Goal: Task Accomplishment & Management: Complete application form

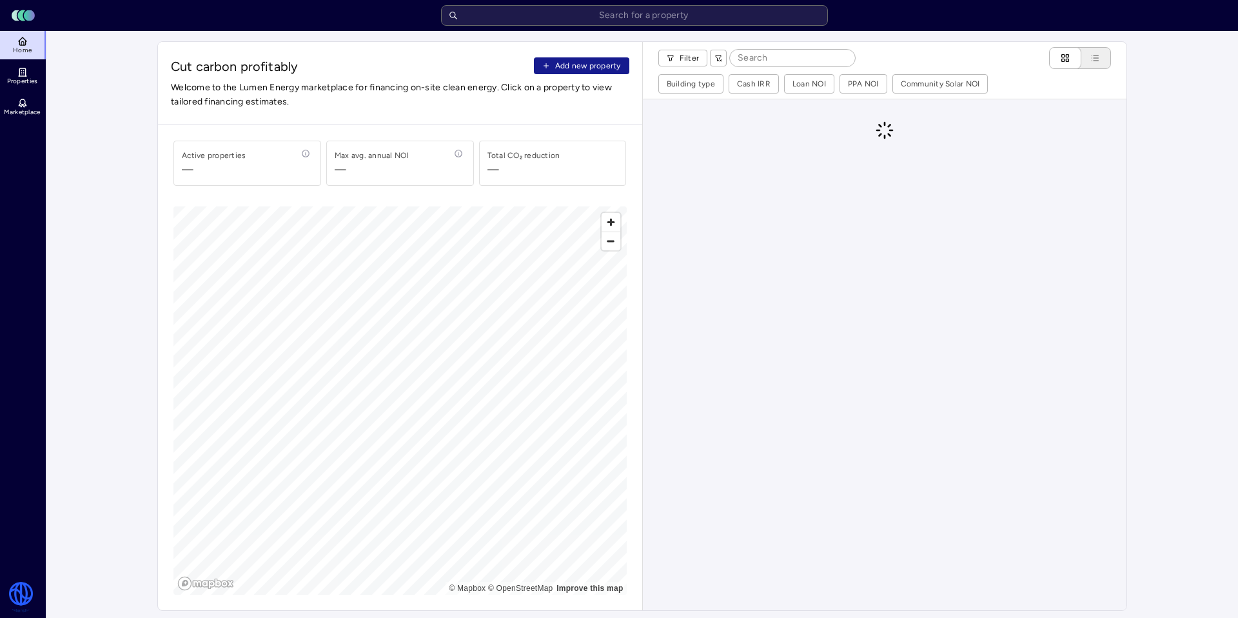
click at [596, 64] on span "Add new property" at bounding box center [588, 65] width 66 height 13
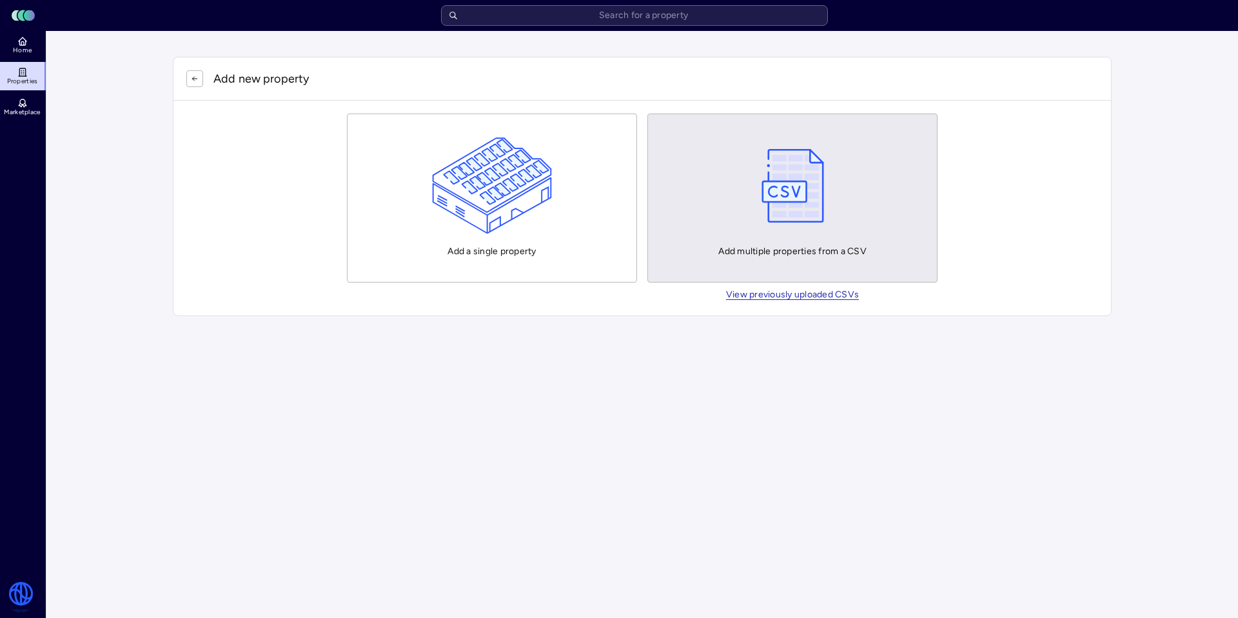
click at [798, 206] on img "button" at bounding box center [792, 185] width 75 height 97
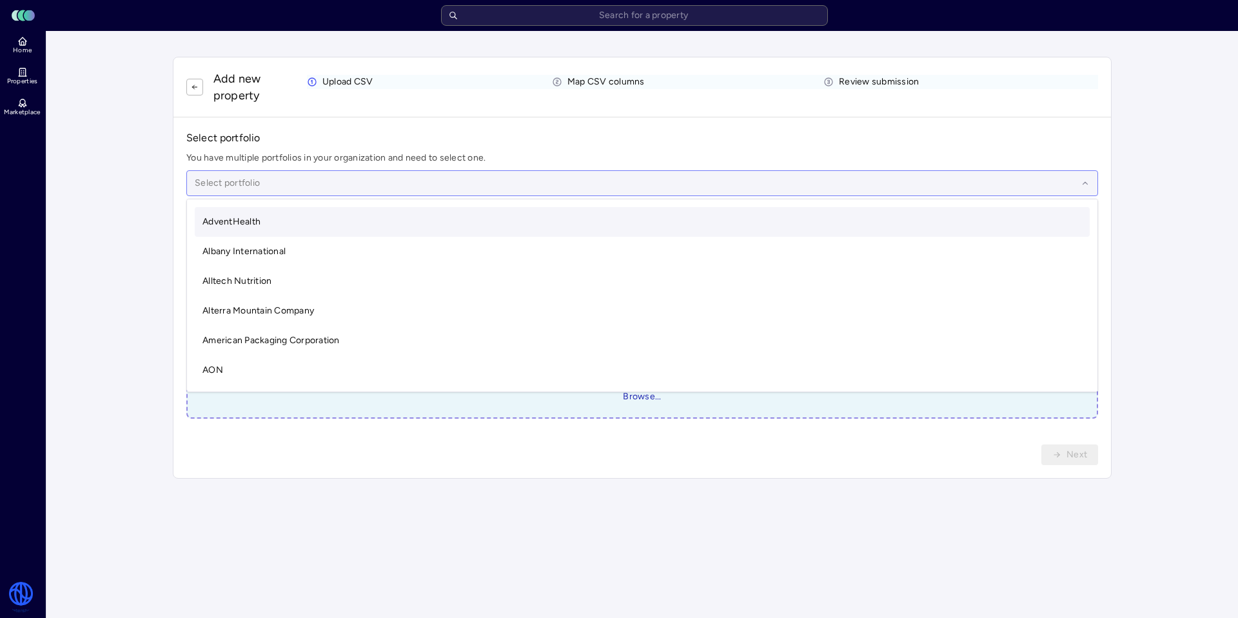
click at [330, 190] on div at bounding box center [636, 183] width 882 height 14
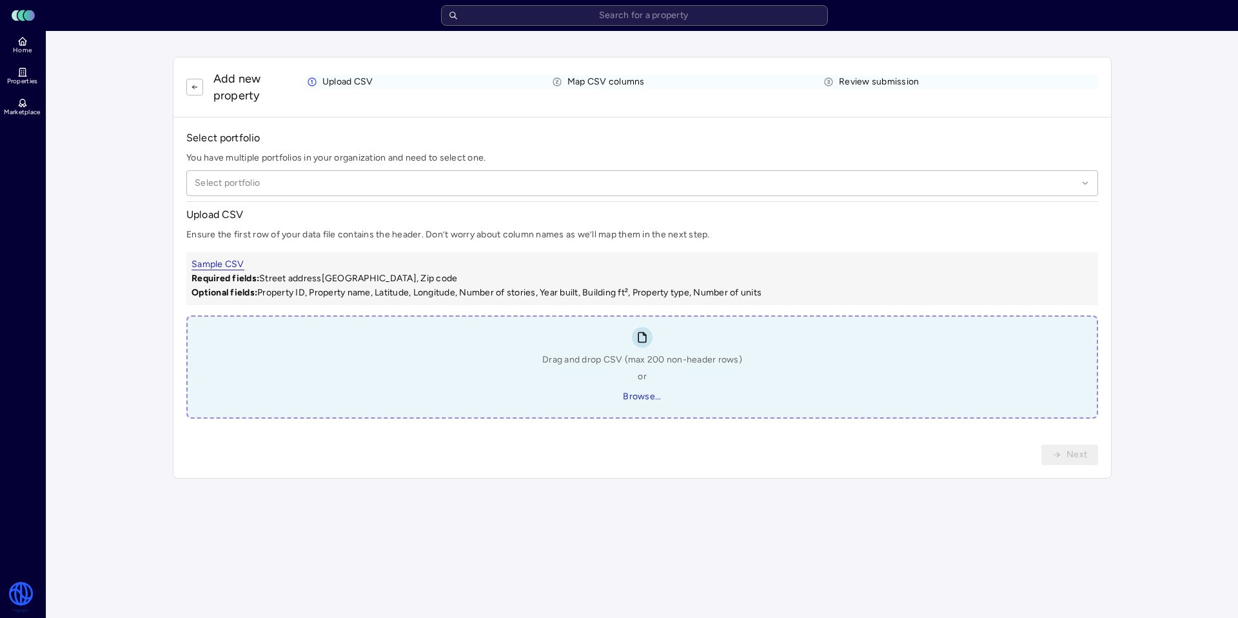
click at [639, 358] on span "Drag and drop CSV (max 200 non-header rows)" at bounding box center [642, 360] width 200 height 14
click at [644, 399] on span "Browse..." at bounding box center [642, 396] width 38 height 14
click at [656, 402] on span "Browse..." at bounding box center [642, 396] width 38 height 14
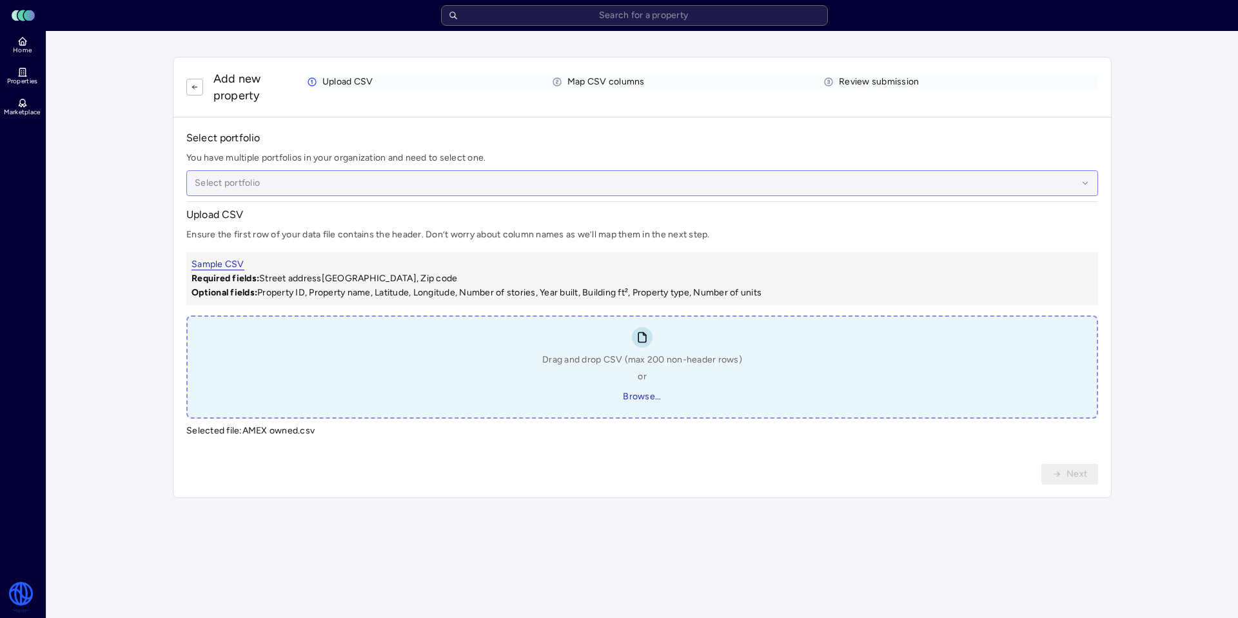
click at [267, 177] on div at bounding box center [636, 183] width 882 height 14
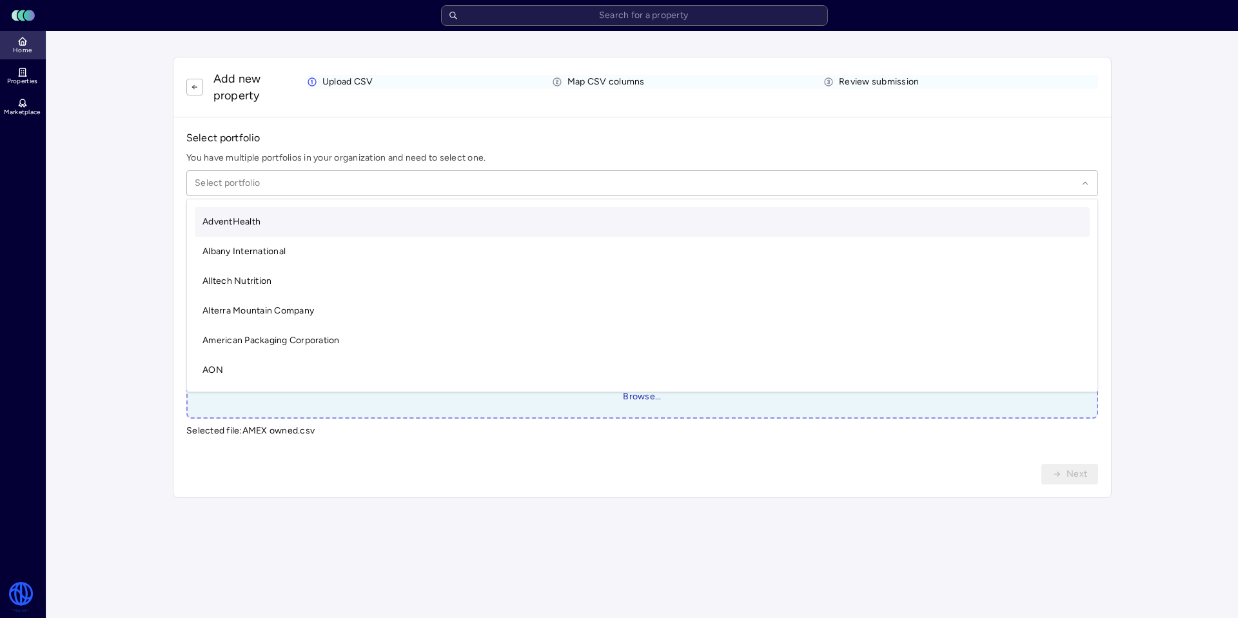
click at [32, 50] on link "Home" at bounding box center [23, 45] width 47 height 28
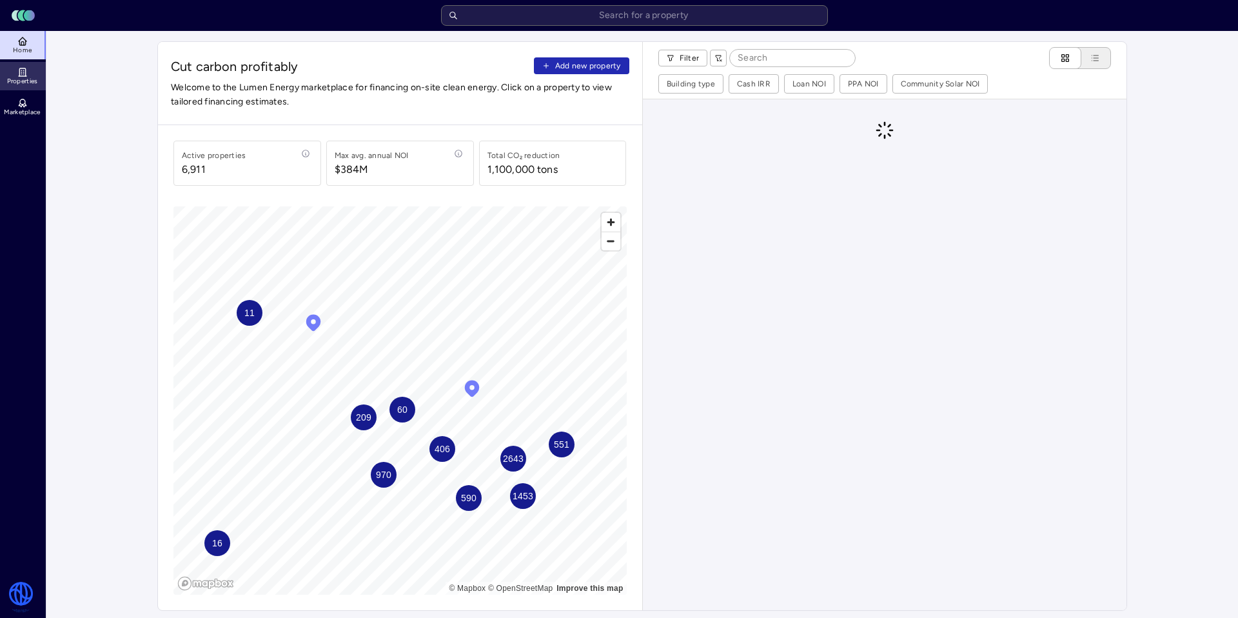
click at [28, 81] on span "Properties" at bounding box center [22, 81] width 31 height 8
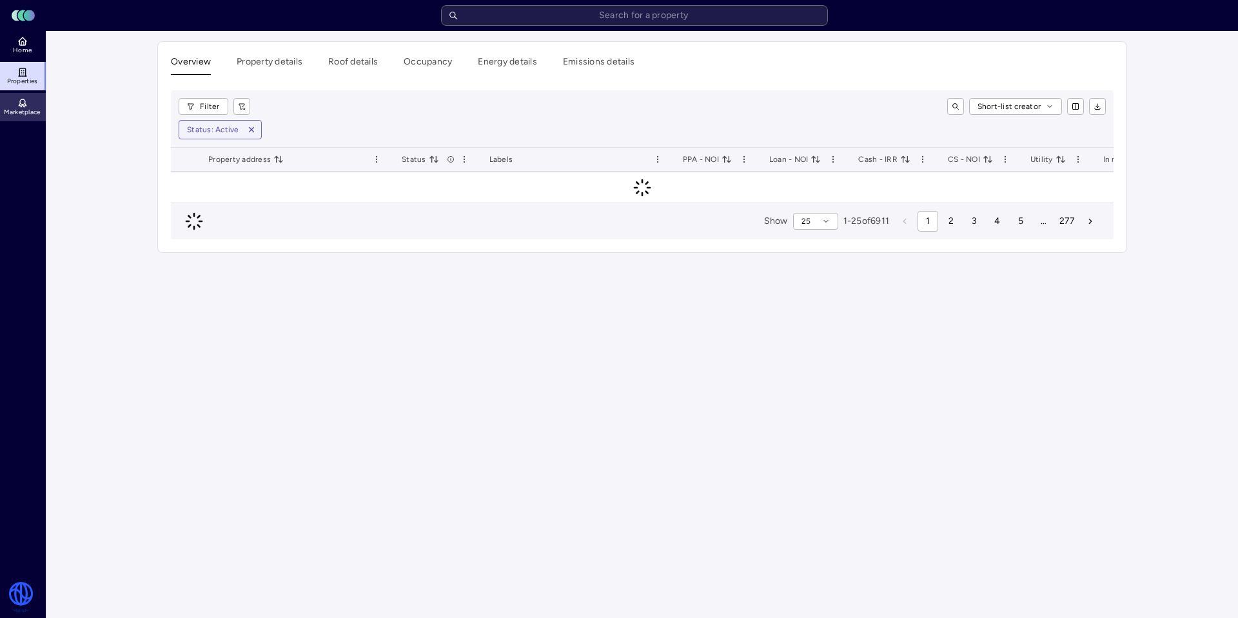
click at [34, 113] on span "Marketplace" at bounding box center [22, 112] width 36 height 8
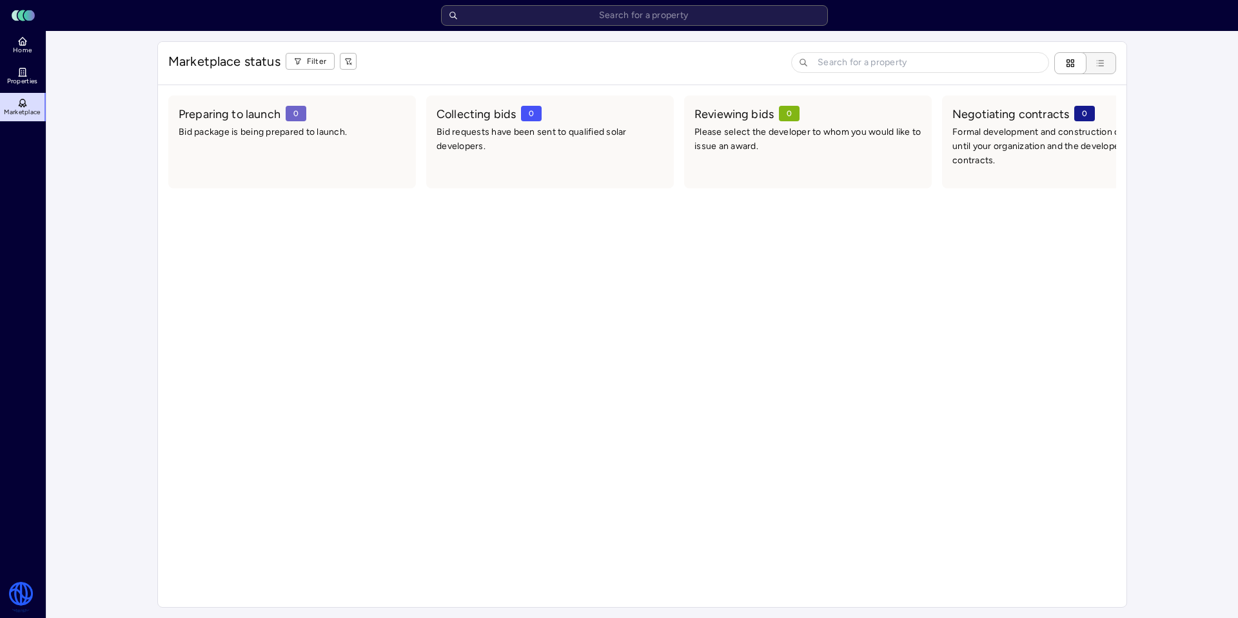
click at [1111, 71] on button "Table view" at bounding box center [1094, 63] width 43 height 22
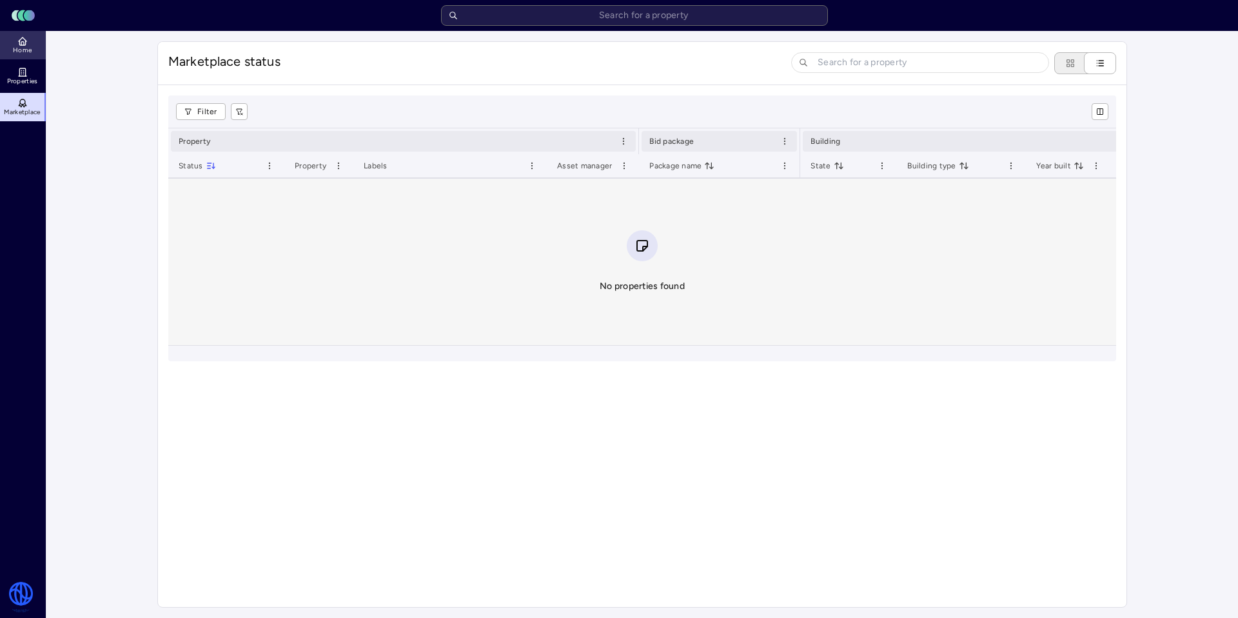
click at [14, 56] on link "Home" at bounding box center [23, 45] width 47 height 28
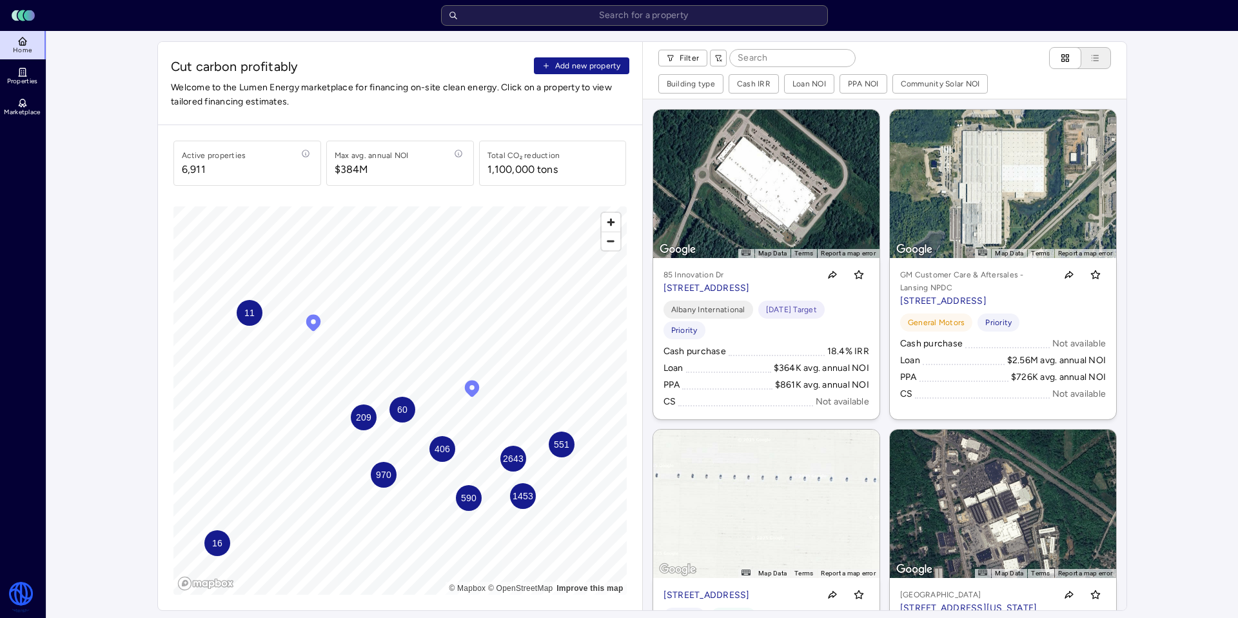
click at [586, 63] on span "Add new property" at bounding box center [588, 65] width 66 height 13
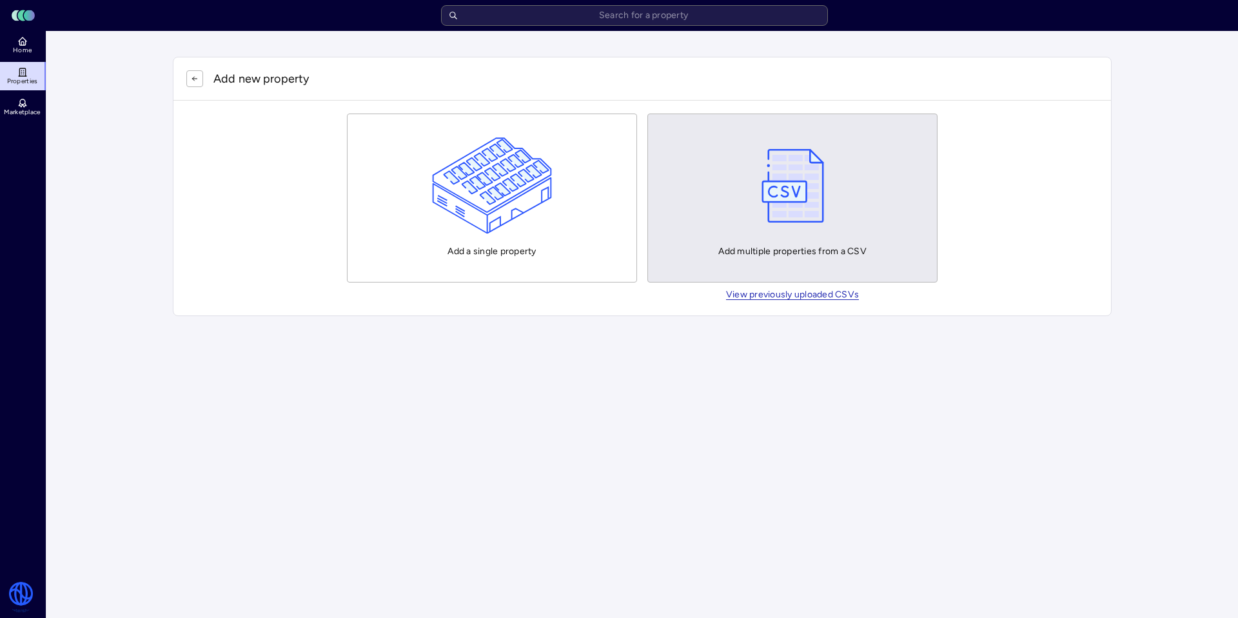
click at [709, 213] on button "Add multiple properties from a CSV" at bounding box center [792, 197] width 290 height 169
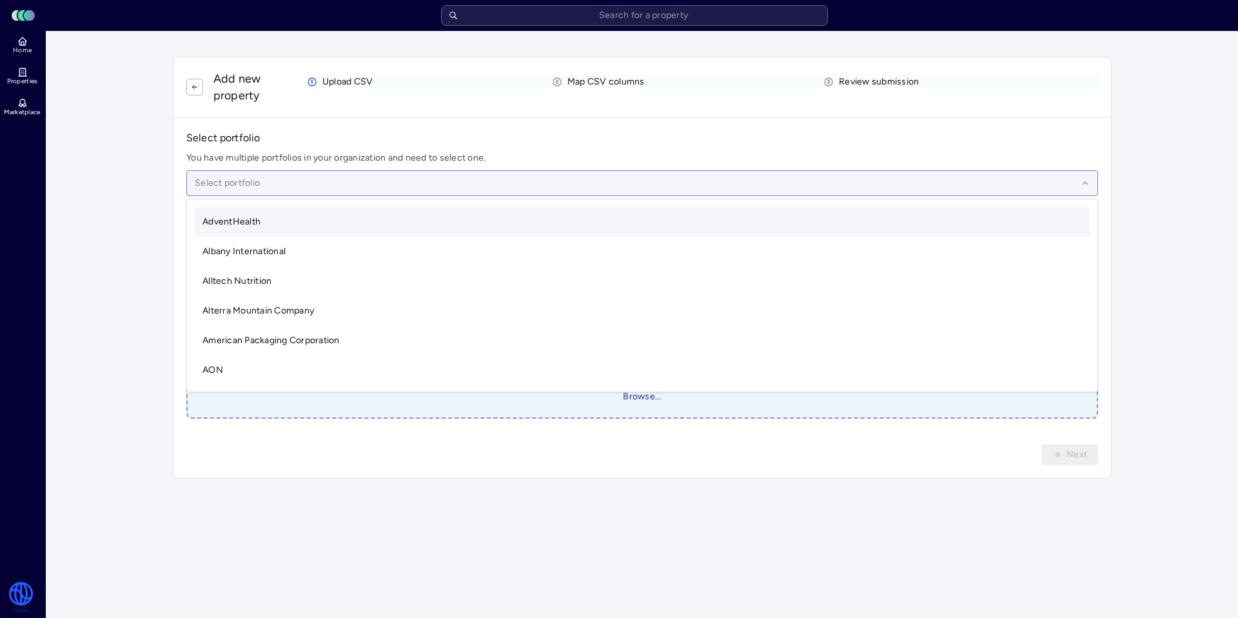
click at [243, 172] on div "Select portfolio" at bounding box center [641, 183] width 911 height 26
type input "D"
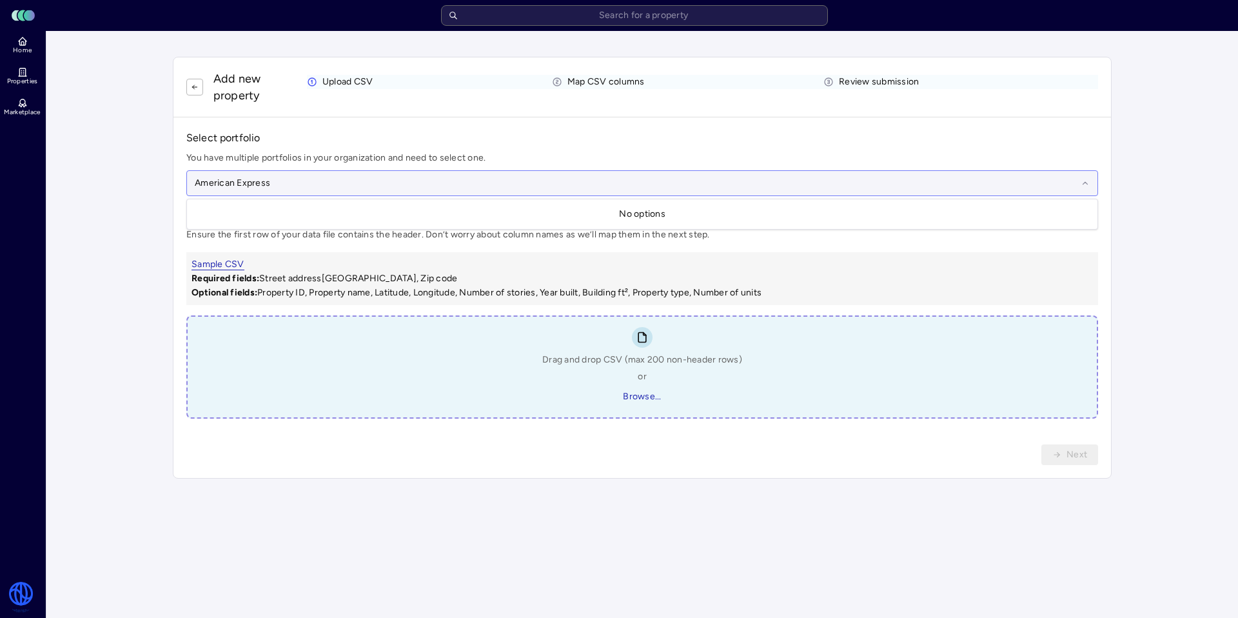
type input "American Express"
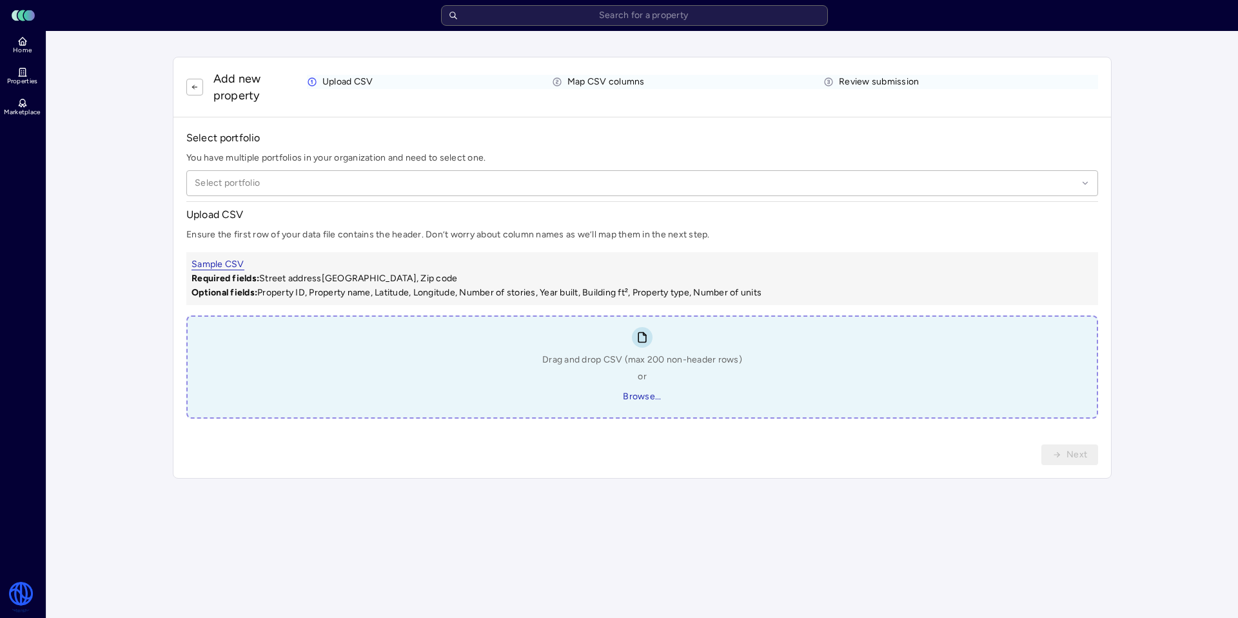
click at [649, 371] on div "Drag and drop CSV (max 200 non-header rows) or Browse..." at bounding box center [642, 380] width 200 height 54
click at [647, 389] on button "Browse..." at bounding box center [642, 396] width 60 height 21
drag, startPoint x: 244, startPoint y: 147, endPoint x: 246, endPoint y: 153, distance: 6.7
click at [244, 147] on div "Select portfolio You have multiple portfolios in your organization and need to …" at bounding box center [641, 274] width 911 height 288
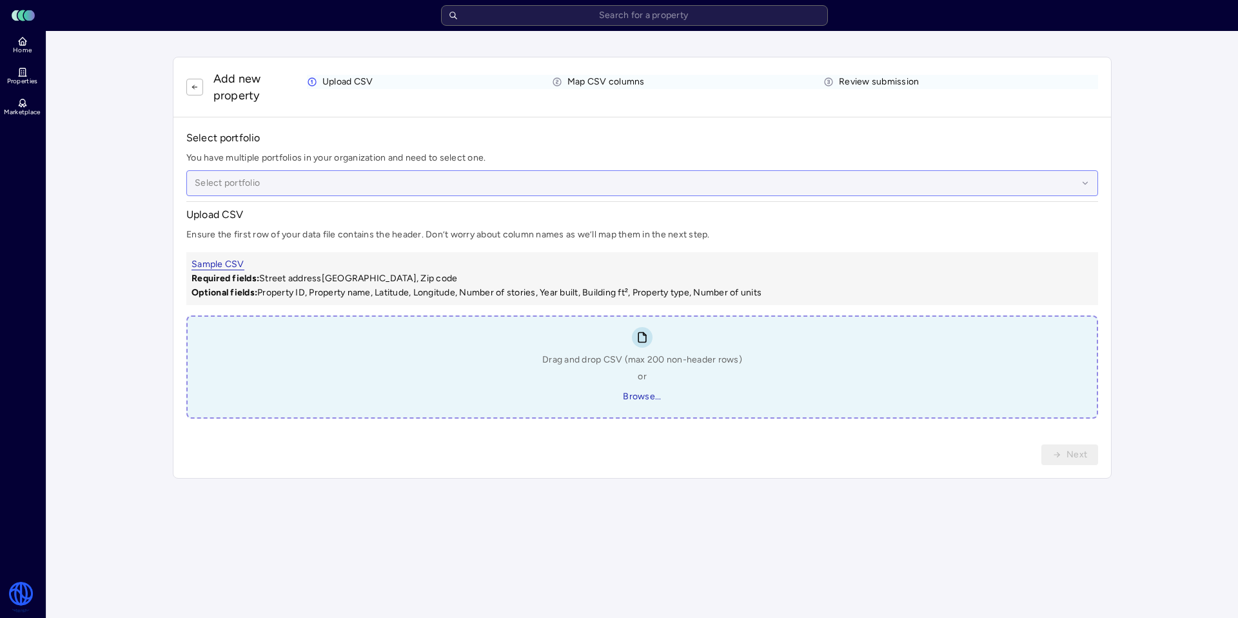
click at [261, 171] on div "Select portfolio" at bounding box center [641, 183] width 911 height 26
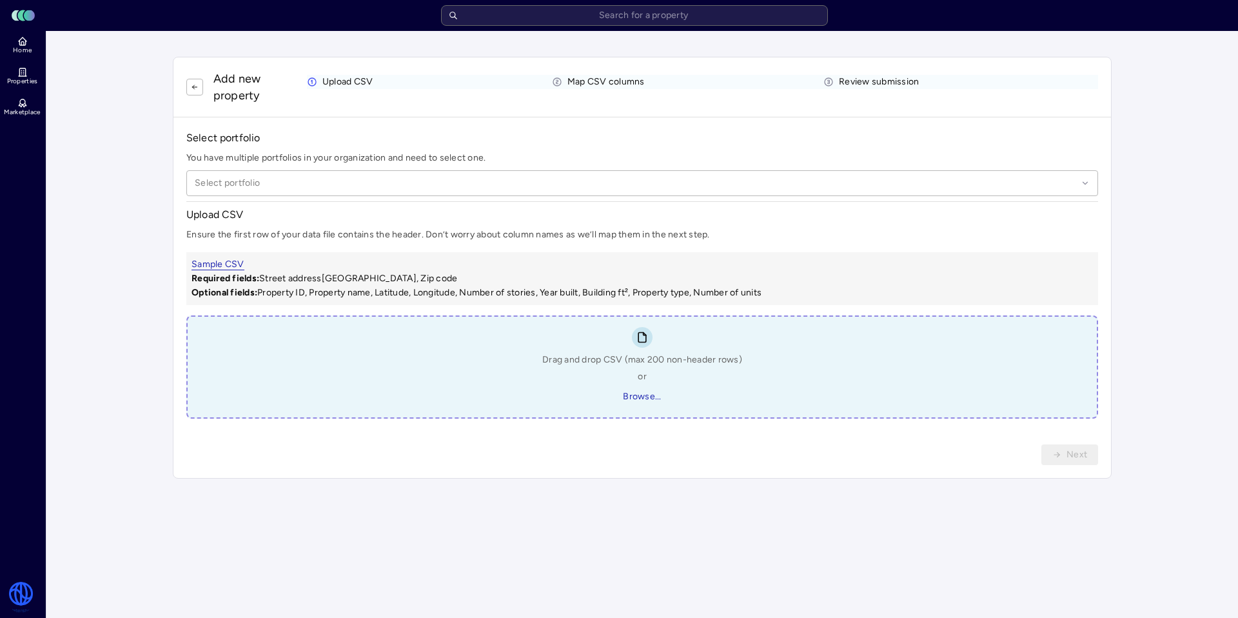
click at [23, 599] on html "Toggle Sidebar Lumen Energy Logo Home Properties Marketplace Watershed [PERSON_…" at bounding box center [619, 309] width 1238 height 618
click at [97, 529] on link "Settings" at bounding box center [122, 531] width 138 height 21
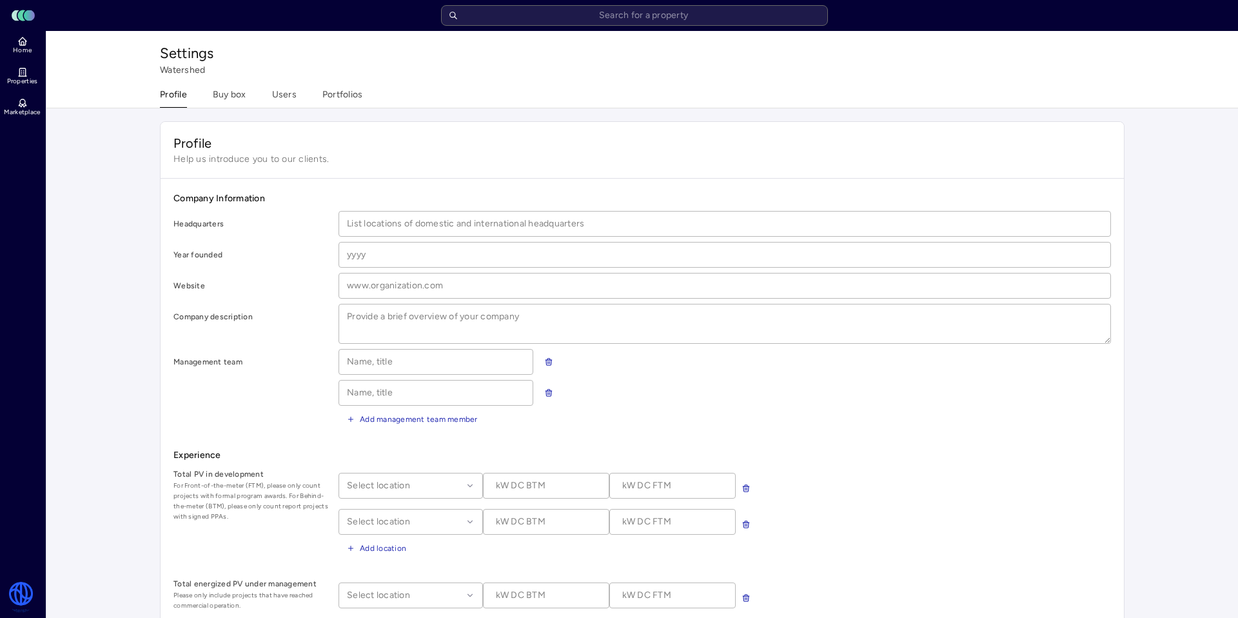
type textarea "x"
click at [163, 92] on button "Profile" at bounding box center [173, 98] width 27 height 20
click at [355, 95] on button "Portfolios" at bounding box center [342, 98] width 41 height 20
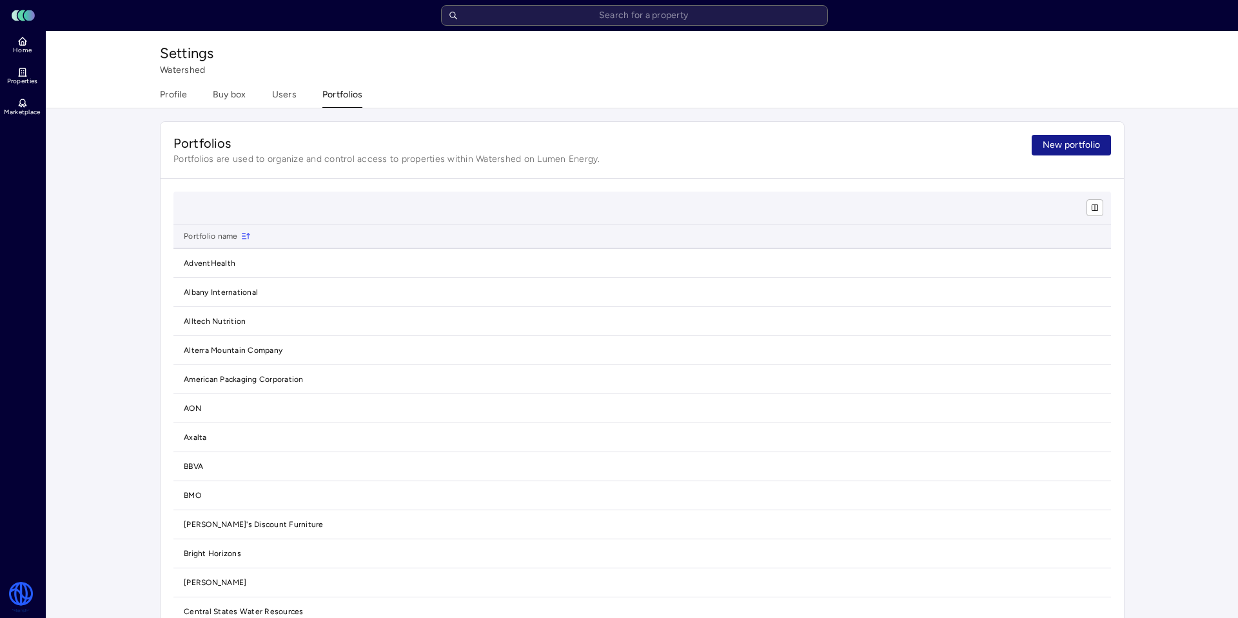
click at [1068, 148] on span "New portfolio" at bounding box center [1070, 145] width 57 height 14
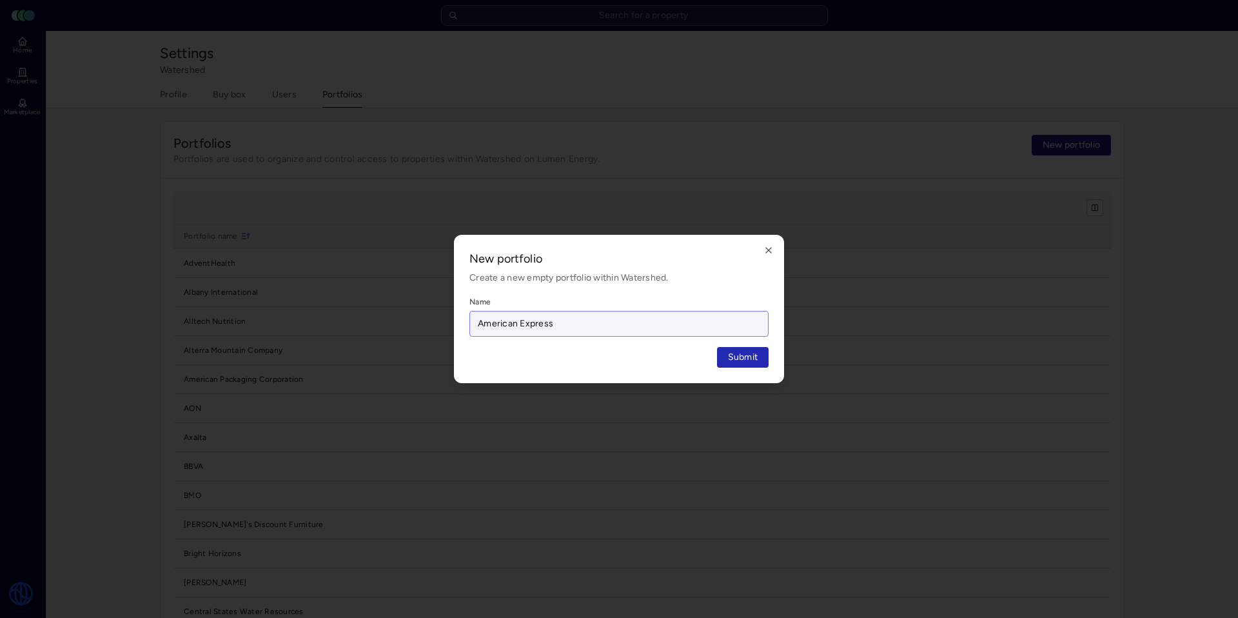
type input "American Express"
click at [717, 347] on button "Submit" at bounding box center [743, 357] width 52 height 21
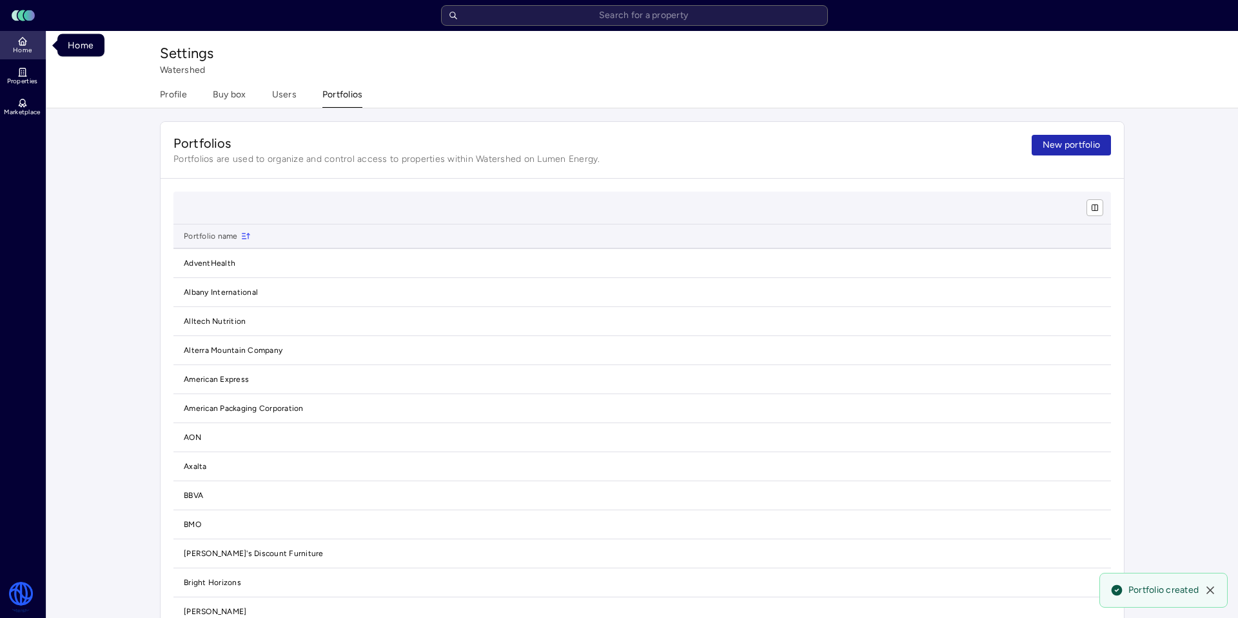
click at [10, 45] on link "Home" at bounding box center [23, 45] width 47 height 28
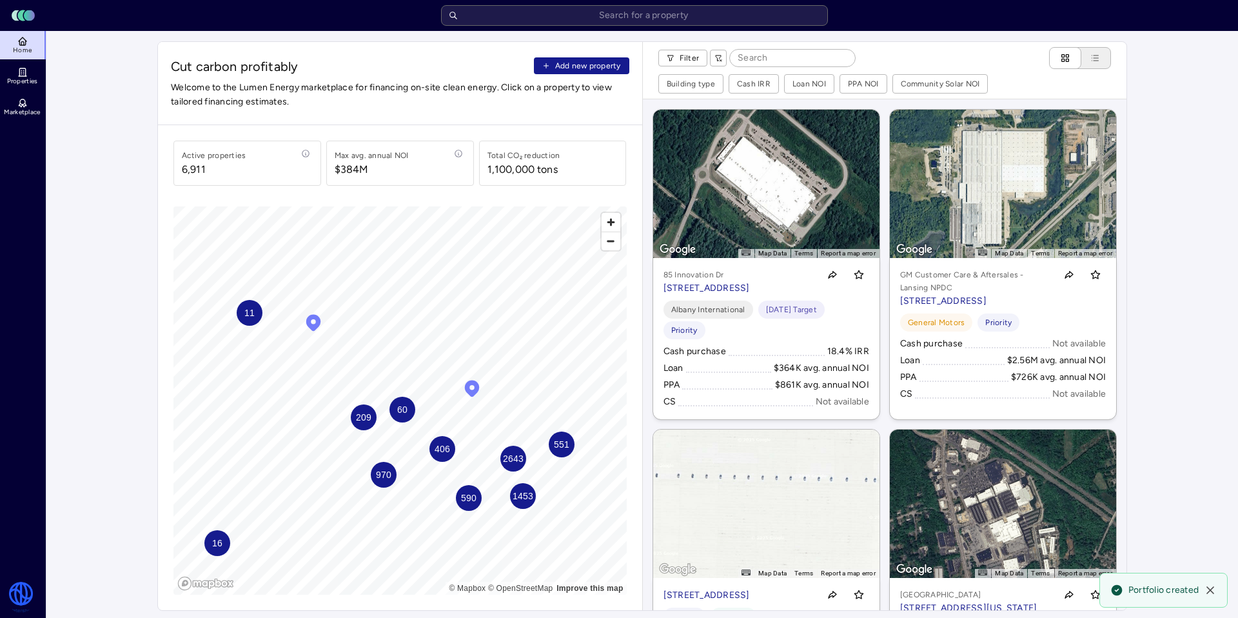
click at [587, 67] on span "Add new property" at bounding box center [588, 65] width 66 height 13
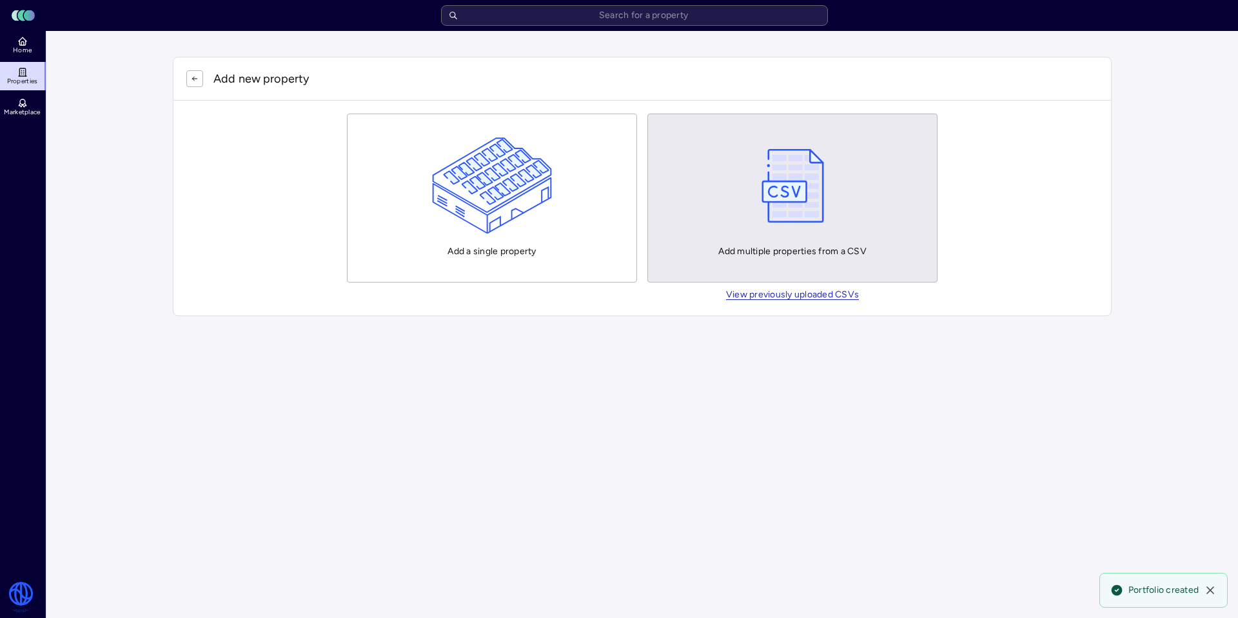
click at [813, 222] on img "button" at bounding box center [792, 185] width 75 height 97
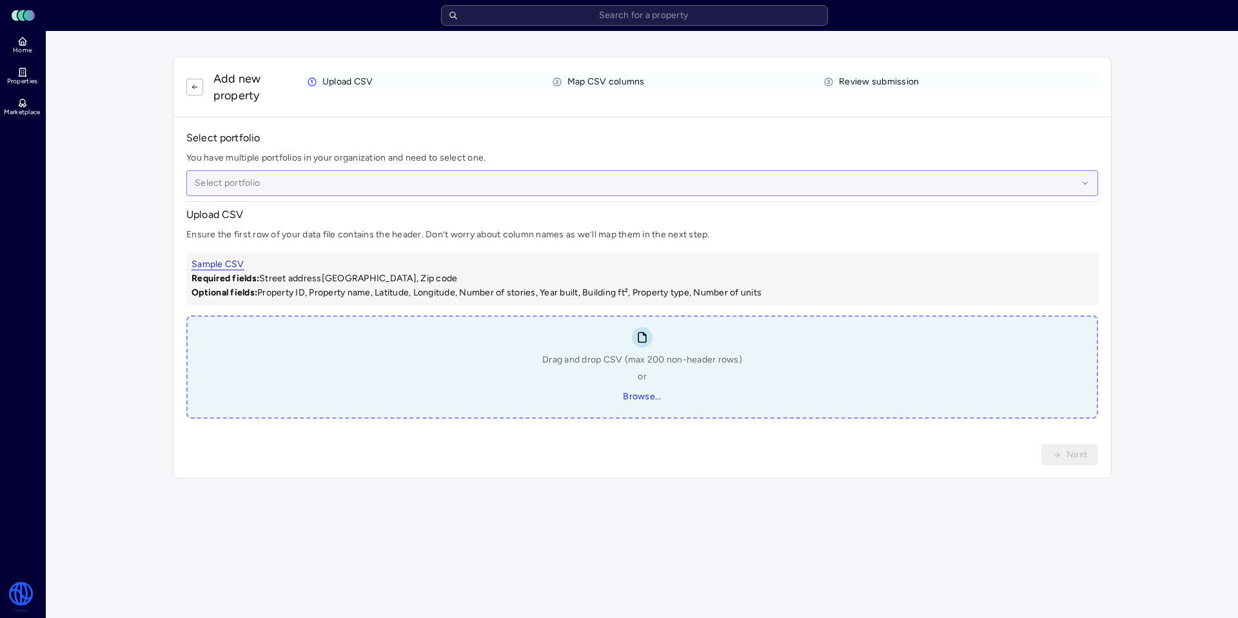
click at [396, 184] on div at bounding box center [636, 183] width 882 height 14
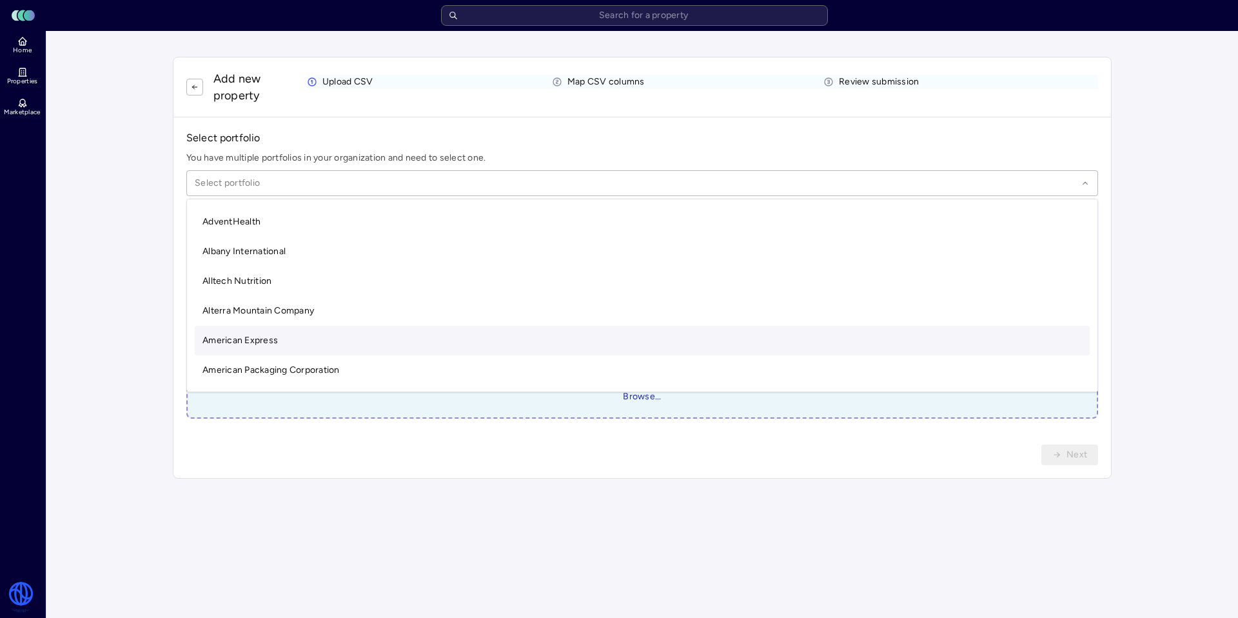
click at [423, 342] on div "American Express" at bounding box center [642, 341] width 895 height 30
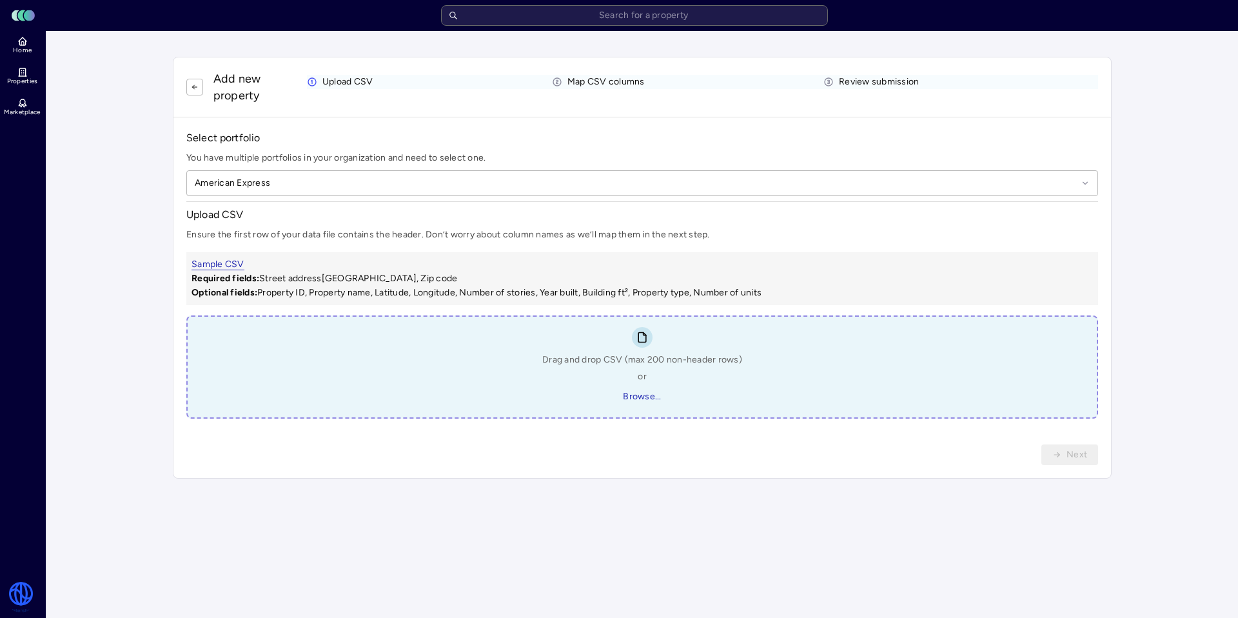
click at [509, 380] on div "Drag and drop CSV (max 200 non-header rows) or Browse..." at bounding box center [641, 366] width 911 height 103
click at [676, 400] on div "Drag and drop CSV (max 200 non-header rows) or Browse..." at bounding box center [642, 380] width 200 height 54
click at [665, 399] on button "Browse..." at bounding box center [642, 396] width 60 height 21
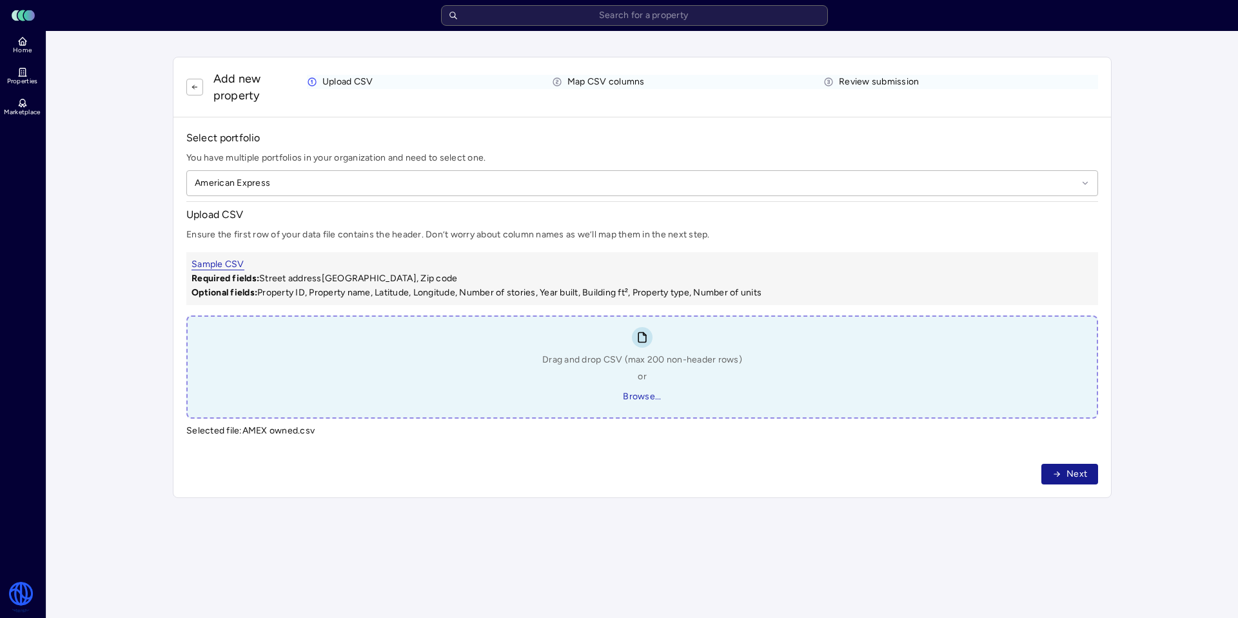
click at [1048, 469] on div "Next" at bounding box center [641, 473] width 911 height 21
drag, startPoint x: 1054, startPoint y: 471, endPoint x: 1039, endPoint y: 471, distance: 14.8
click at [1054, 471] on icon "button" at bounding box center [1056, 473] width 9 height 9
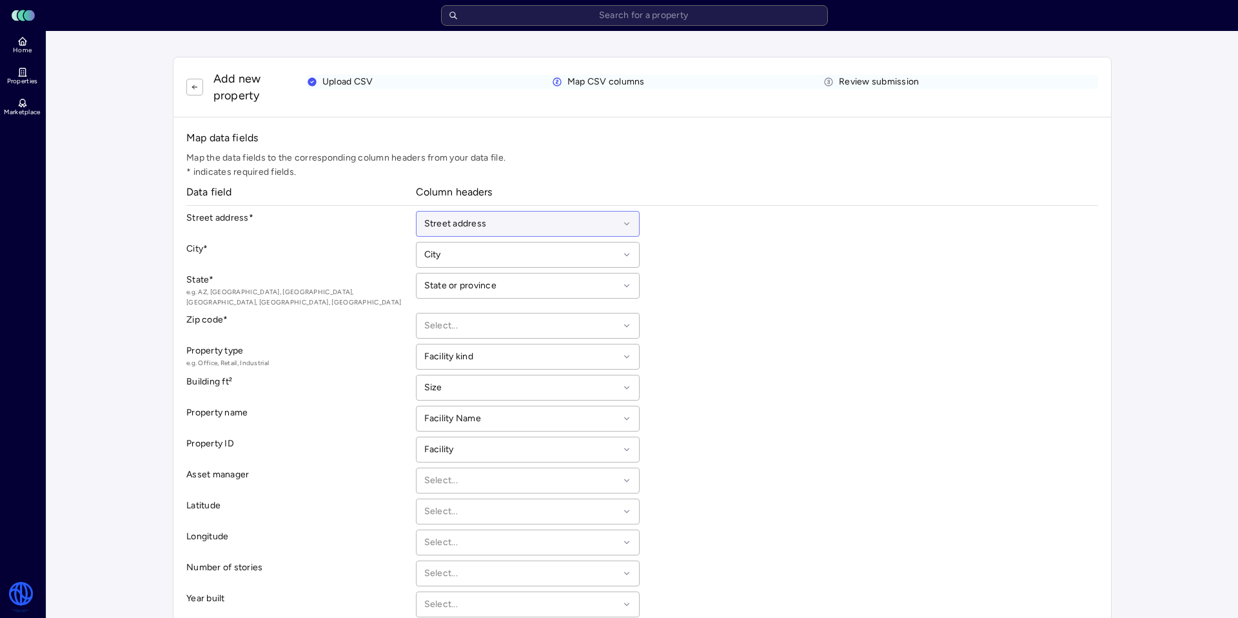
scroll to position [76, 0]
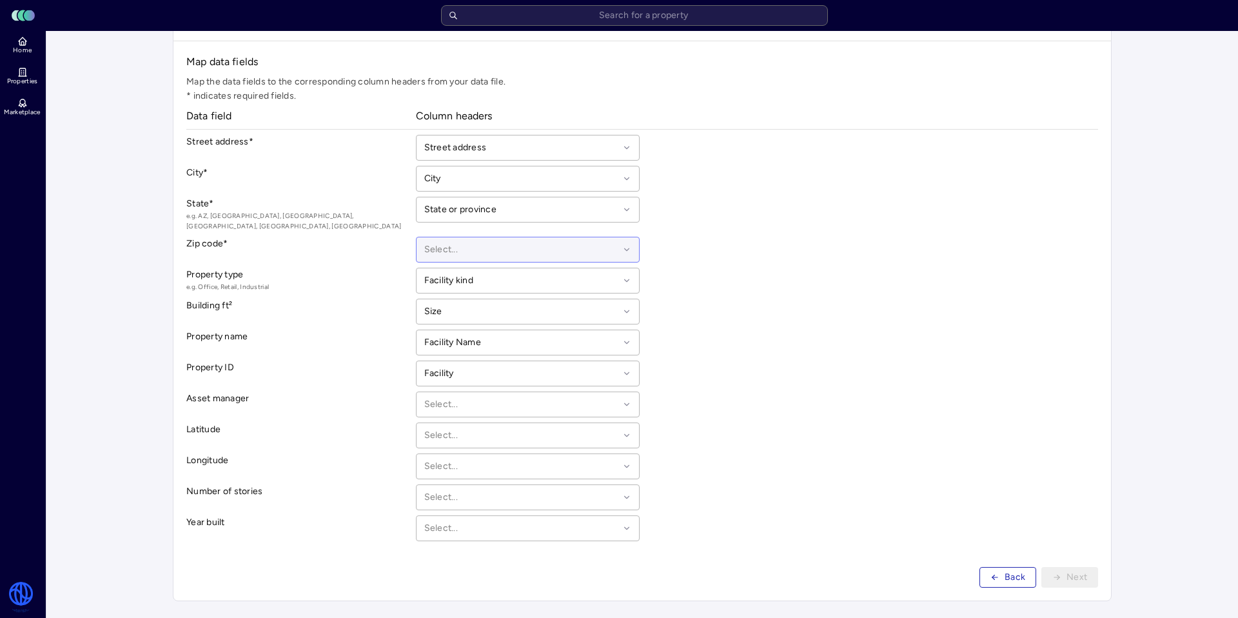
click at [475, 237] on div "Select..." at bounding box center [528, 250] width 224 height 26
click at [717, 240] on div "Zip code * Select..." at bounding box center [641, 250] width 911 height 26
click at [493, 237] on div "Select..." at bounding box center [528, 250] width 224 height 26
click at [726, 248] on div "Zip code * Facility, 1 of 30. 30 results available. Use Up and Down to choose o…" at bounding box center [641, 250] width 911 height 26
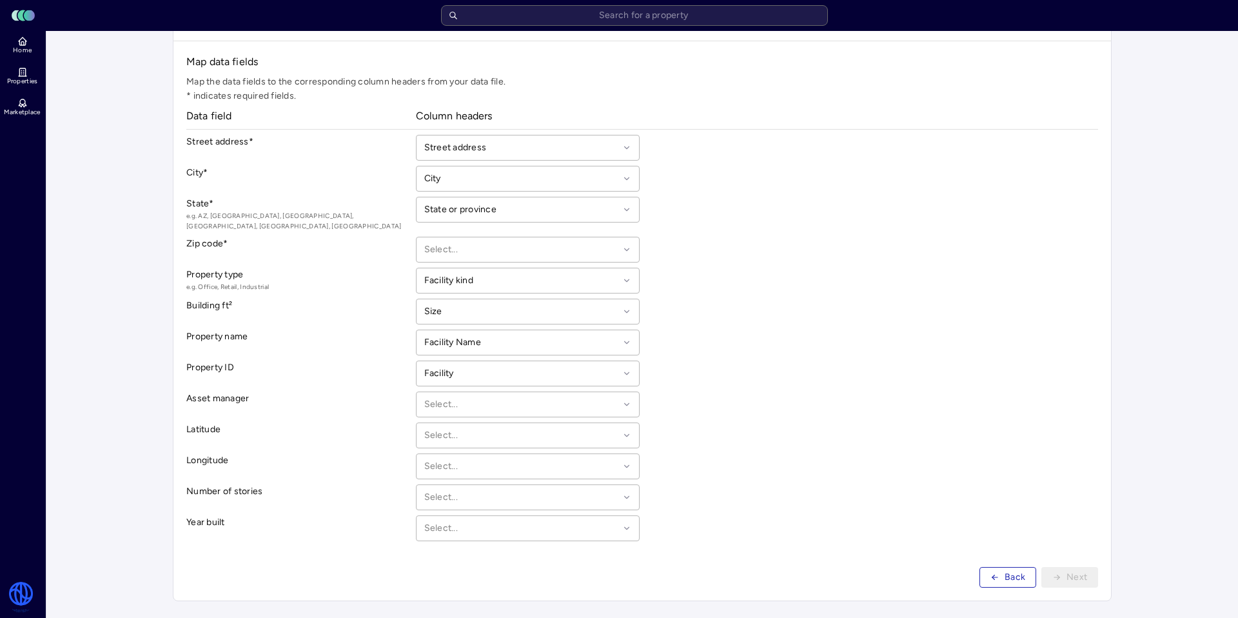
scroll to position [75, 0]
click at [578, 243] on div at bounding box center [521, 250] width 195 height 14
click at [563, 245] on div at bounding box center [521, 250] width 195 height 14
click at [991, 572] on icon "button" at bounding box center [994, 576] width 9 height 9
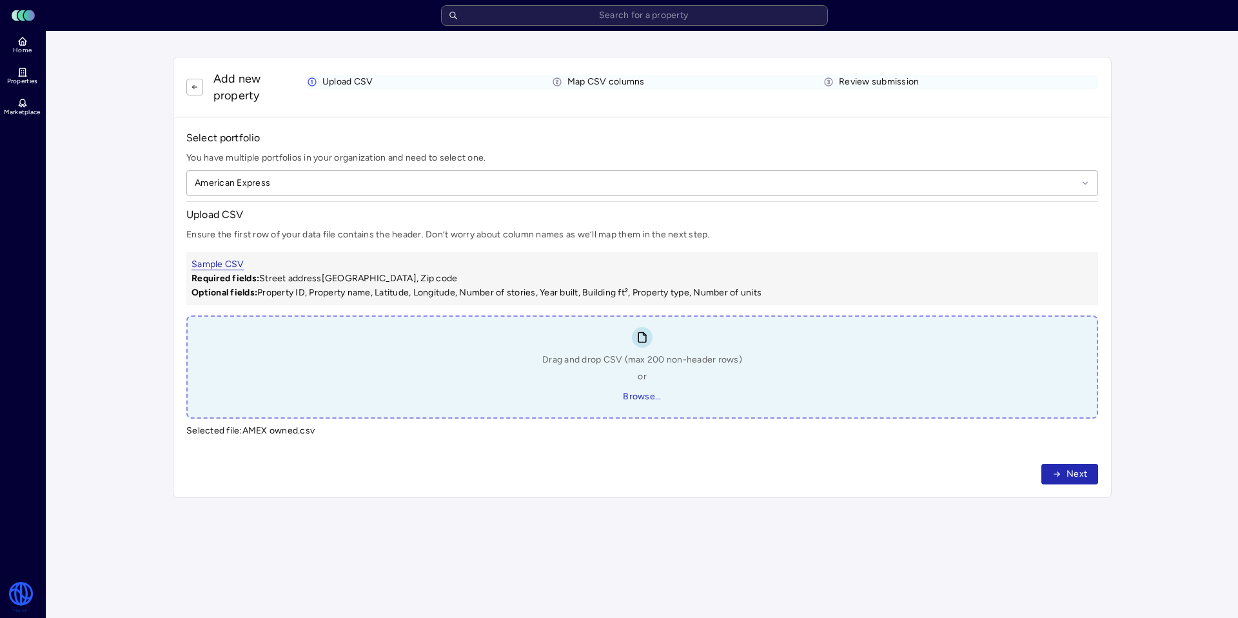
scroll to position [0, 0]
click at [636, 382] on div "Drag and drop CSV (max 200 non-header rows) or Browse..." at bounding box center [642, 380] width 200 height 54
click at [647, 397] on span "Browse..." at bounding box center [642, 396] width 38 height 14
click at [1068, 467] on span "Next" at bounding box center [1076, 474] width 21 height 14
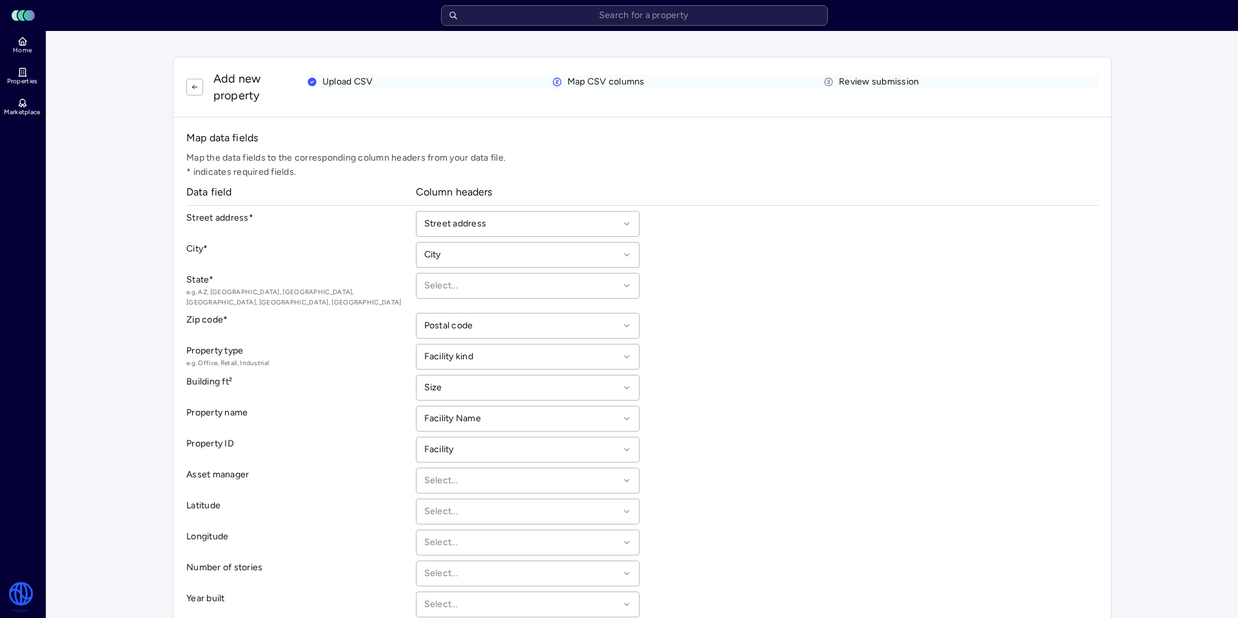
scroll to position [76, 0]
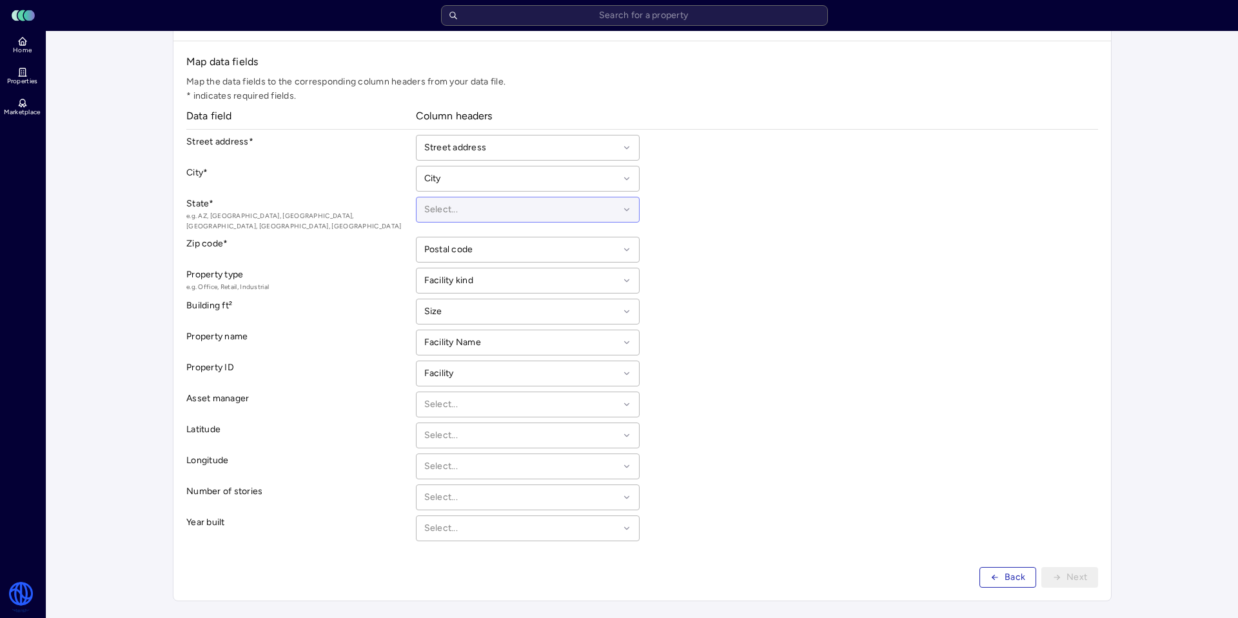
click at [486, 206] on div at bounding box center [521, 209] width 195 height 14
click at [516, 357] on div "State or province" at bounding box center [528, 365] width 208 height 30
click at [1086, 570] on span "Next" at bounding box center [1076, 577] width 21 height 14
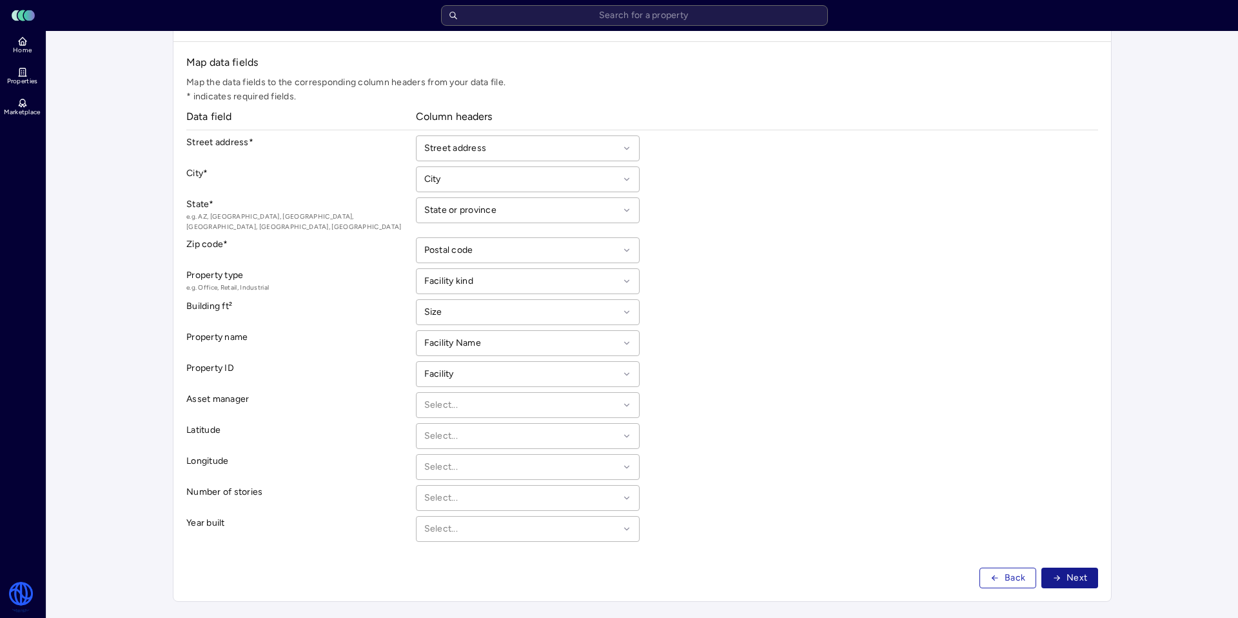
scroll to position [0, 0]
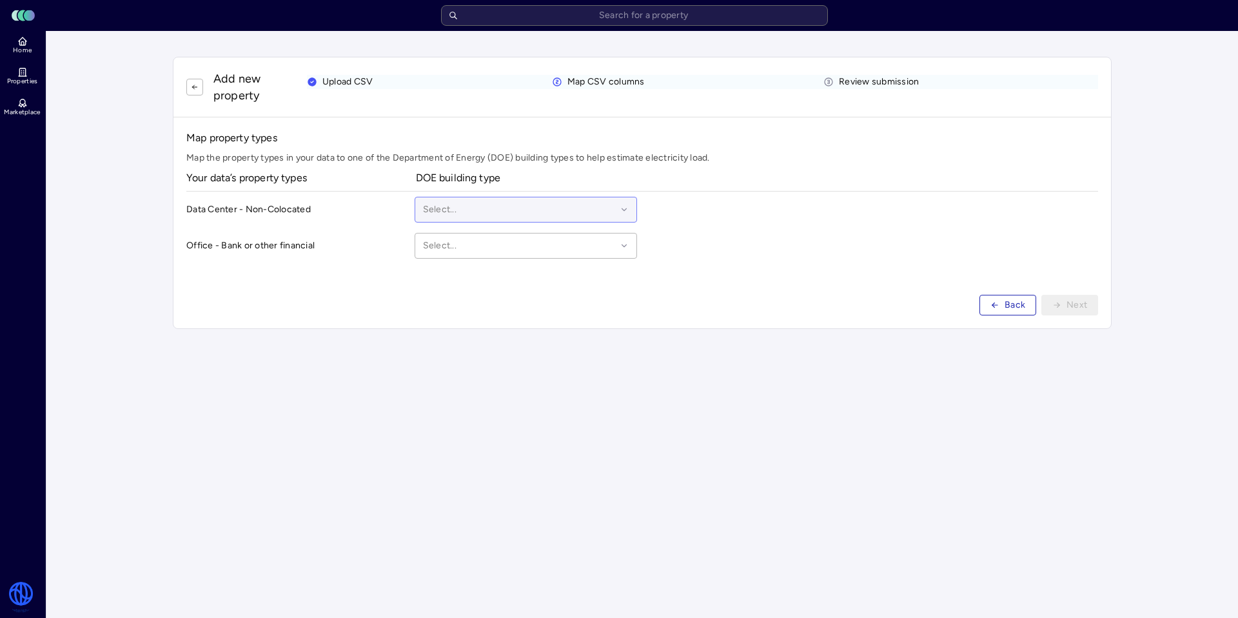
click at [565, 213] on div at bounding box center [520, 209] width 194 height 14
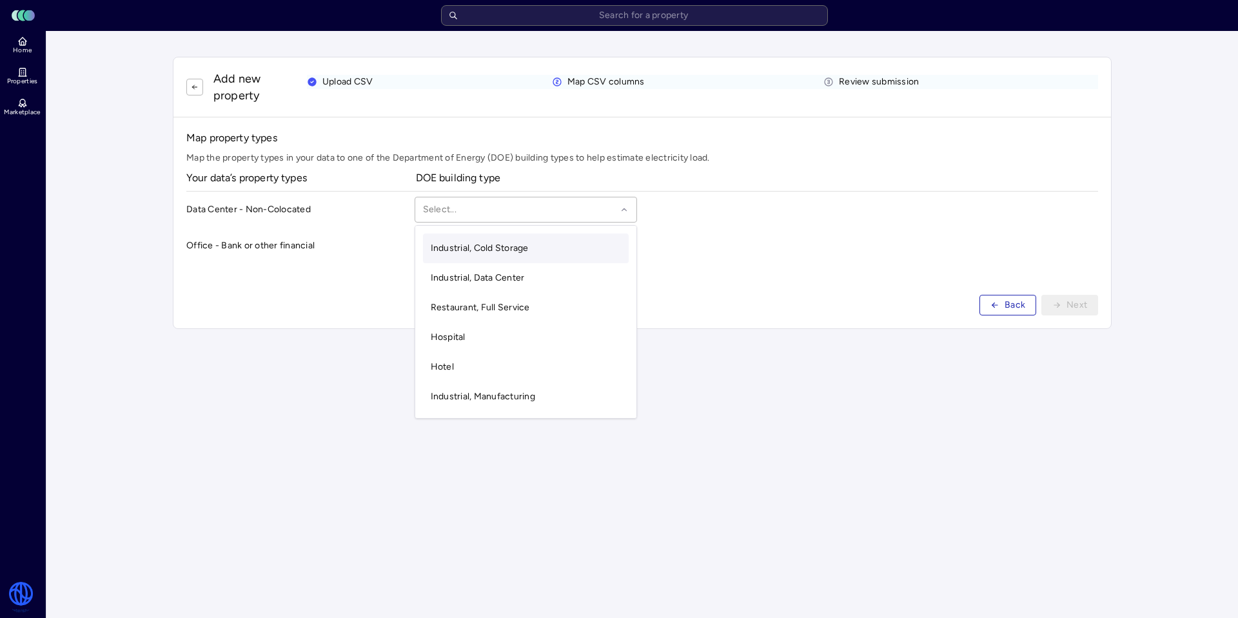
click at [666, 222] on div "Data Center - Non-Colocated Industrial, Cold Storage, 1 of 18. 18 results avail…" at bounding box center [639, 215] width 906 height 36
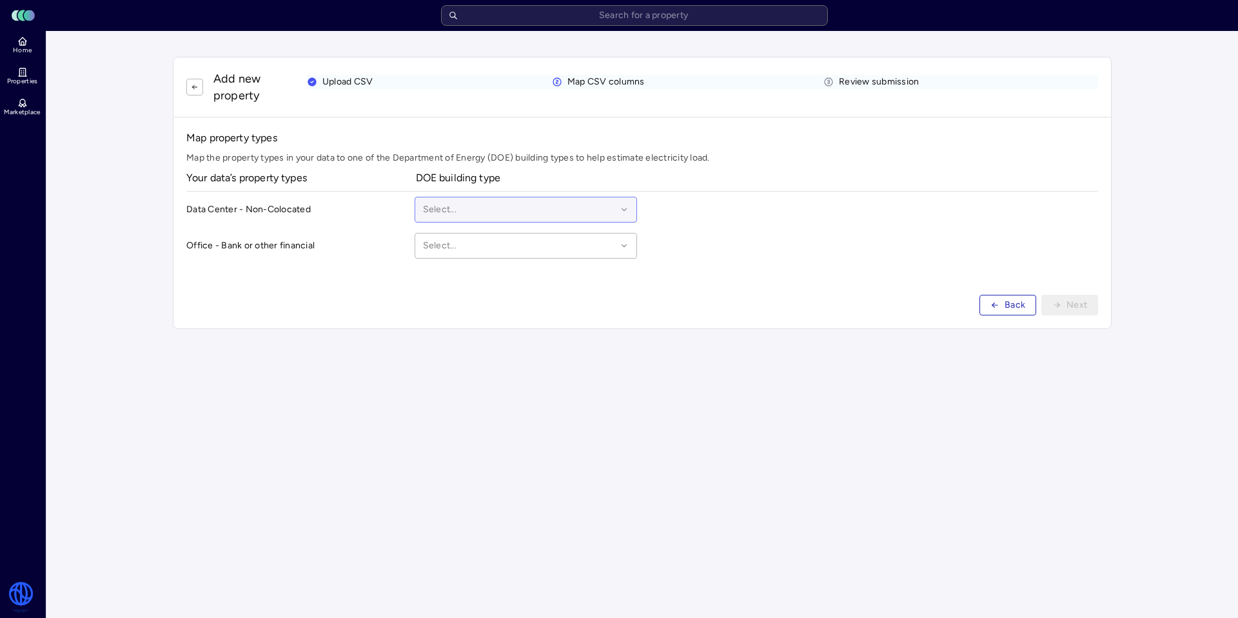
click at [499, 209] on div at bounding box center [520, 209] width 194 height 14
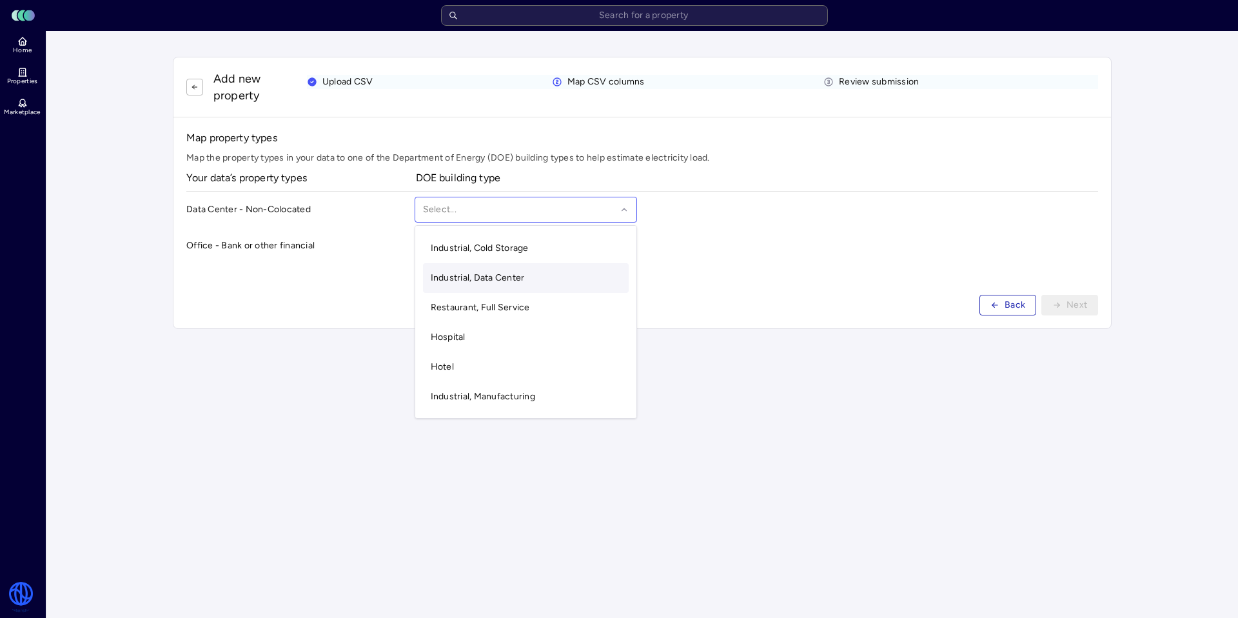
click at [492, 286] on div "Industrial, Data Center" at bounding box center [526, 278] width 206 height 30
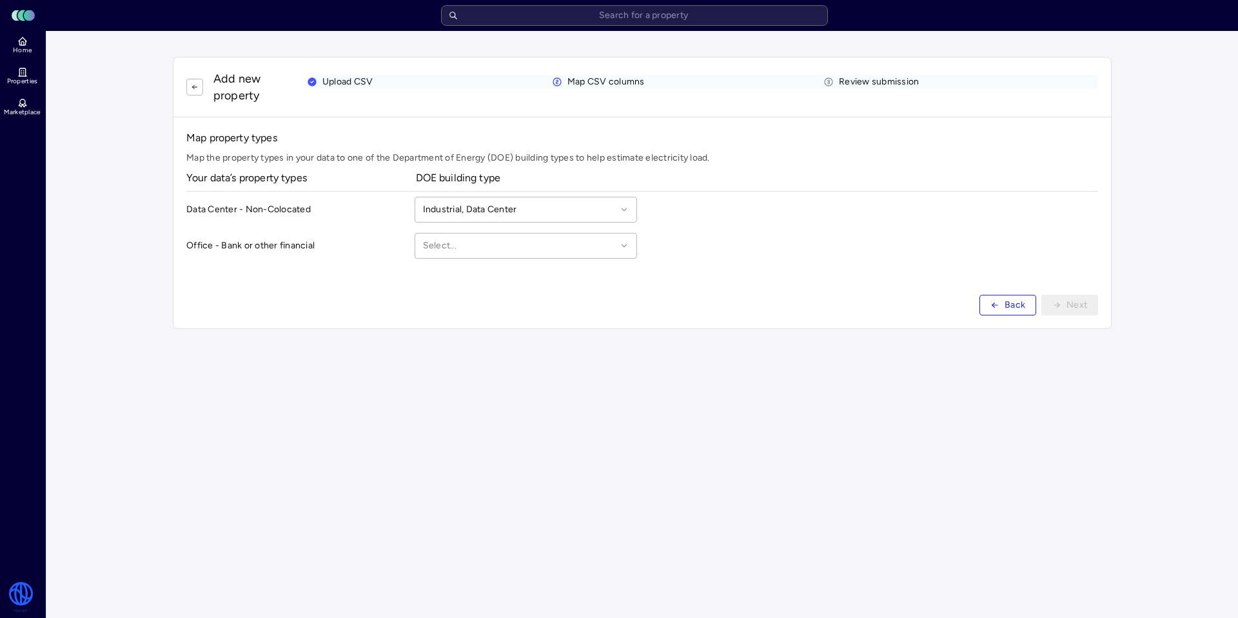
click at [407, 246] on h4 "Office - Bank or other financial" at bounding box center [297, 245] width 223 height 14
drag, startPoint x: 439, startPoint y: 248, endPoint x: 438, endPoint y: 257, distance: 8.5
click at [439, 248] on div at bounding box center [520, 245] width 194 height 14
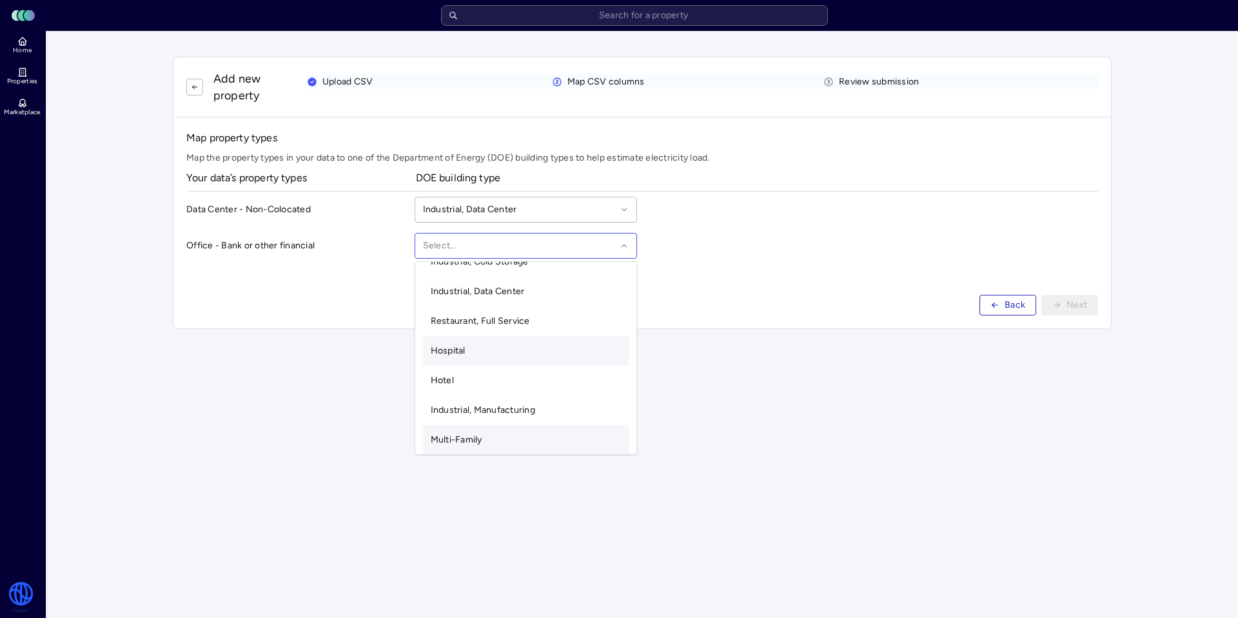
scroll to position [136, 0]
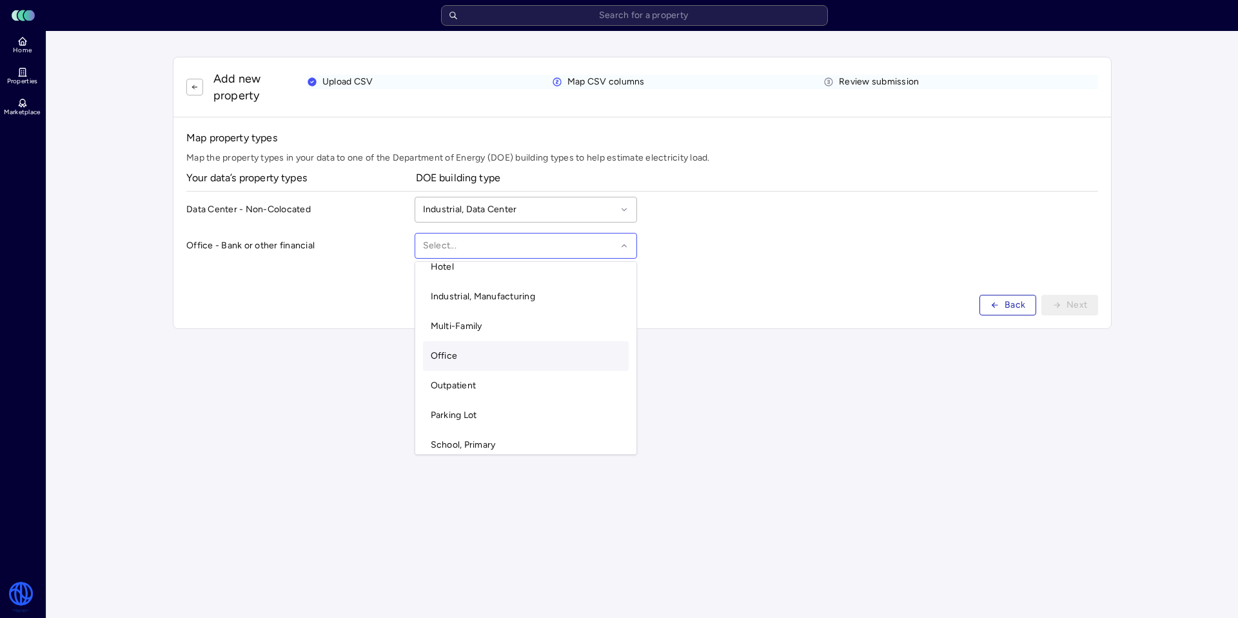
drag, startPoint x: 488, startPoint y: 344, endPoint x: 476, endPoint y: 342, distance: 11.8
click at [488, 345] on div "Office" at bounding box center [526, 356] width 206 height 30
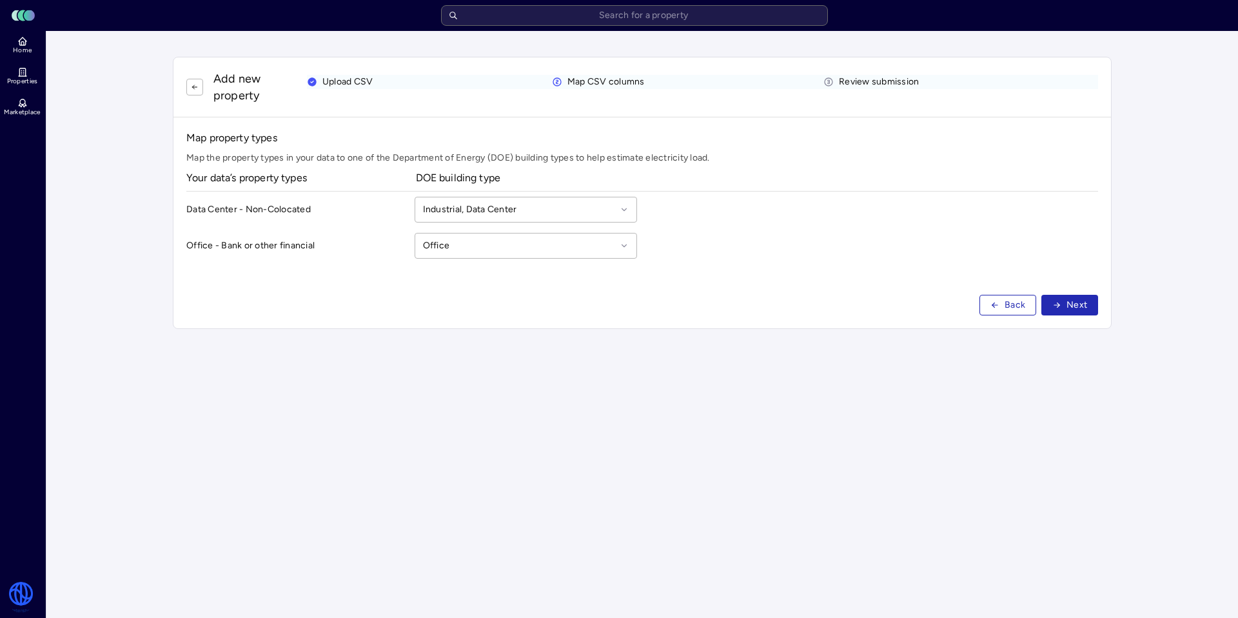
click at [1080, 304] on span "Next" at bounding box center [1076, 305] width 21 height 14
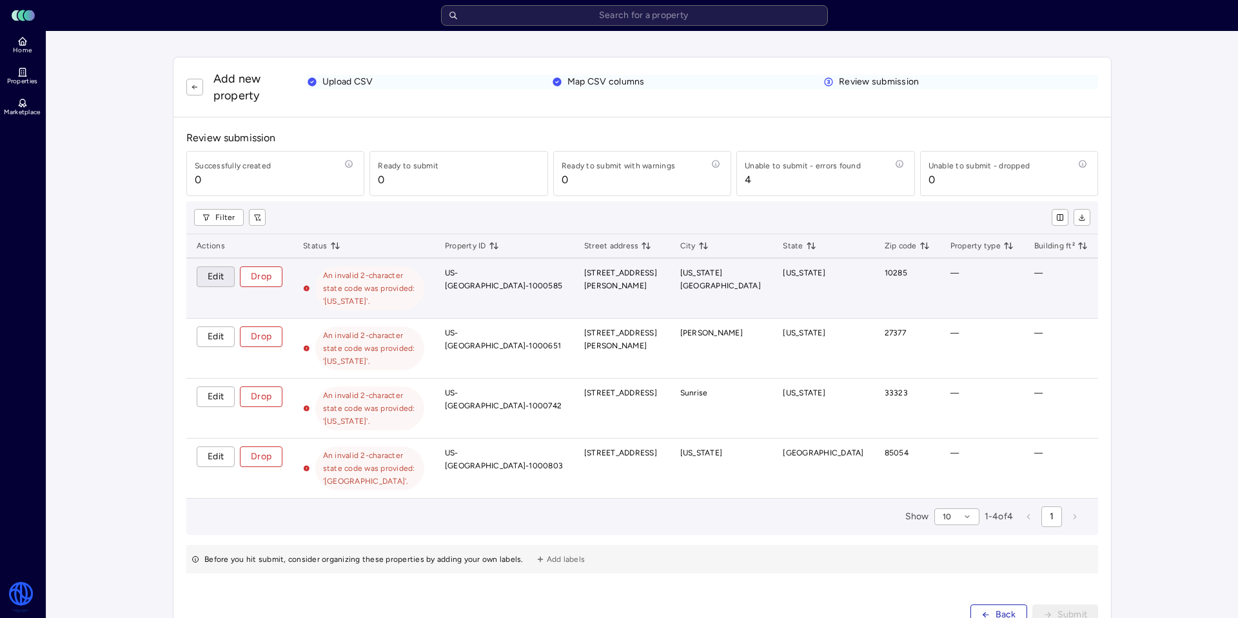
click at [211, 282] on span "Edit" at bounding box center [216, 276] width 16 height 14
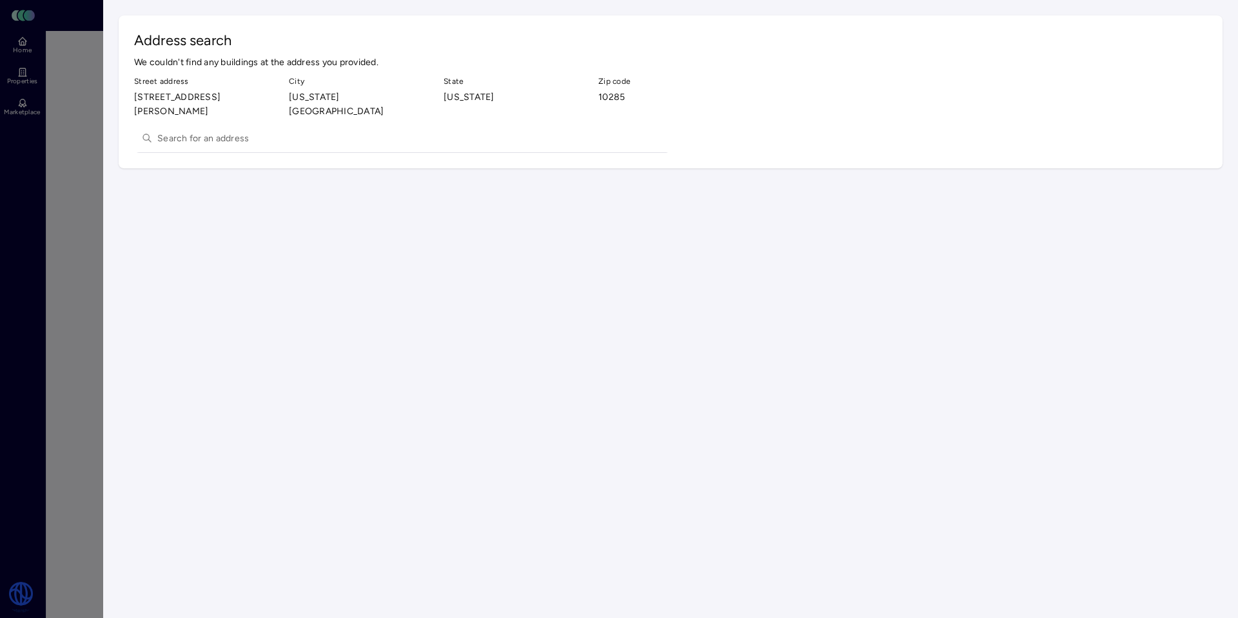
click at [278, 126] on input "text" at bounding box center [409, 138] width 505 height 28
type input "200 [PERSON_NAME]"
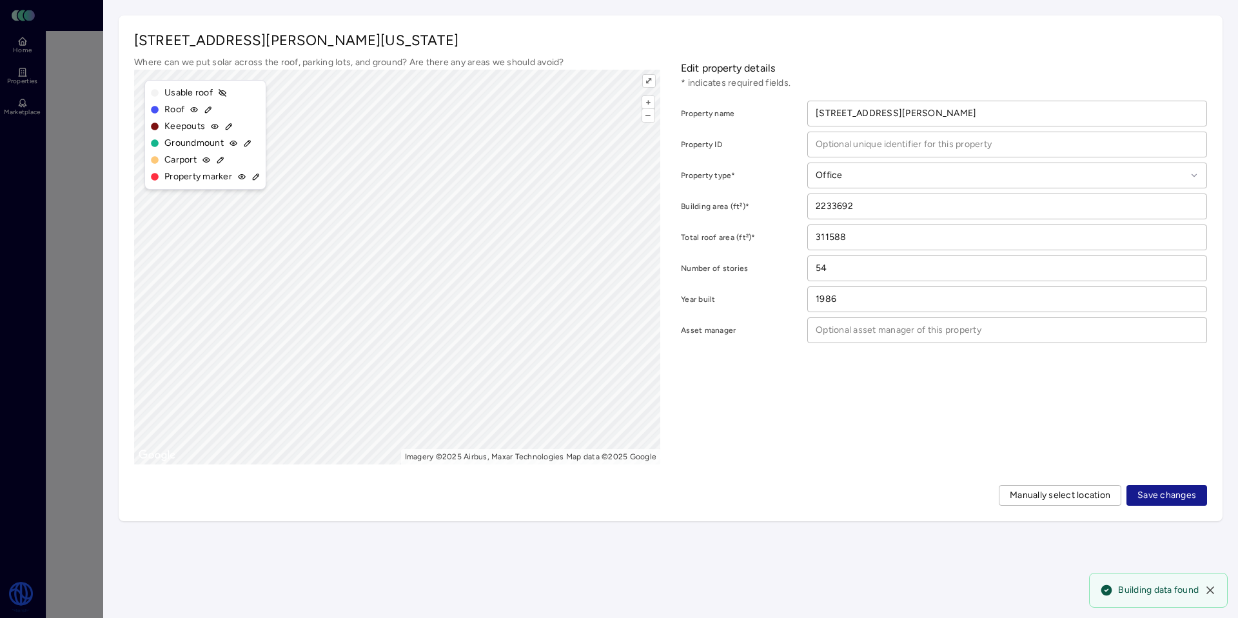
click at [1171, 494] on span "Save changes" at bounding box center [1166, 495] width 59 height 14
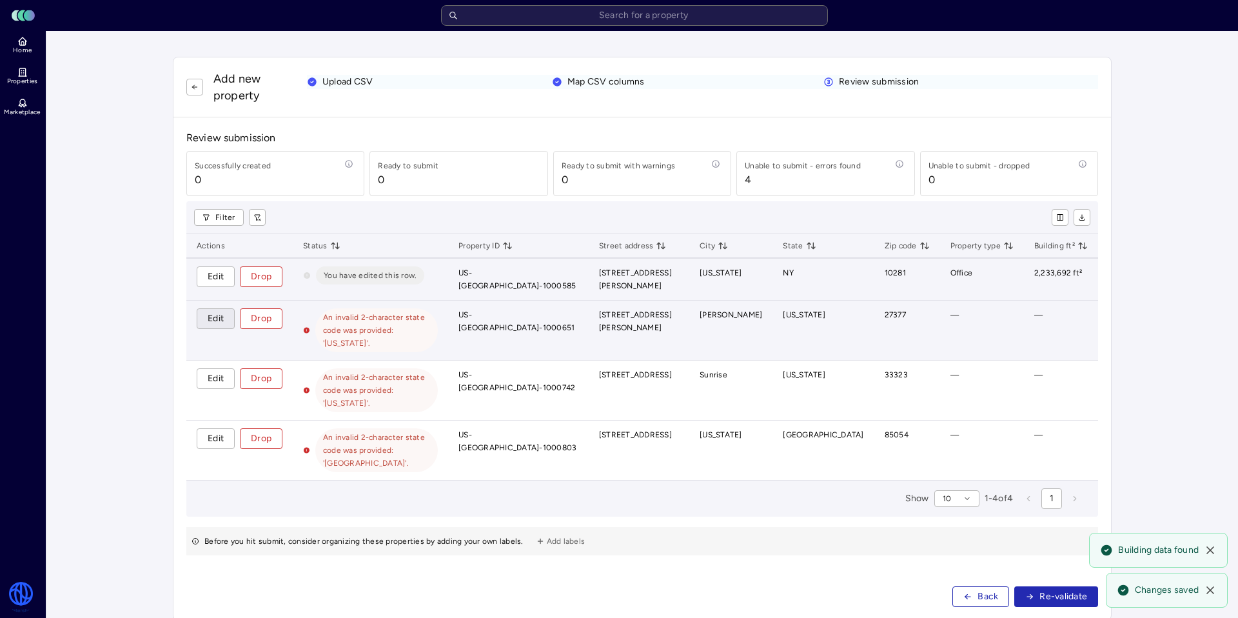
click at [212, 313] on span "Edit" at bounding box center [216, 318] width 16 height 14
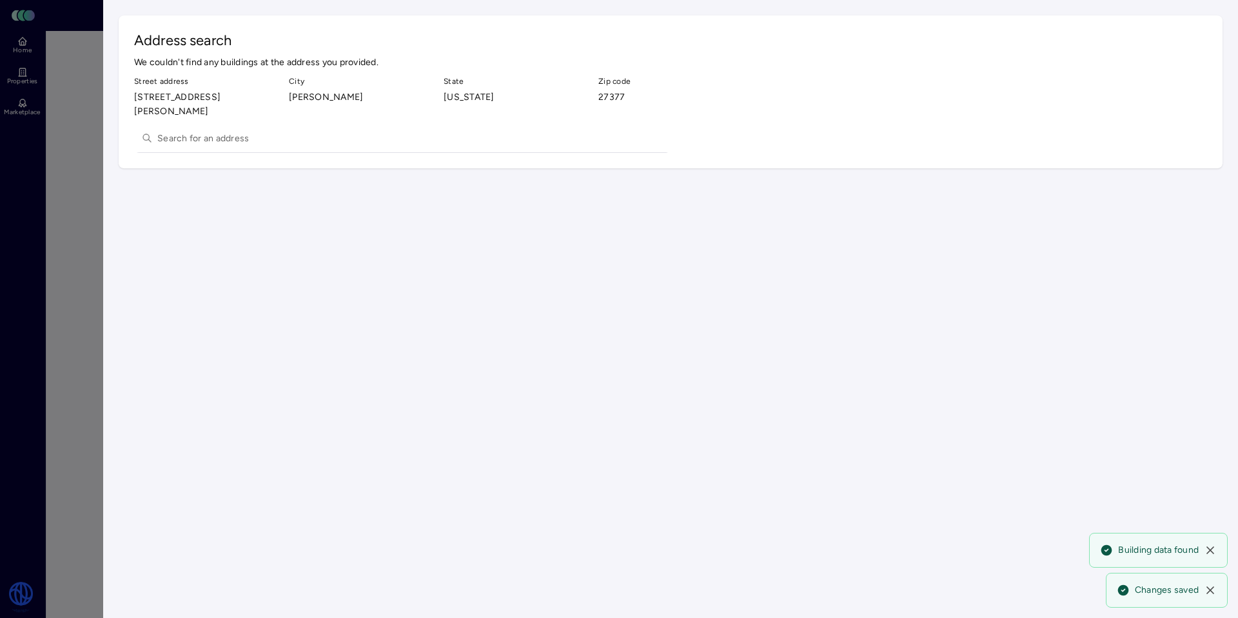
click at [195, 132] on input "text" at bounding box center [409, 138] width 505 height 28
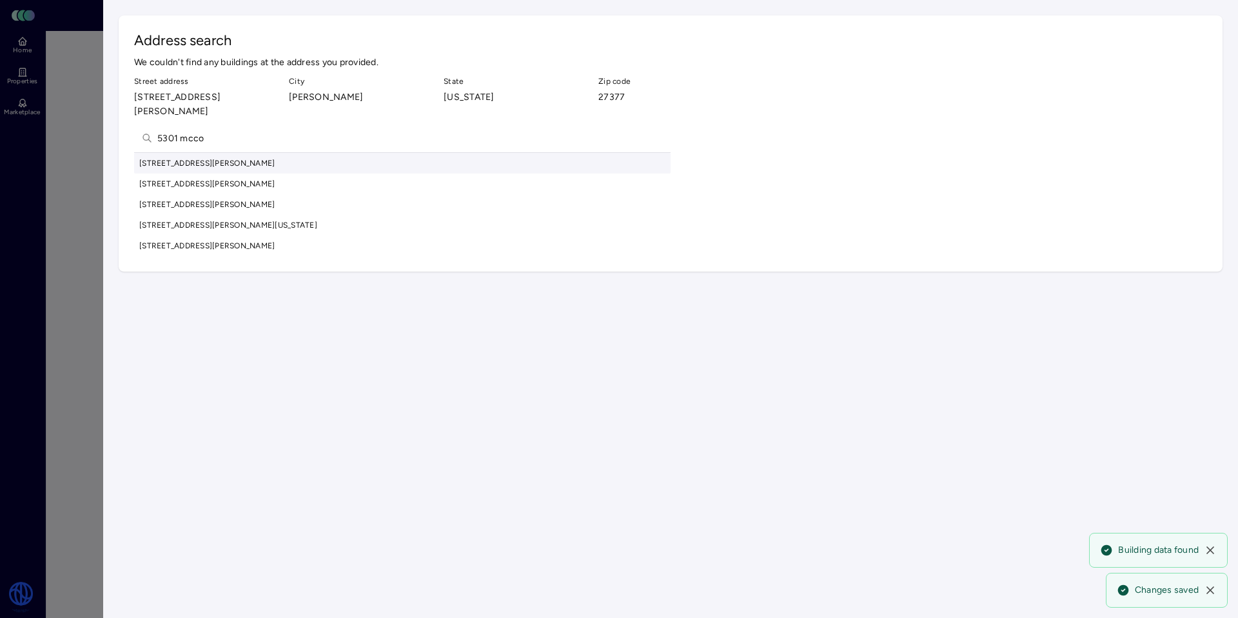
type input "5301 [PERSON_NAME]"
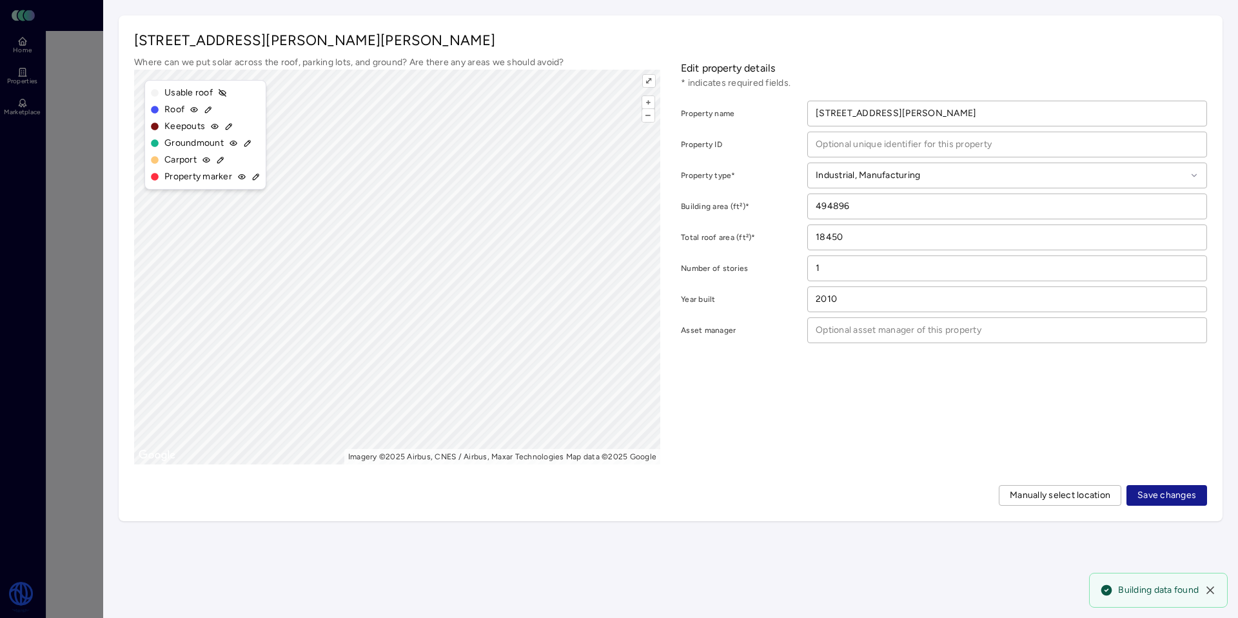
click at [1173, 497] on span "Save changes" at bounding box center [1166, 495] width 59 height 14
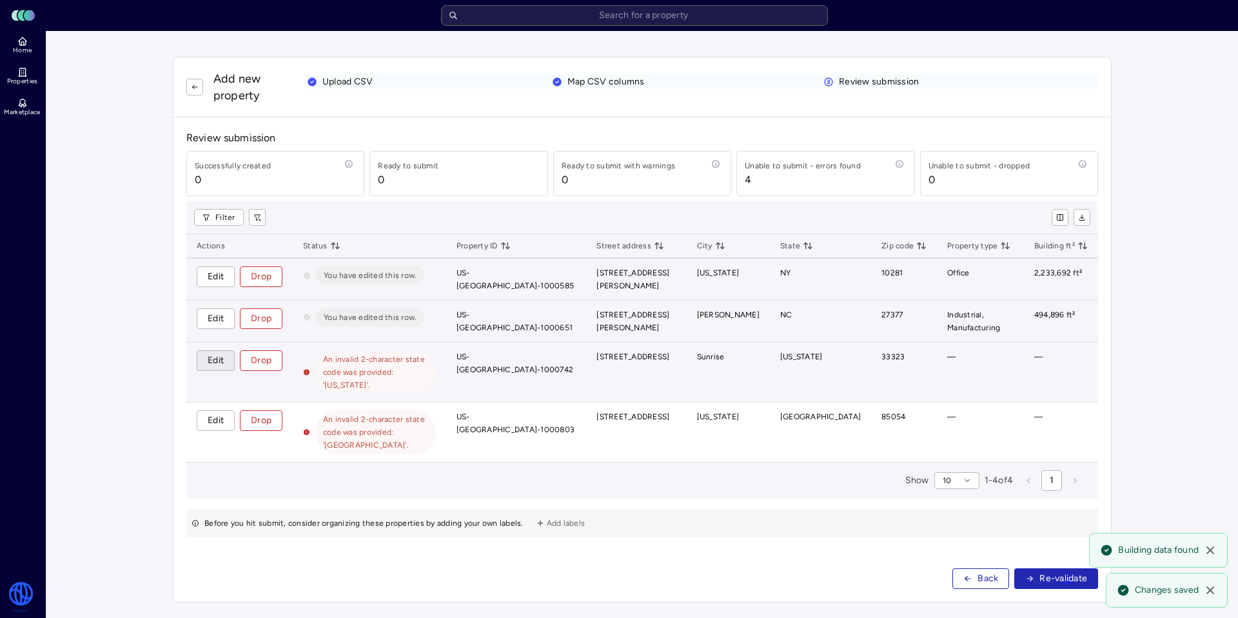
click at [222, 363] on span "Edit" at bounding box center [216, 360] width 16 height 14
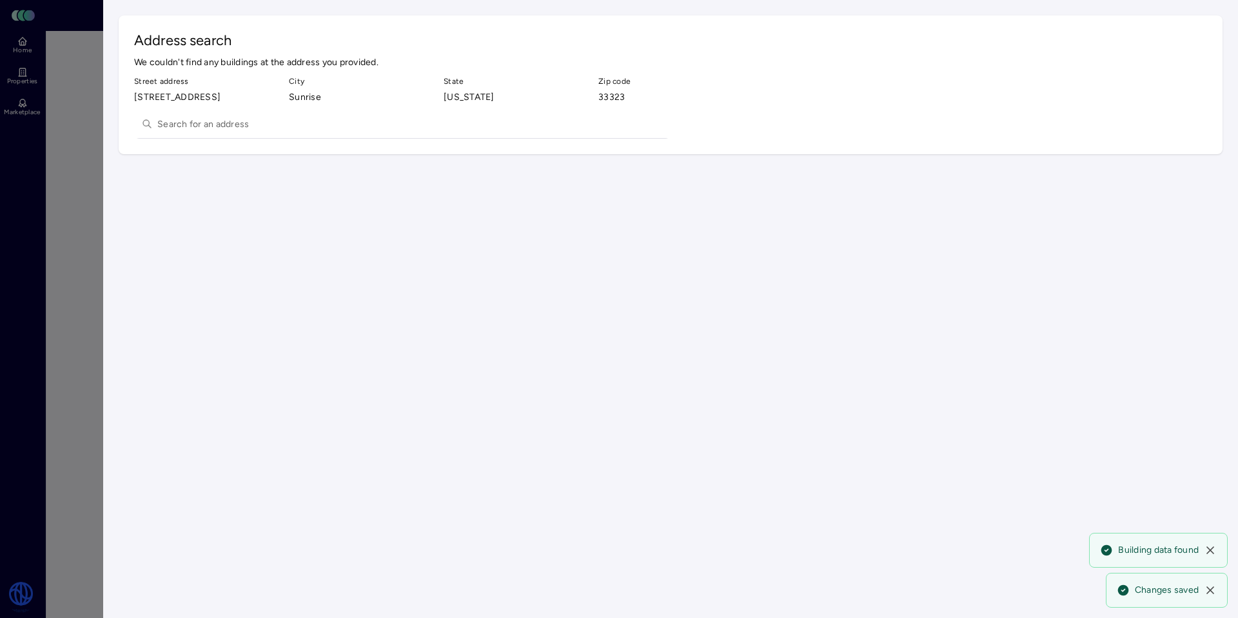
click at [239, 135] on input "text" at bounding box center [409, 124] width 505 height 28
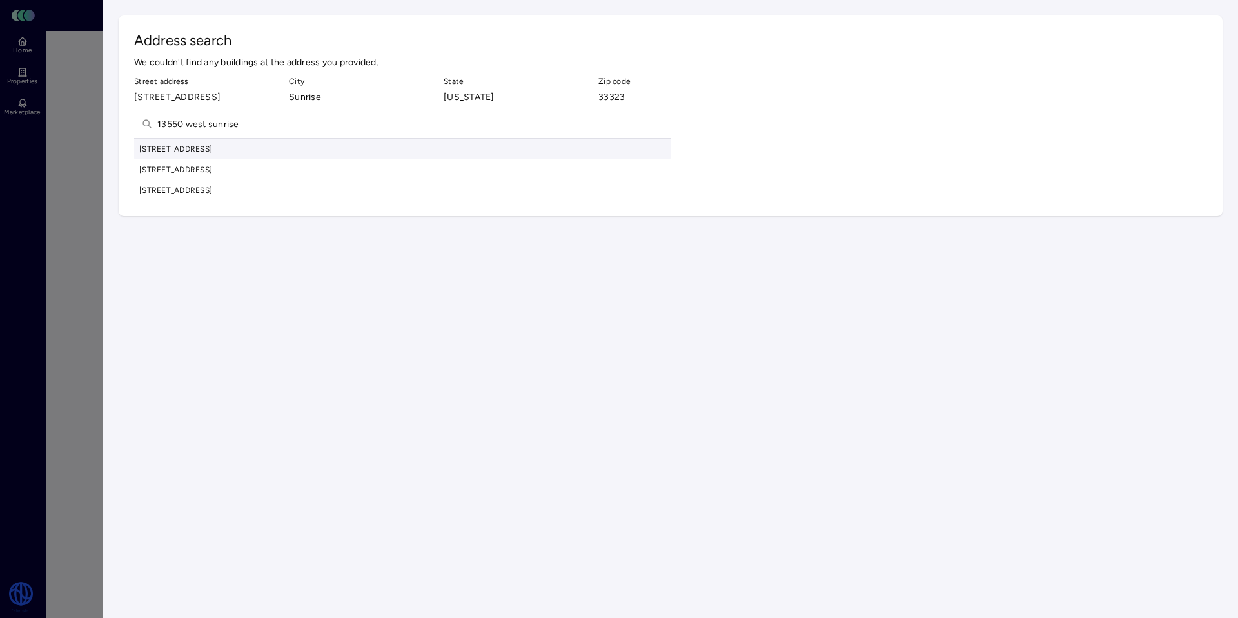
type input "13550 west sunrise"
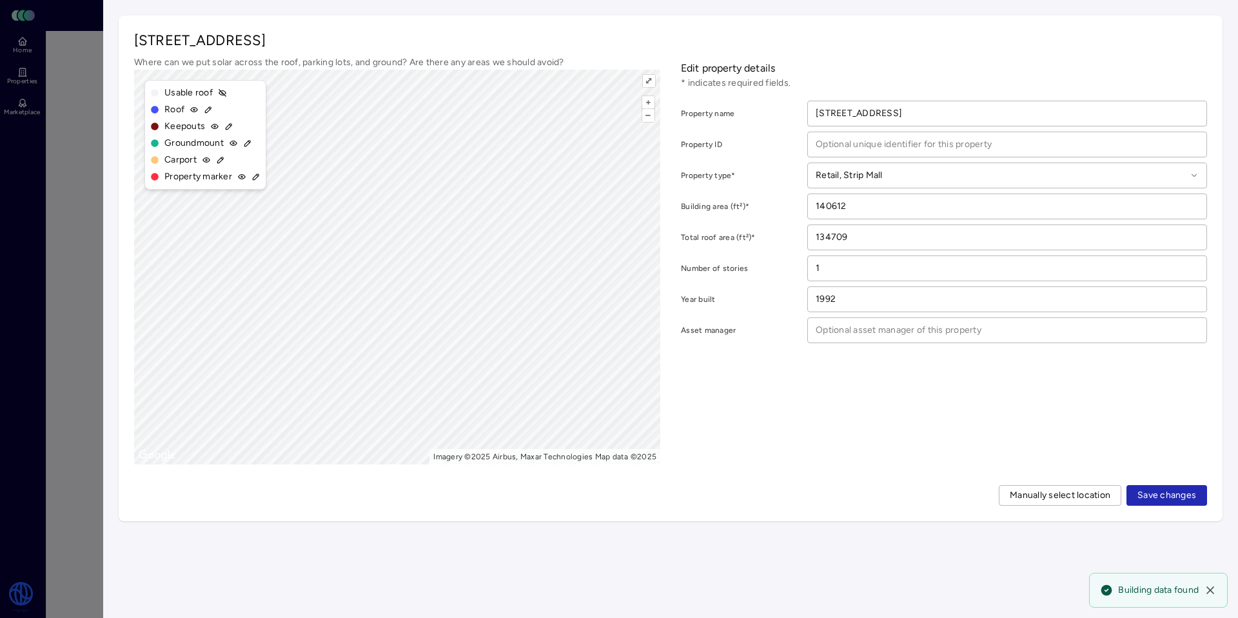
drag, startPoint x: 1162, startPoint y: 492, endPoint x: 1155, endPoint y: 490, distance: 7.5
click at [1162, 492] on span "Save changes" at bounding box center [1166, 495] width 59 height 14
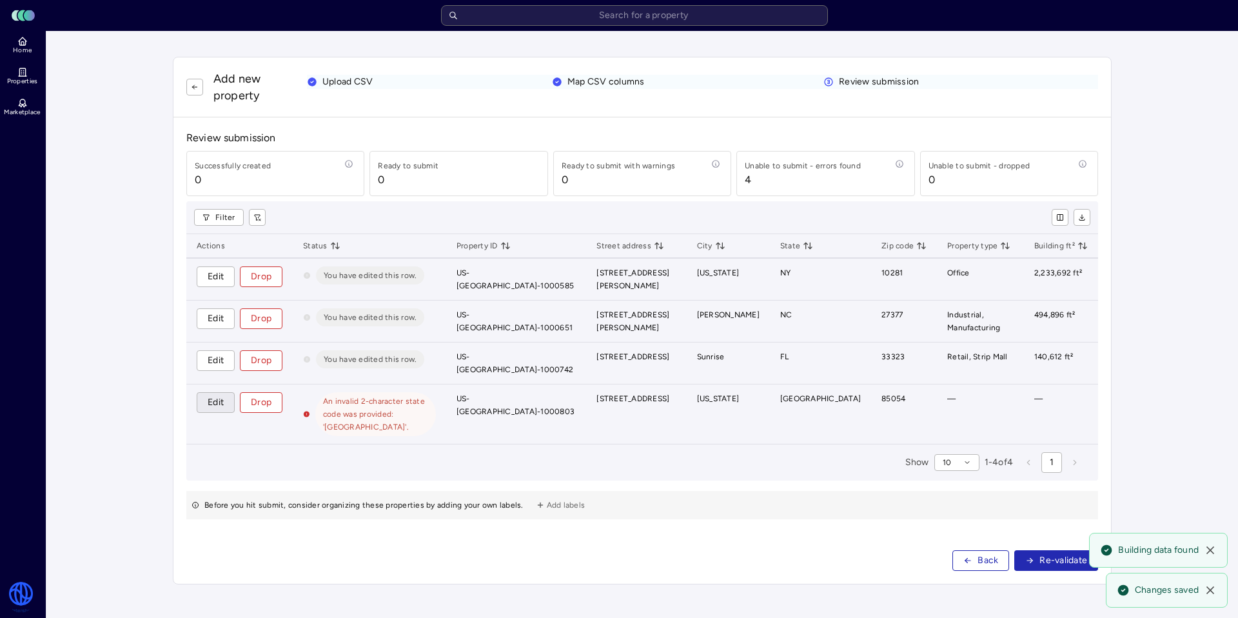
click at [210, 399] on span "Edit" at bounding box center [216, 402] width 16 height 14
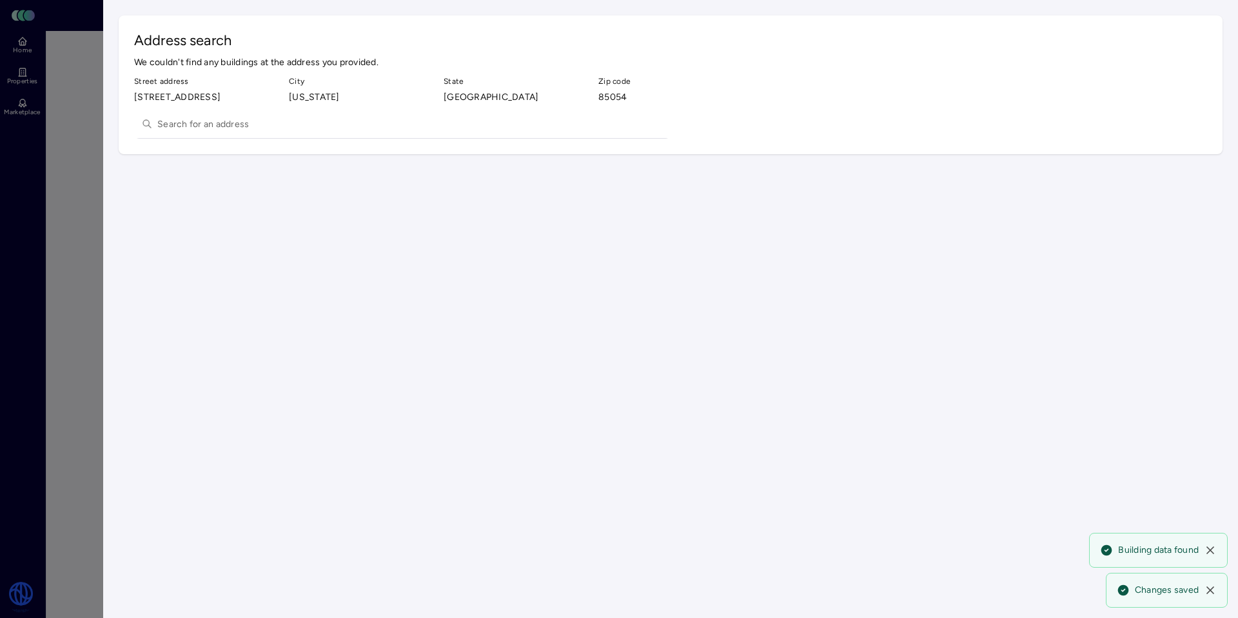
click at [216, 119] on input "text" at bounding box center [409, 124] width 505 height 28
type input "18850 north 56"
click at [264, 154] on div "[STREET_ADDRESS]" at bounding box center [402, 149] width 536 height 21
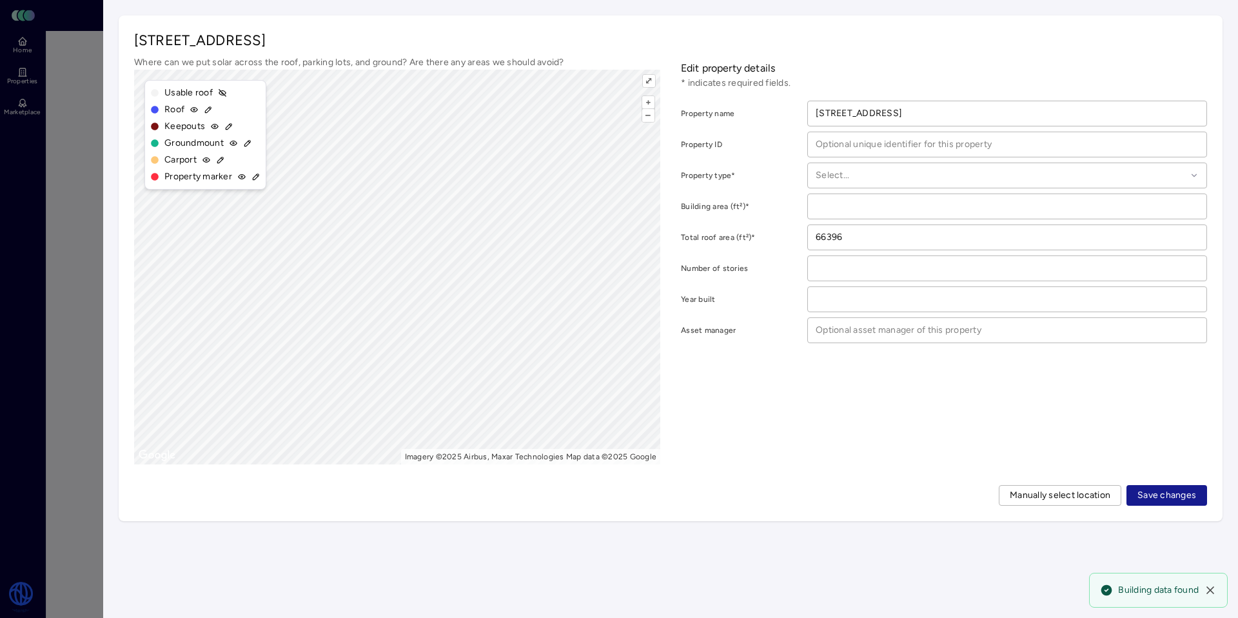
click at [1149, 491] on span "Save changes" at bounding box center [1166, 495] width 59 height 14
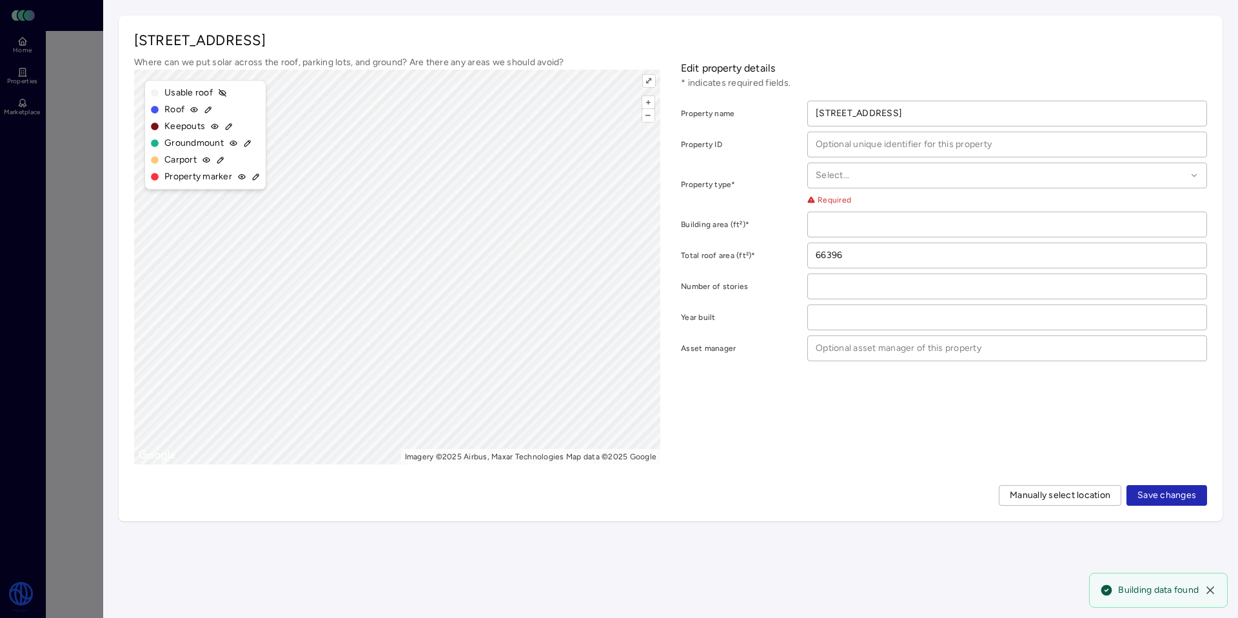
click at [886, 202] on span "Required" at bounding box center [869, 199] width 124 height 13
click at [842, 172] on div at bounding box center [1000, 175] width 371 height 14
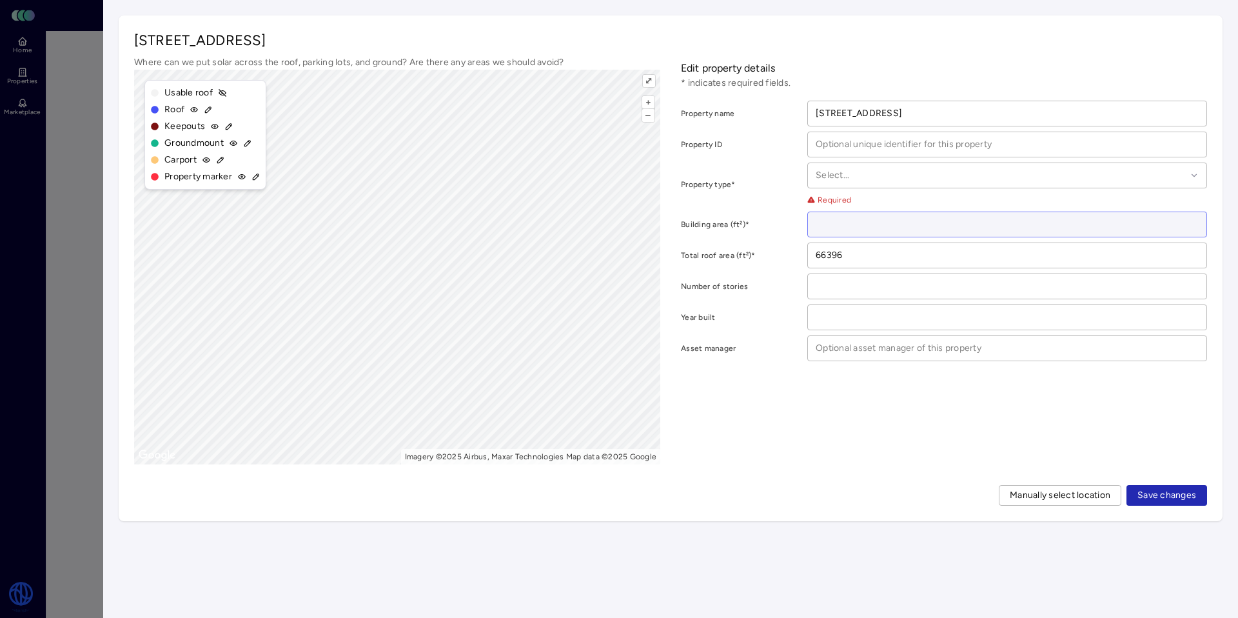
click at [871, 229] on input "number" at bounding box center [1007, 224] width 398 height 24
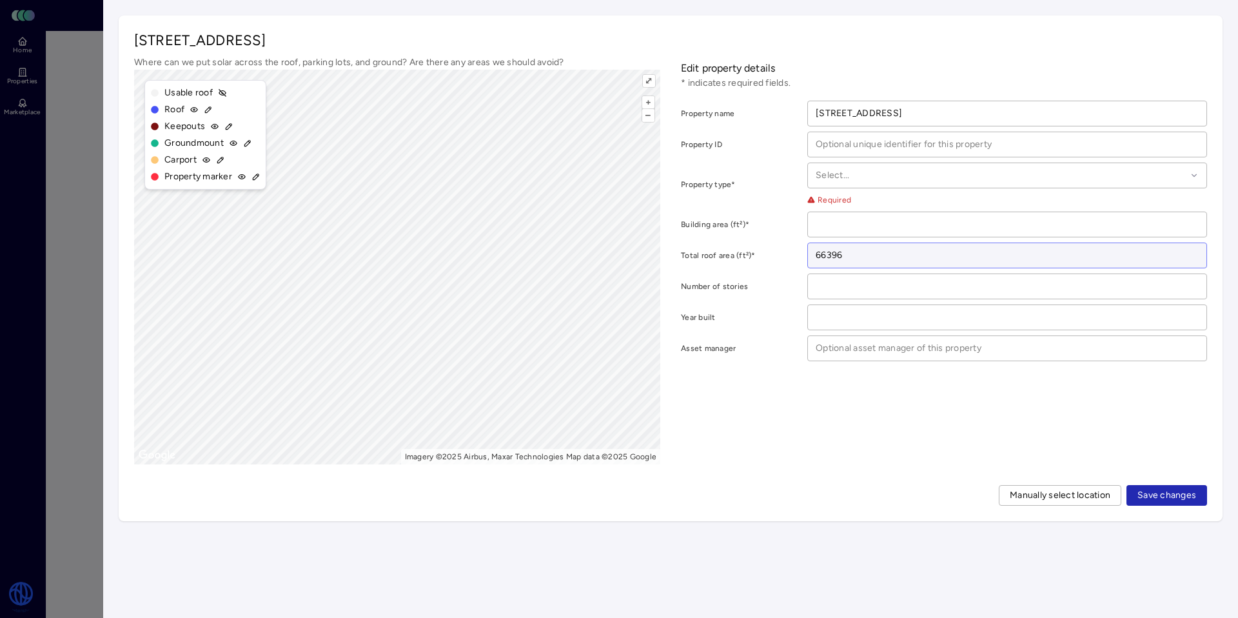
click at [859, 257] on input "66396" at bounding box center [1007, 255] width 398 height 24
click at [772, 241] on form "Property name [STREET_ADDRESS] Property ID Property type* Select... Required Bu…" at bounding box center [944, 231] width 526 height 260
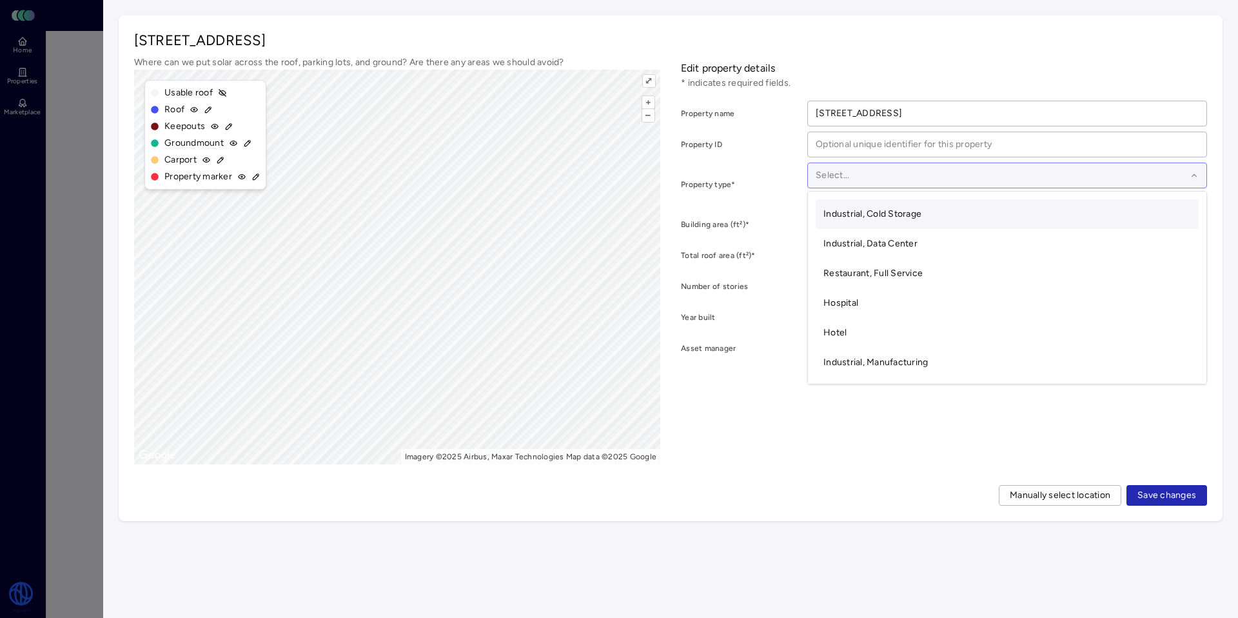
click at [848, 188] on div "Select..." at bounding box center [1007, 175] width 400 height 26
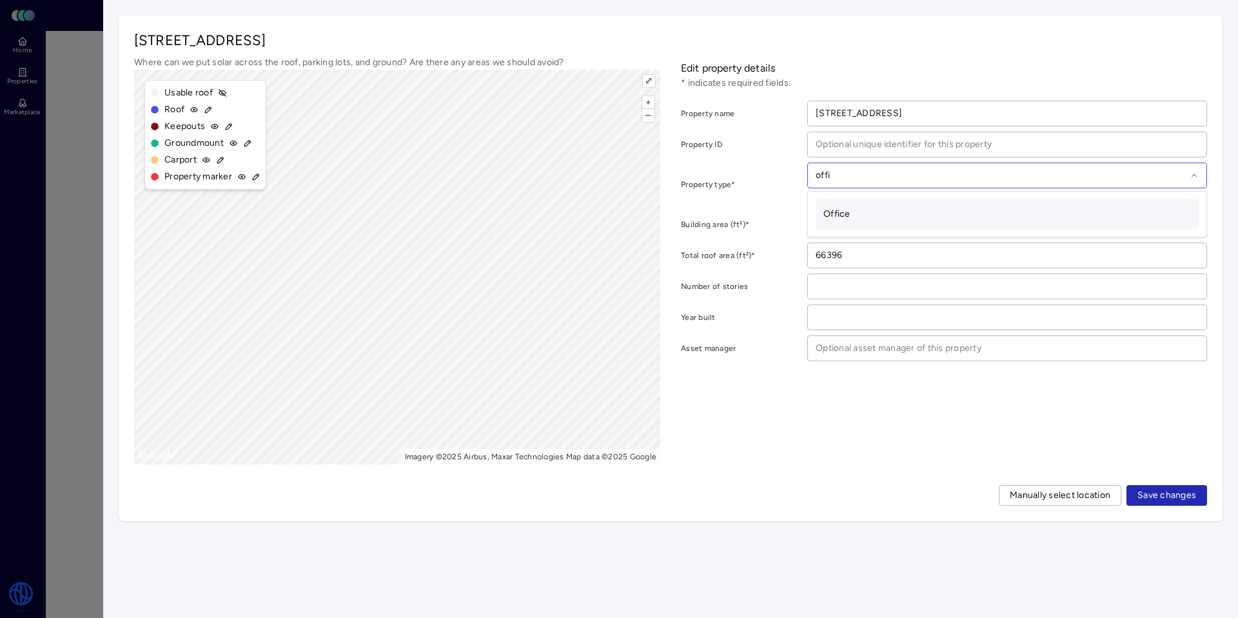
click at [884, 215] on div "Office" at bounding box center [1006, 214] width 383 height 30
type input "offi"
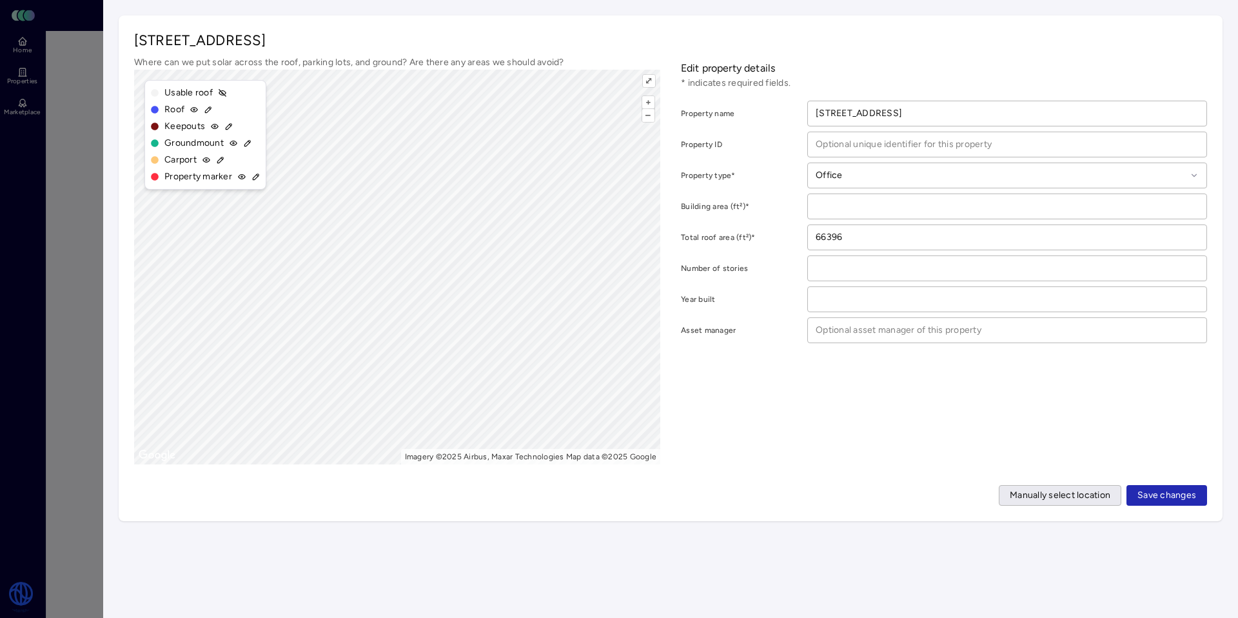
click at [1074, 494] on span "Manually select location" at bounding box center [1059, 495] width 101 height 14
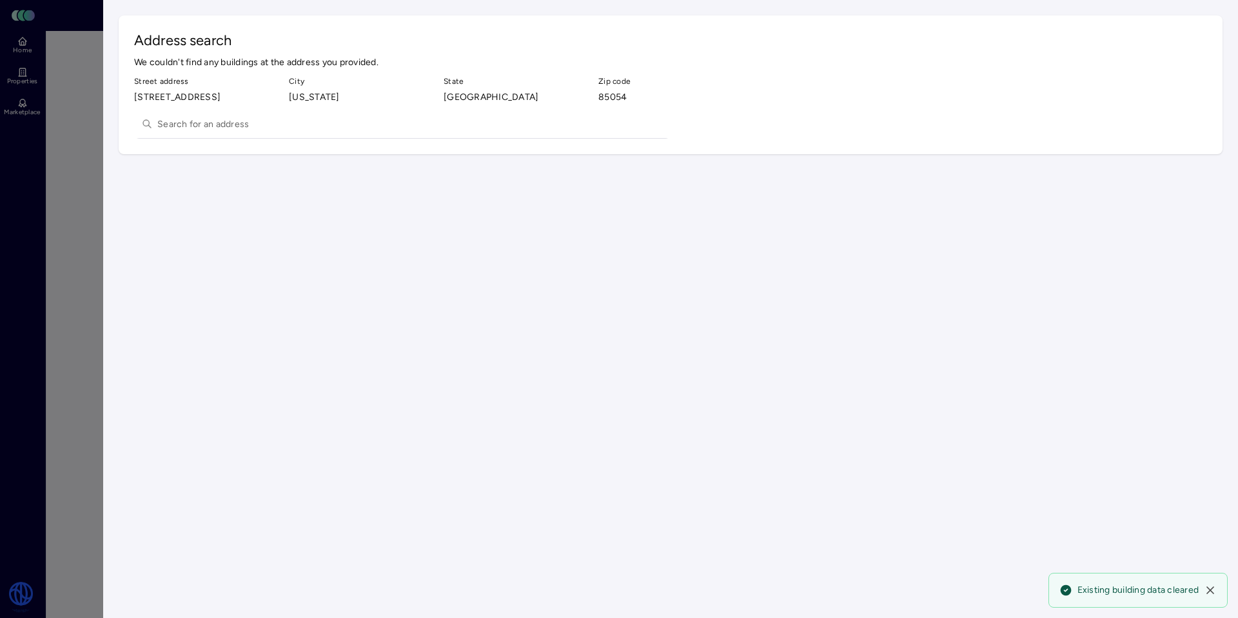
click at [208, 124] on input "text" at bounding box center [409, 124] width 505 height 28
type input "18850 north 56"
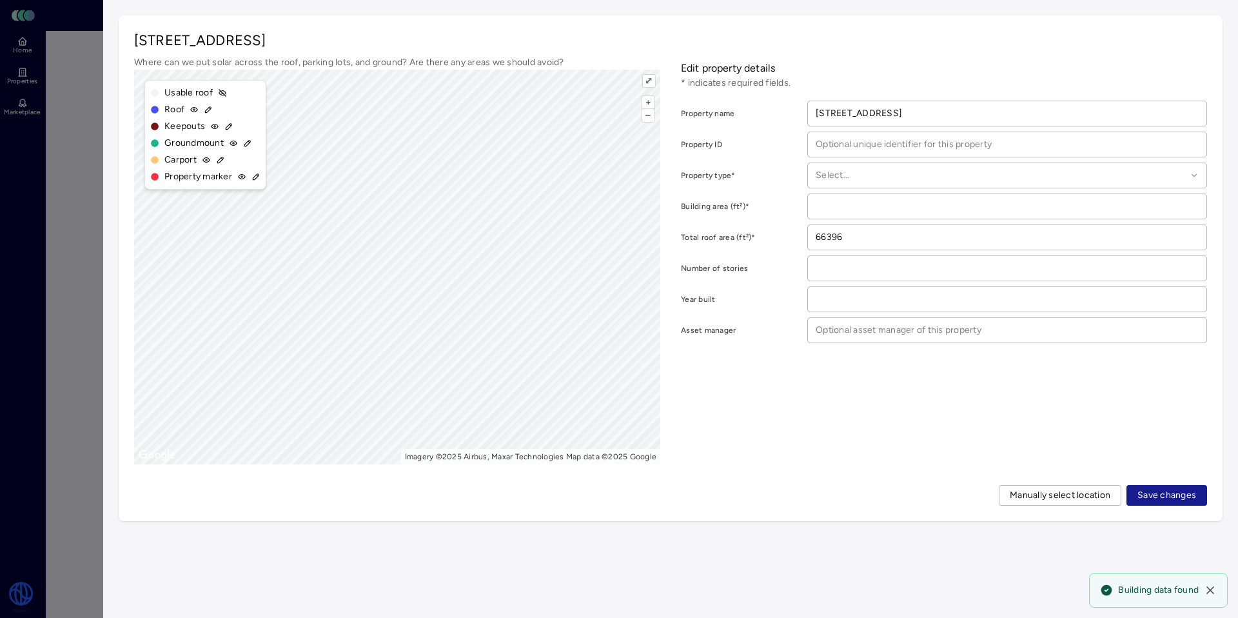
click at [1163, 494] on span "Save changes" at bounding box center [1166, 495] width 59 height 14
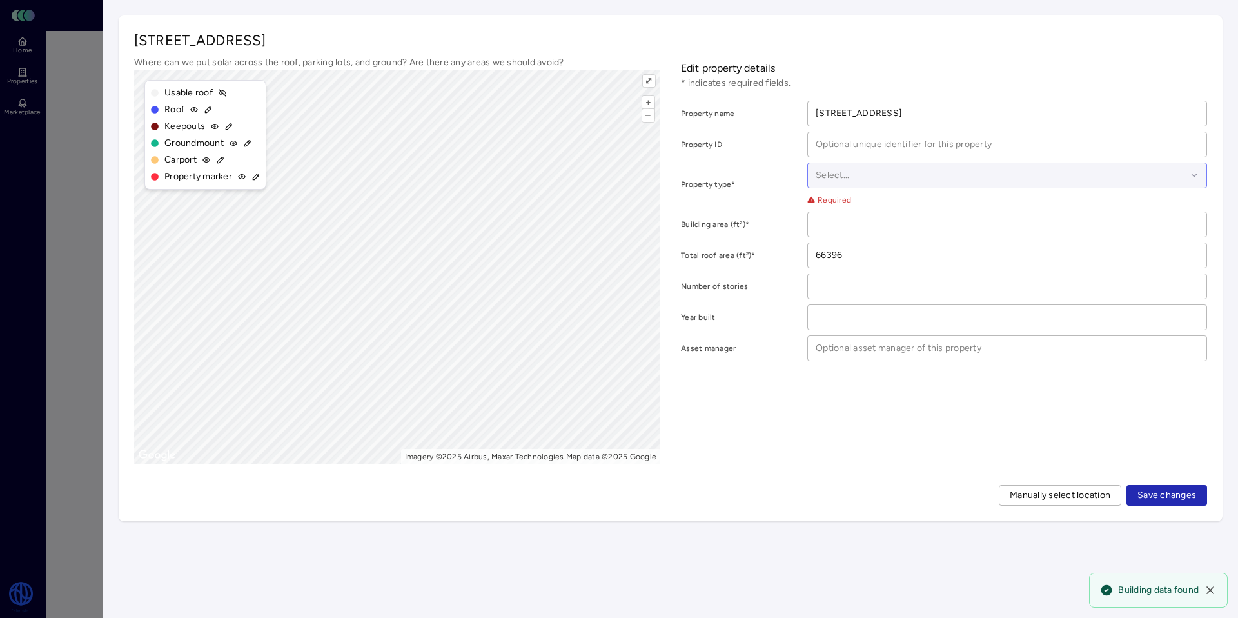
drag, startPoint x: 885, startPoint y: 172, endPoint x: 882, endPoint y: 184, distance: 12.7
click at [885, 172] on div at bounding box center [1000, 175] width 371 height 14
drag, startPoint x: 879, startPoint y: 207, endPoint x: 884, endPoint y: 214, distance: 8.4
click at [879, 206] on div "Office" at bounding box center [1006, 214] width 383 height 30
type input "office"
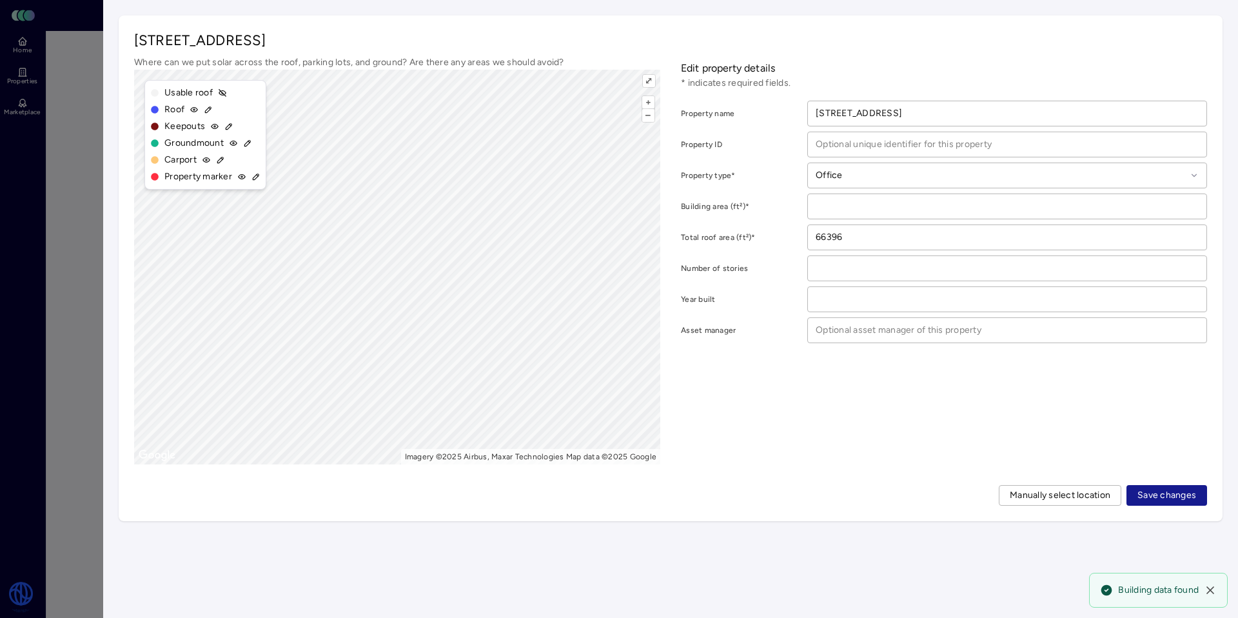
click at [1167, 501] on span "Save changes" at bounding box center [1166, 495] width 59 height 14
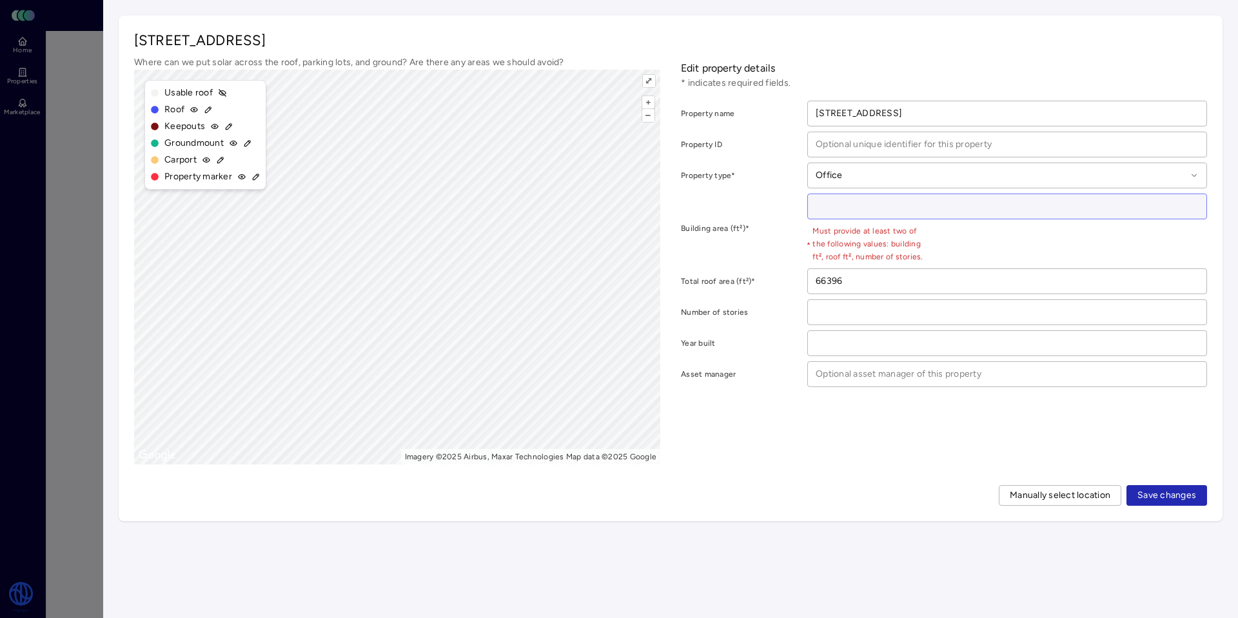
click at [864, 204] on input "number" at bounding box center [1007, 206] width 398 height 24
click at [1054, 197] on input "number" at bounding box center [1007, 206] width 398 height 24
click at [1051, 208] on input "number" at bounding box center [1007, 206] width 398 height 24
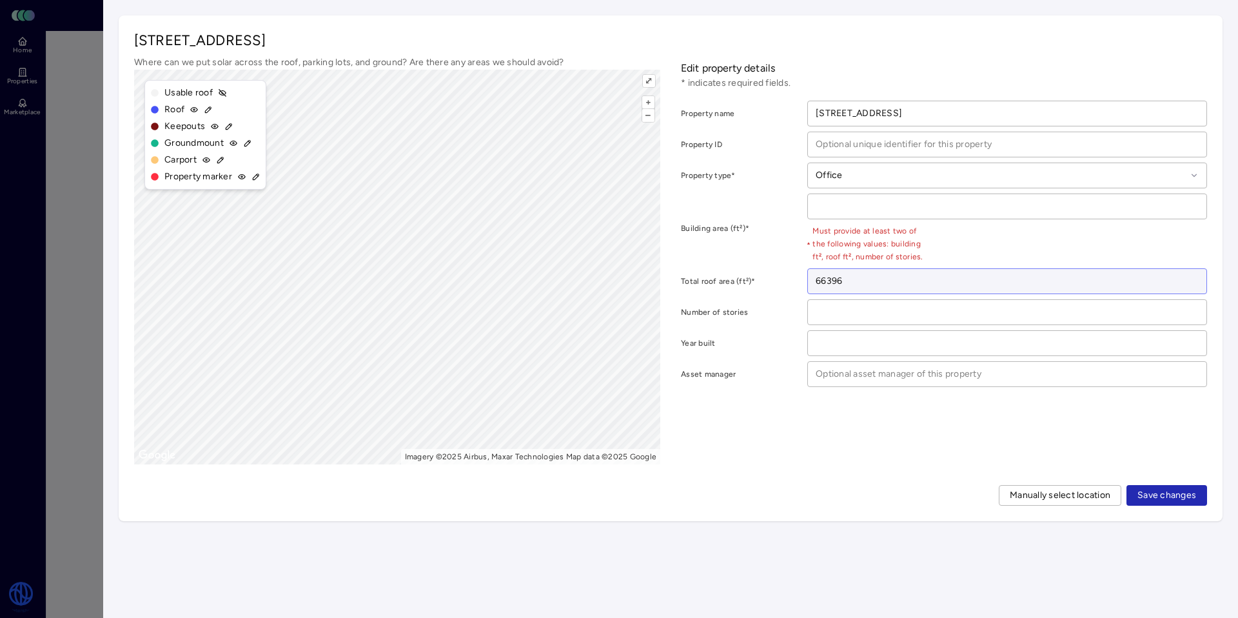
click at [839, 277] on input "66396" at bounding box center [1007, 281] width 398 height 24
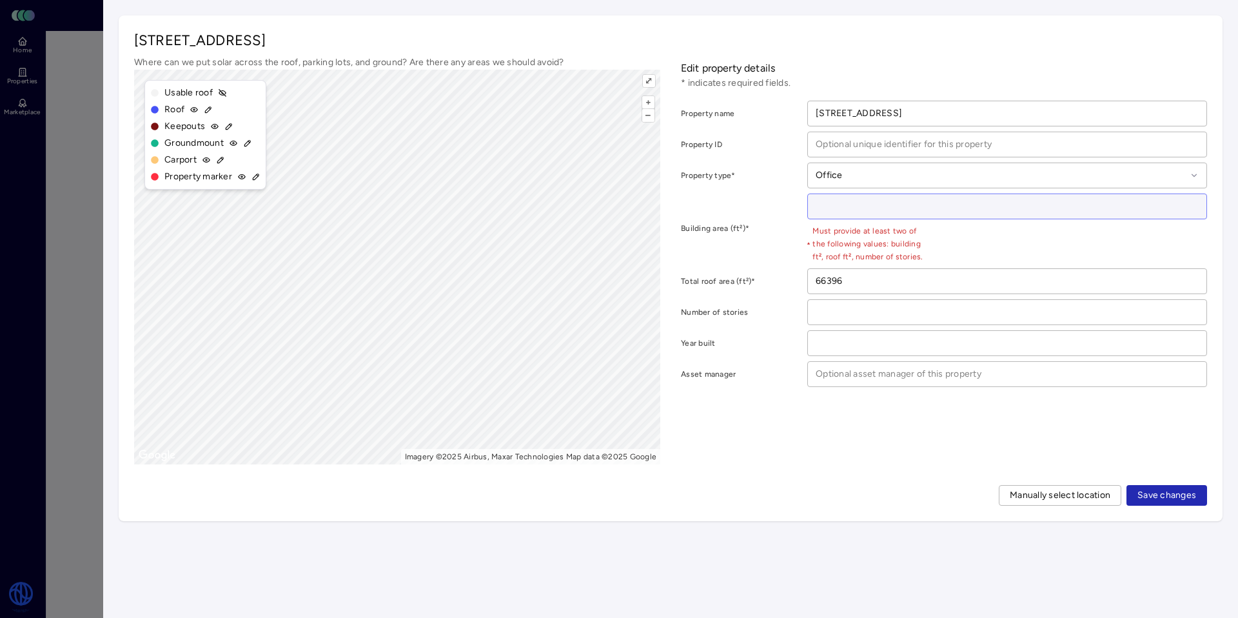
click at [837, 209] on input "number" at bounding box center [1007, 206] width 398 height 24
paste input "66396"
type input "66396"
click at [847, 208] on input "number" at bounding box center [1007, 206] width 398 height 24
paste input "891519"
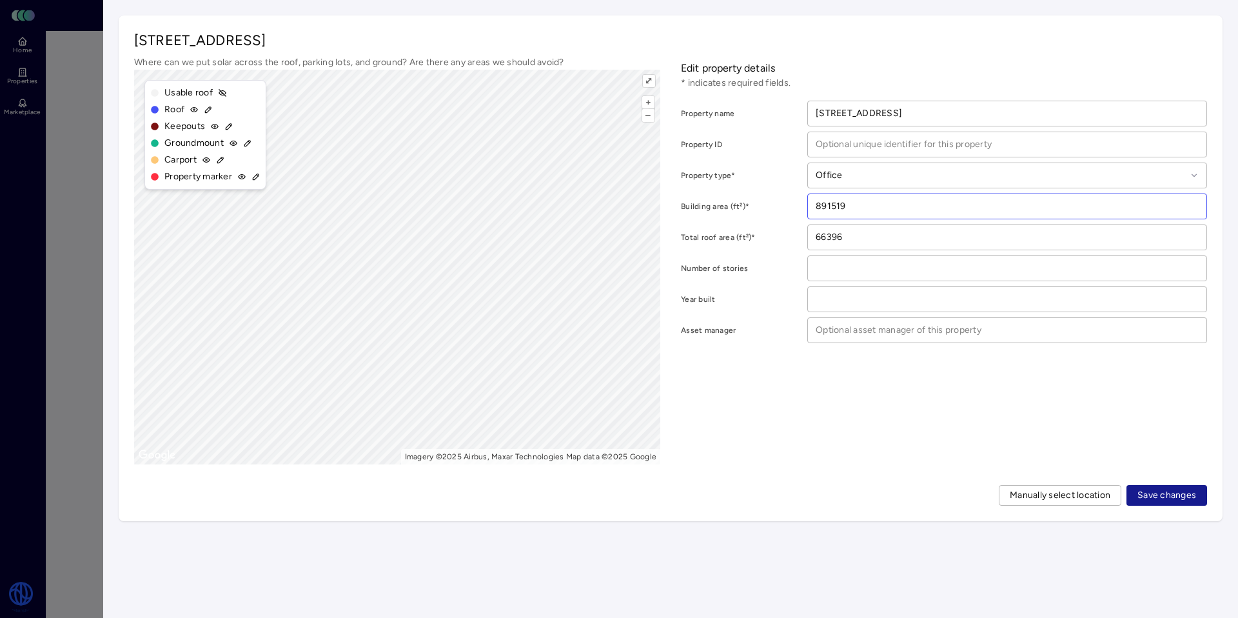
type input "891519"
click at [1182, 498] on span "Save changes" at bounding box center [1166, 495] width 59 height 14
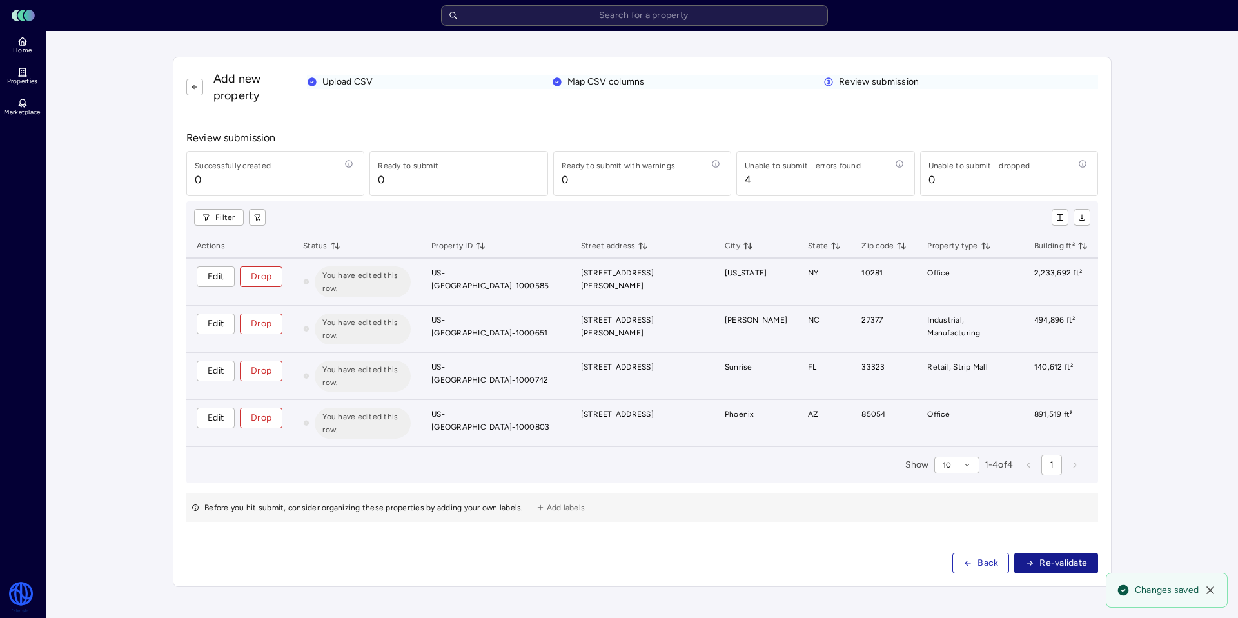
click at [1047, 556] on span "Re-validate" at bounding box center [1063, 563] width 48 height 14
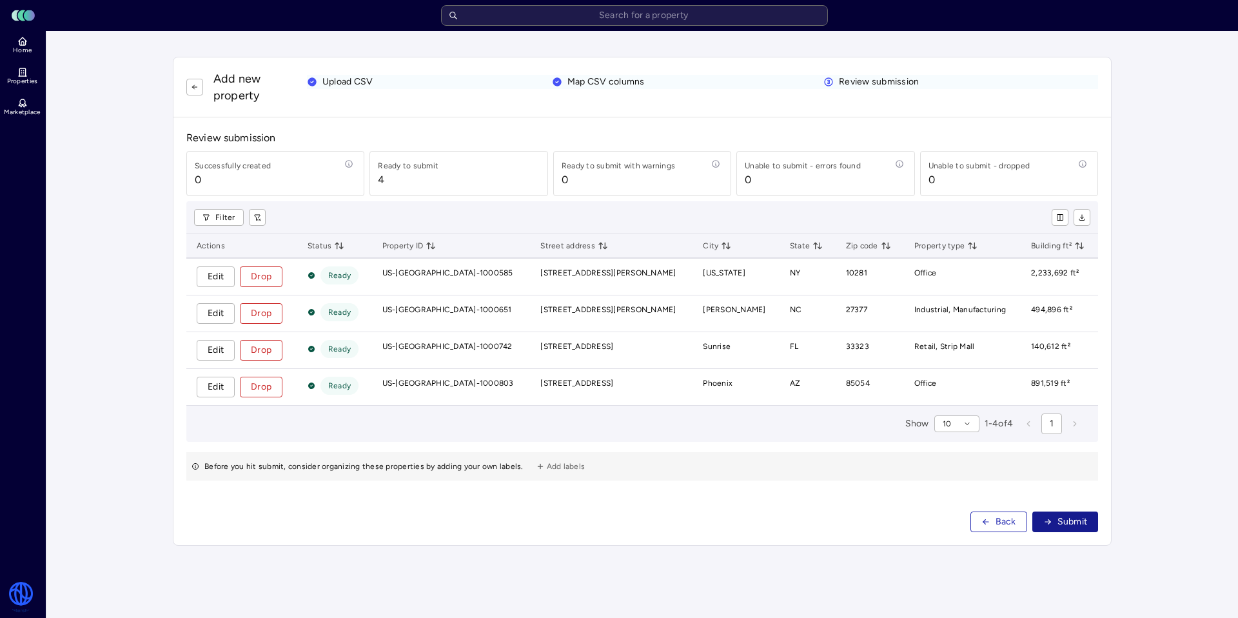
click at [1055, 514] on button "Submit" at bounding box center [1065, 521] width 66 height 21
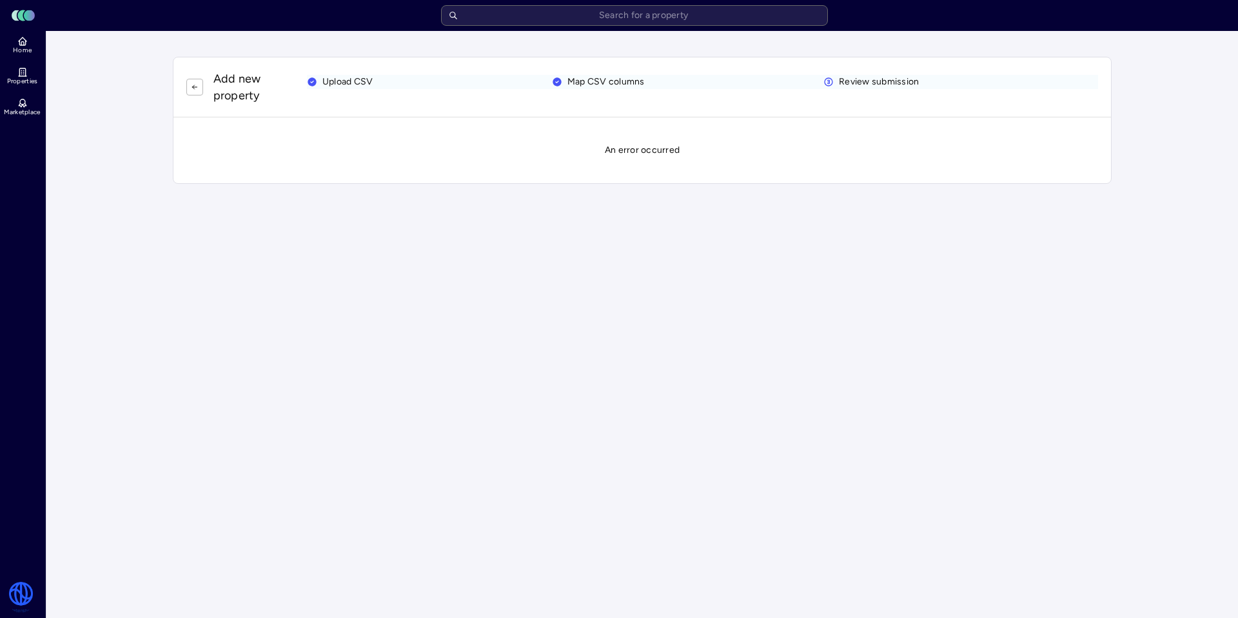
click at [315, 92] on div "Add new property Upload CSV Map CSV columns Review submission" at bounding box center [641, 87] width 911 height 34
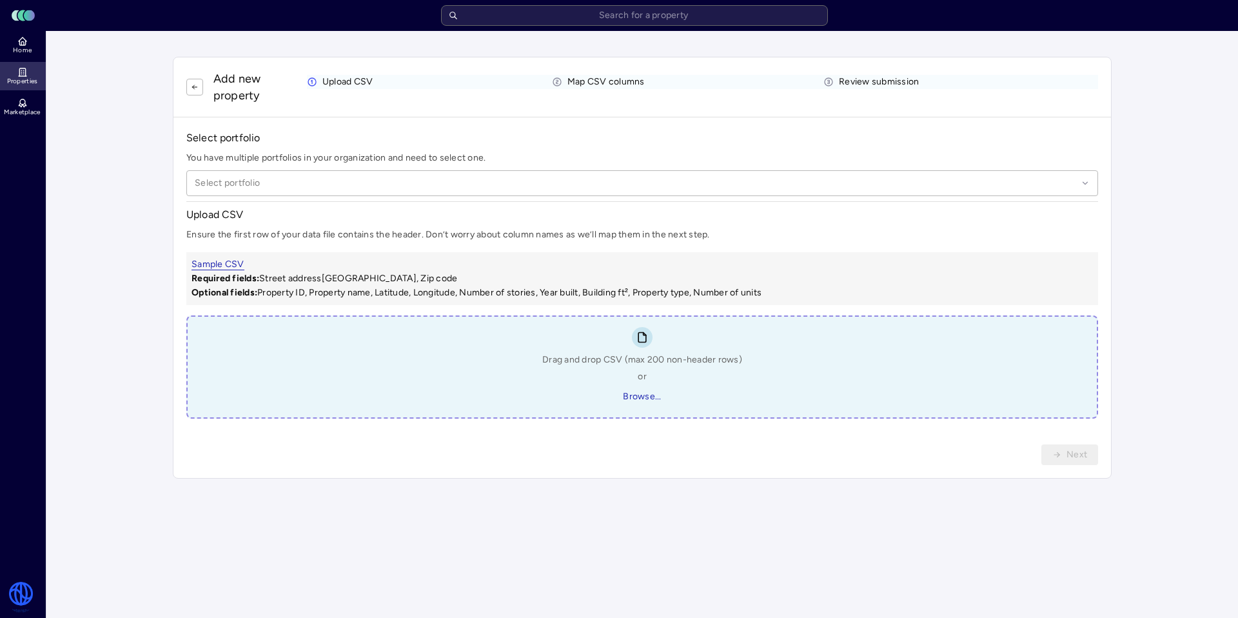
click at [20, 70] on icon at bounding box center [22, 72] width 10 height 10
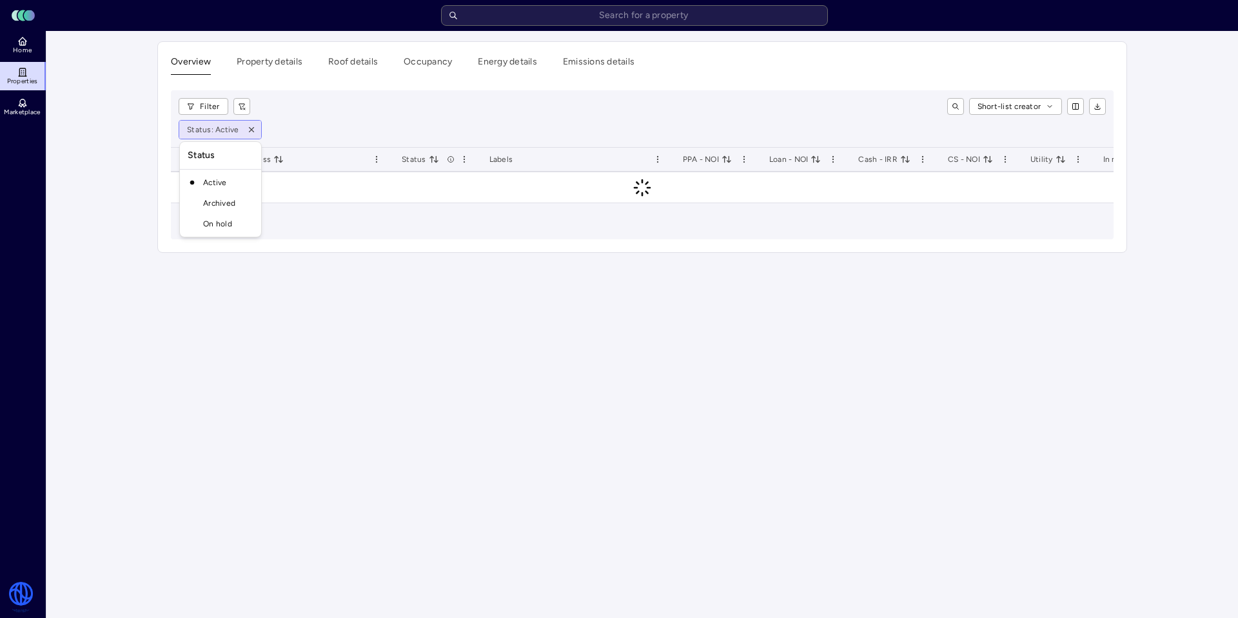
click at [223, 126] on html "Toggle Sidebar Lumen Energy Logo Home Properties Marketplace Watershed Robbie G…" at bounding box center [619, 309] width 1238 height 618
click at [216, 114] on html "Toggle Sidebar Lumen Energy Logo Home Properties Marketplace Watershed Robbie G…" at bounding box center [619, 309] width 1238 height 618
click at [204, 99] on html "Toggle Sidebar Lumen Energy Logo Home Properties Marketplace Watershed Robbie G…" at bounding box center [619, 309] width 1238 height 618
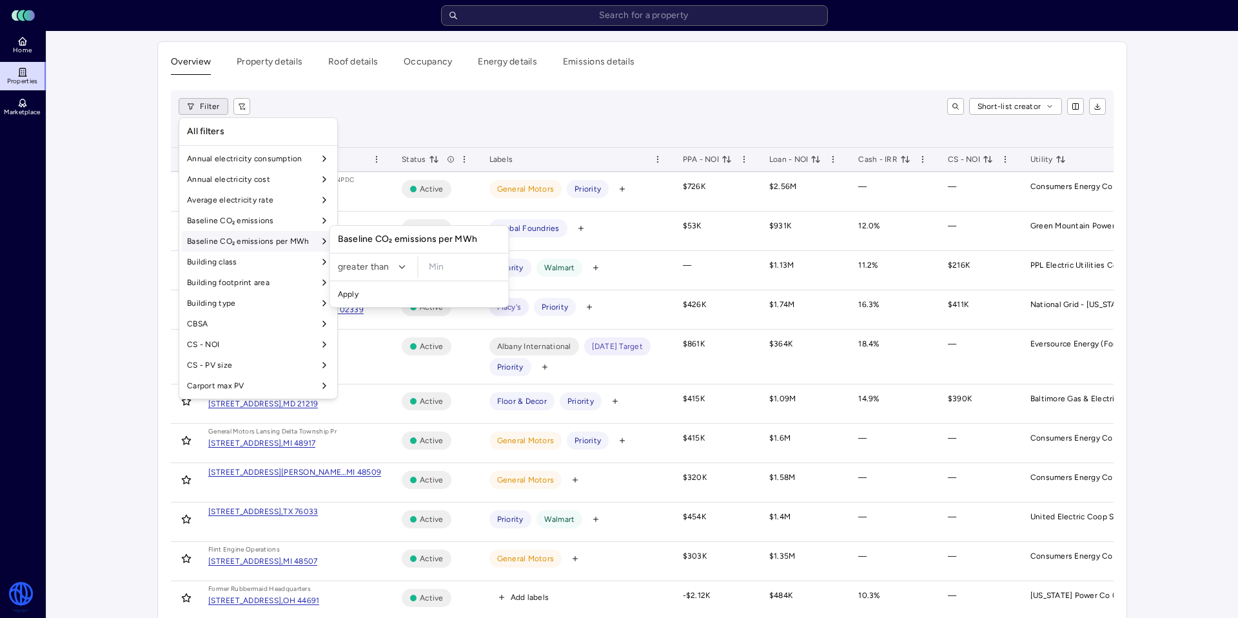
scroll to position [6, 0]
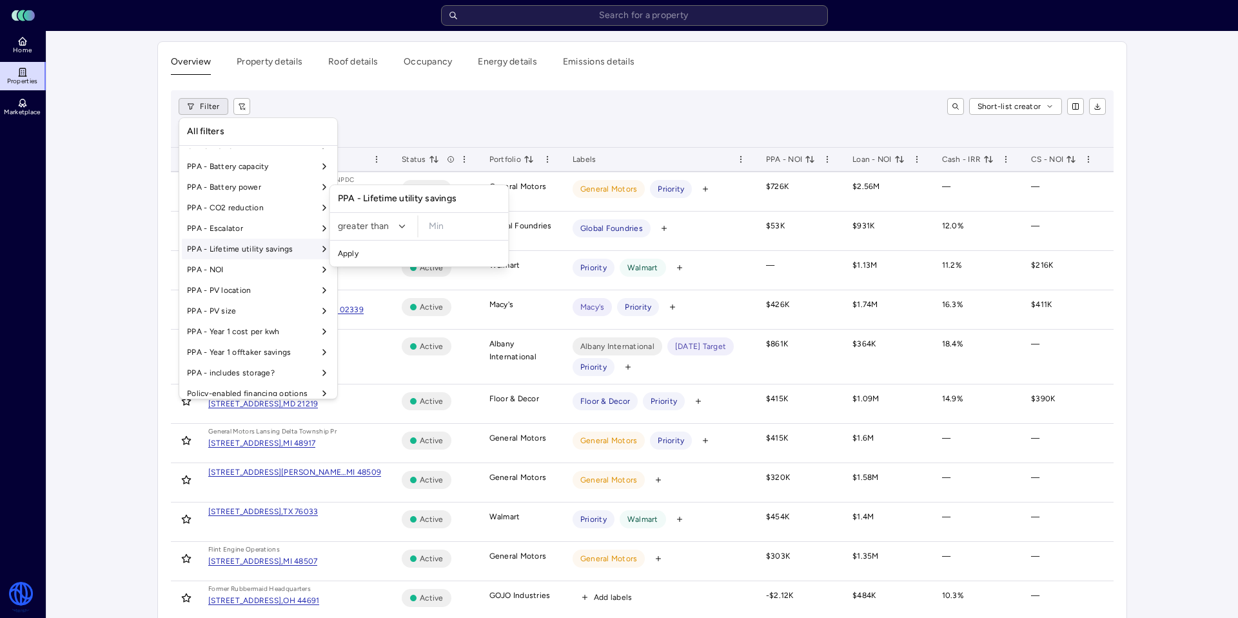
scroll to position [927, 0]
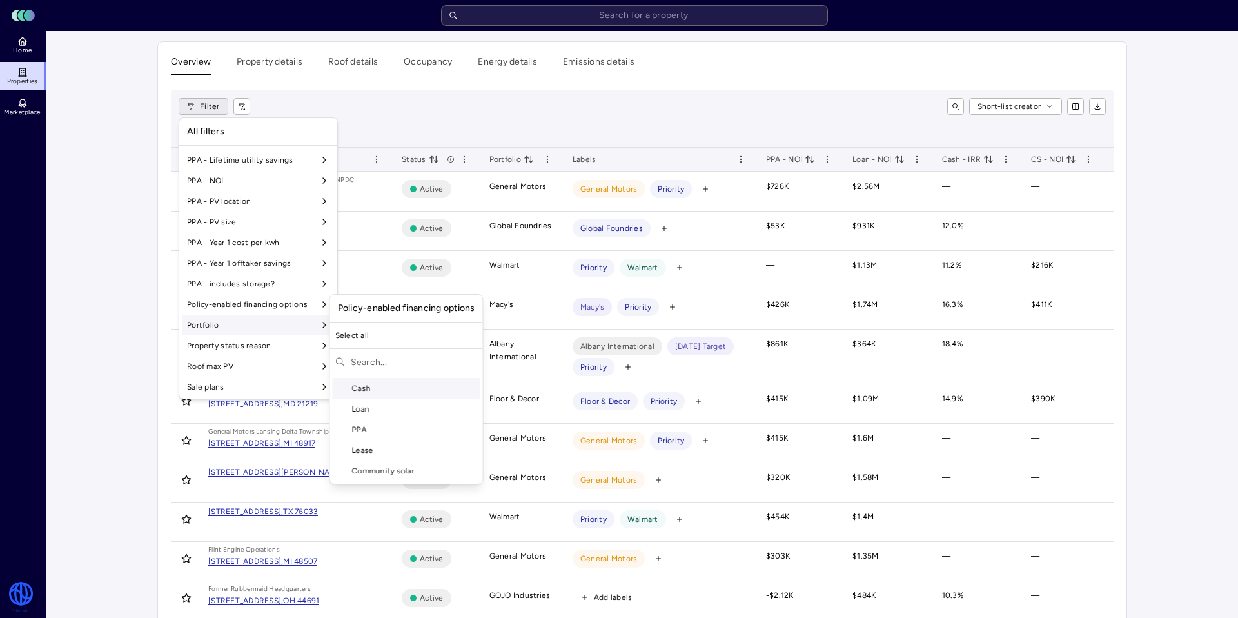
click at [307, 329] on div "Portfolio" at bounding box center [258, 325] width 153 height 21
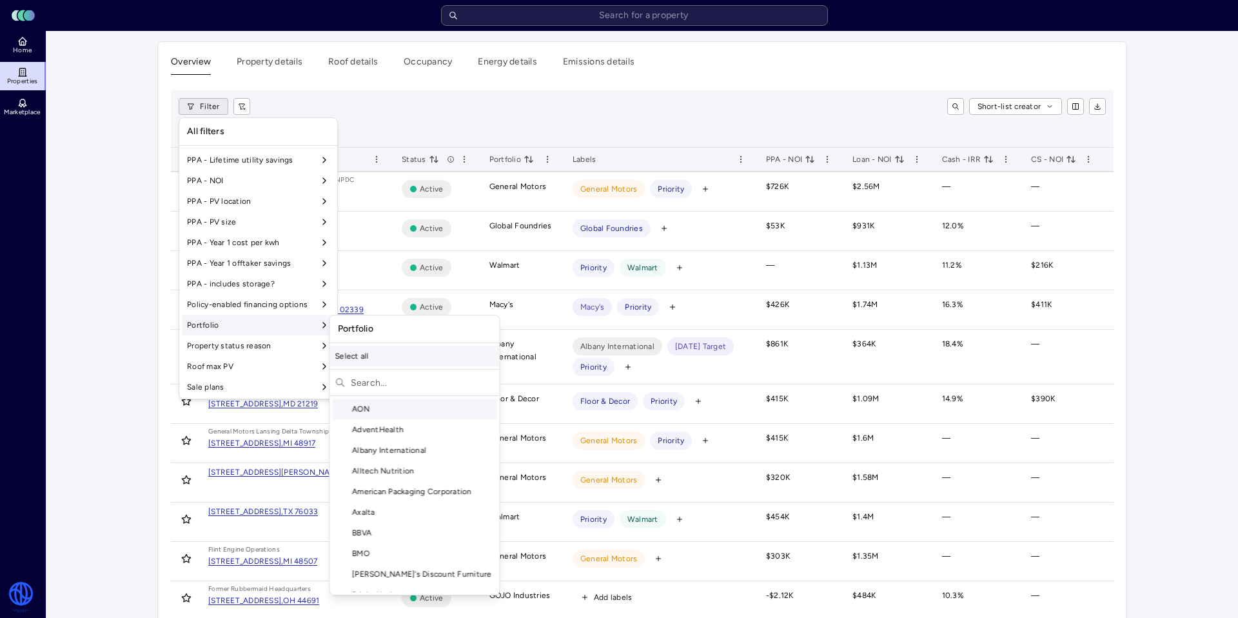
click at [377, 354] on div "Select all" at bounding box center [415, 355] width 170 height 21
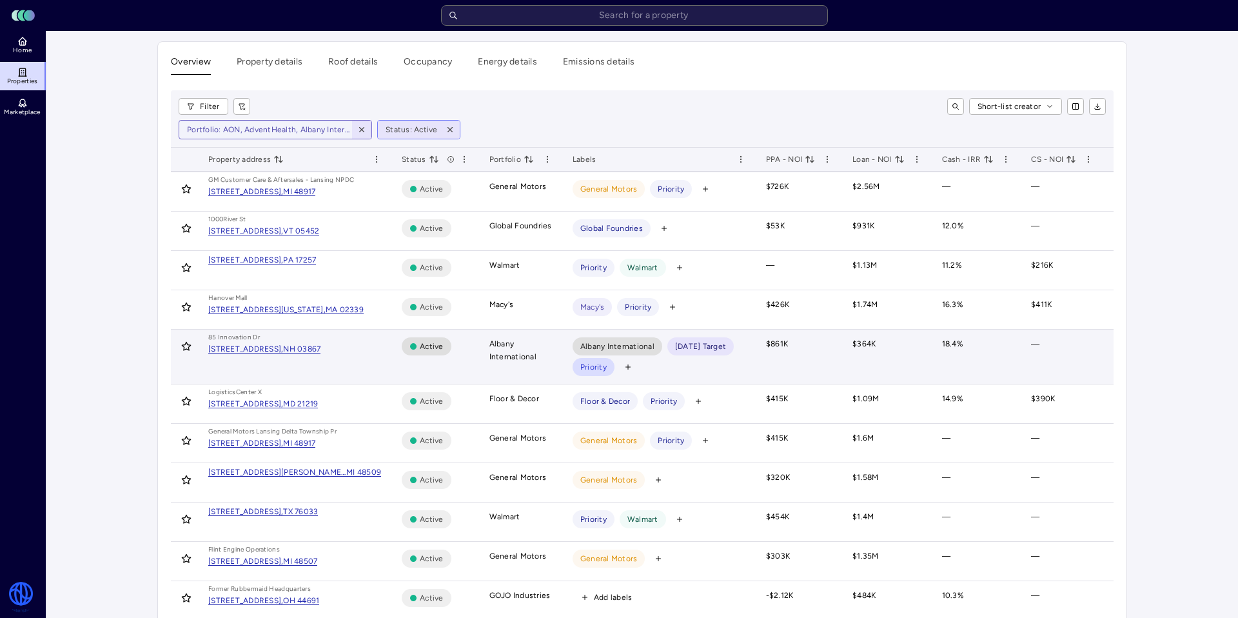
drag, startPoint x: 360, startPoint y: 130, endPoint x: 209, endPoint y: 121, distance: 151.1
click at [359, 130] on icon "button" at bounding box center [361, 129] width 9 height 9
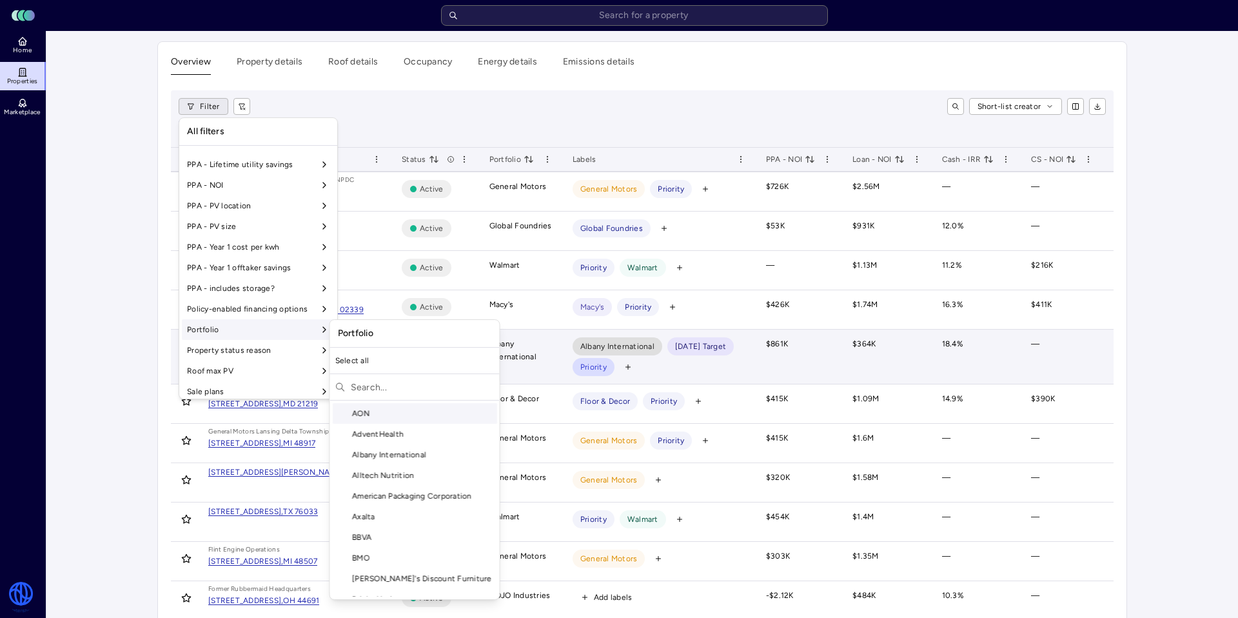
click at [379, 384] on input "text" at bounding box center [423, 386] width 144 height 21
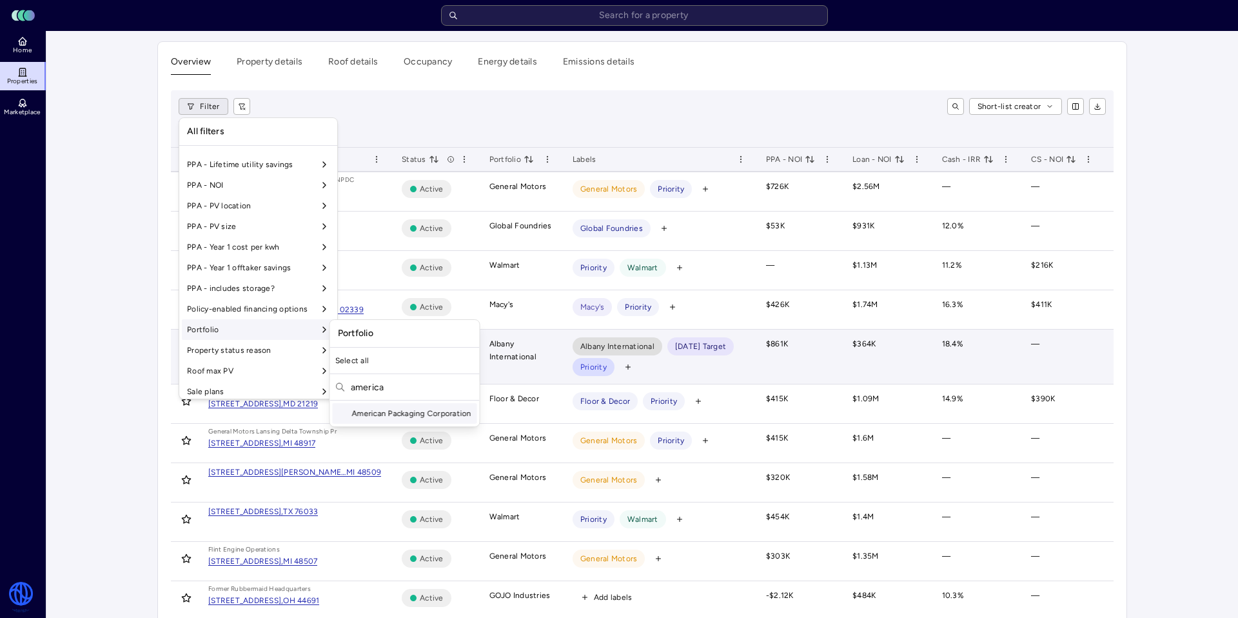
type input "american"
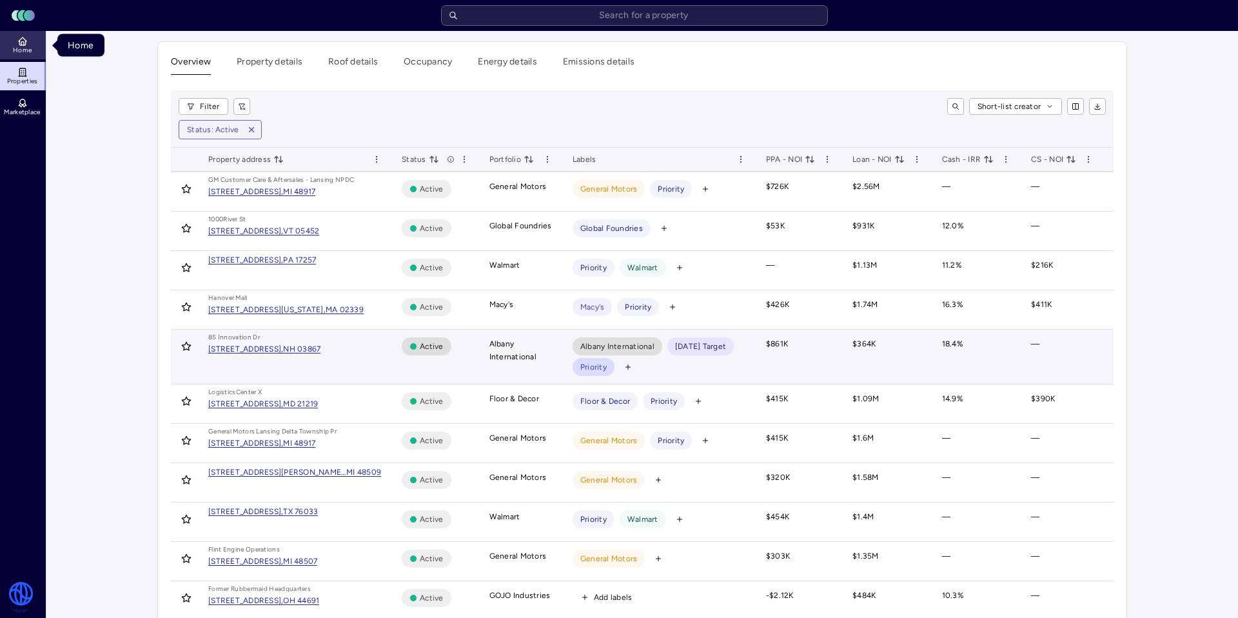
click at [32, 40] on link "Home" at bounding box center [23, 45] width 47 height 28
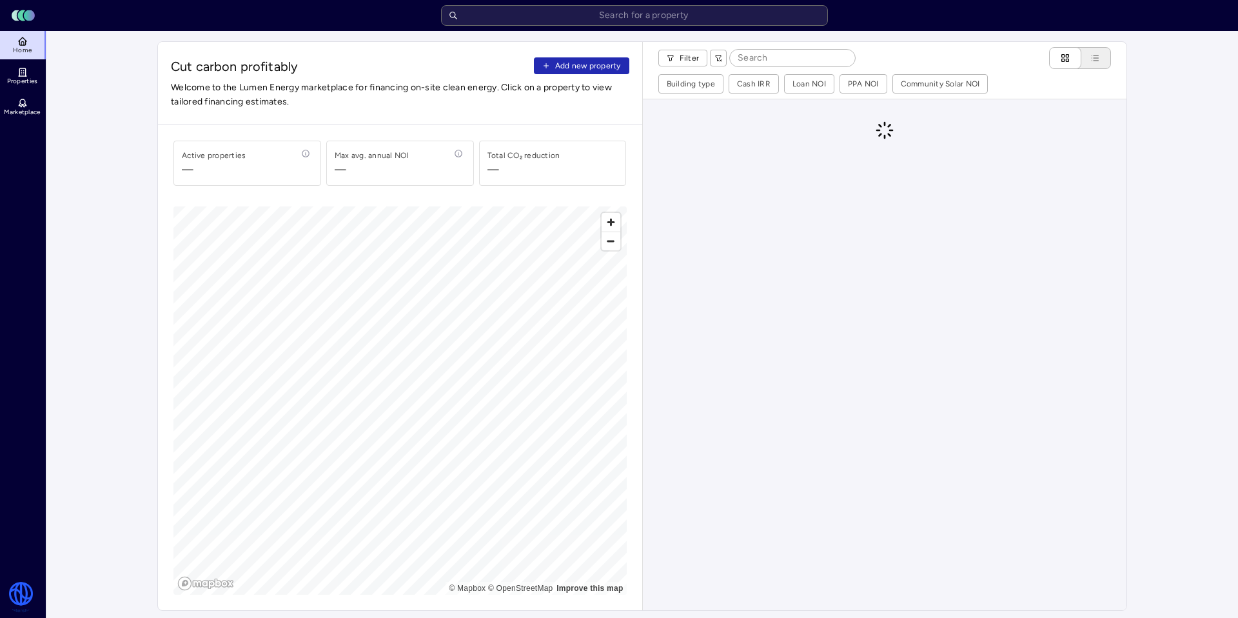
click at [583, 77] on div "Cut carbon profitably Add new property Welcome to the Lumen Energy marketplace …" at bounding box center [400, 83] width 484 height 83
click at [584, 72] on span "Add new property" at bounding box center [588, 65] width 66 height 13
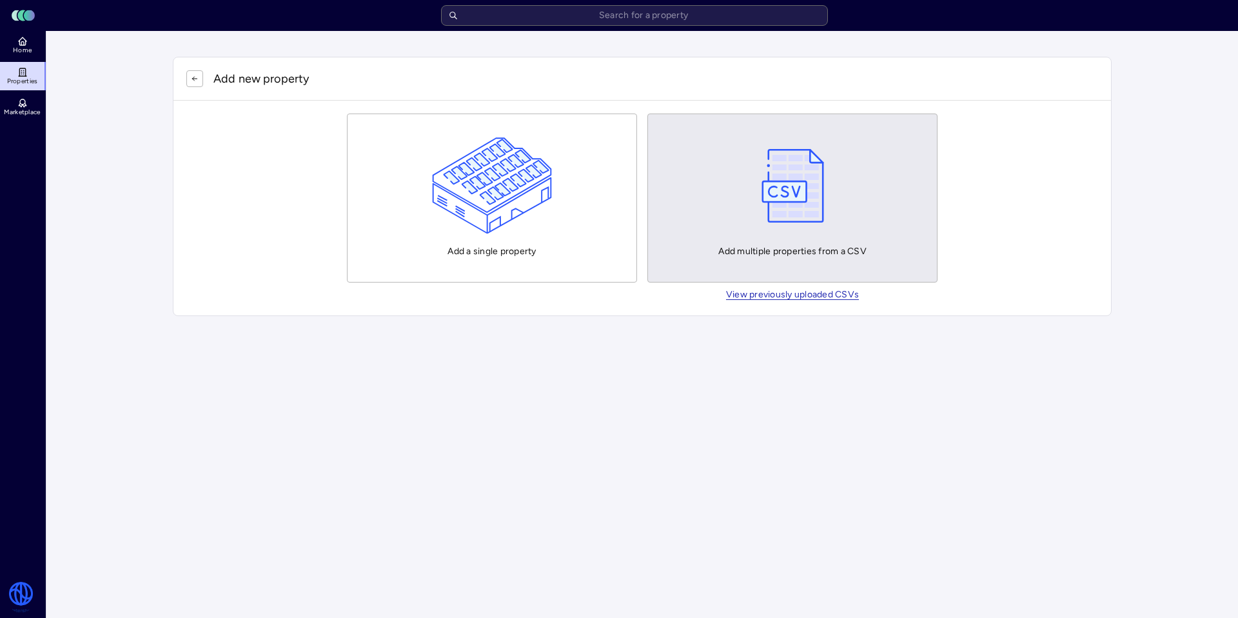
click at [805, 222] on img "button" at bounding box center [792, 185] width 75 height 97
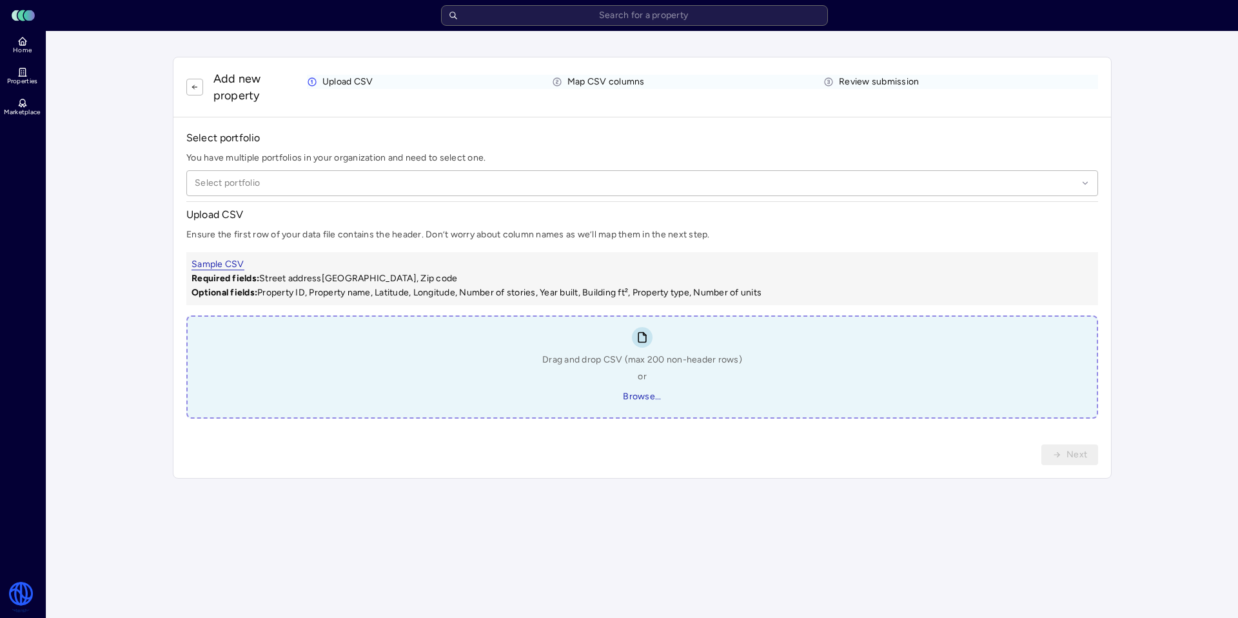
click at [429, 199] on div "Select portfolio You have multiple portfolios in your organization and need to …" at bounding box center [641, 274] width 911 height 288
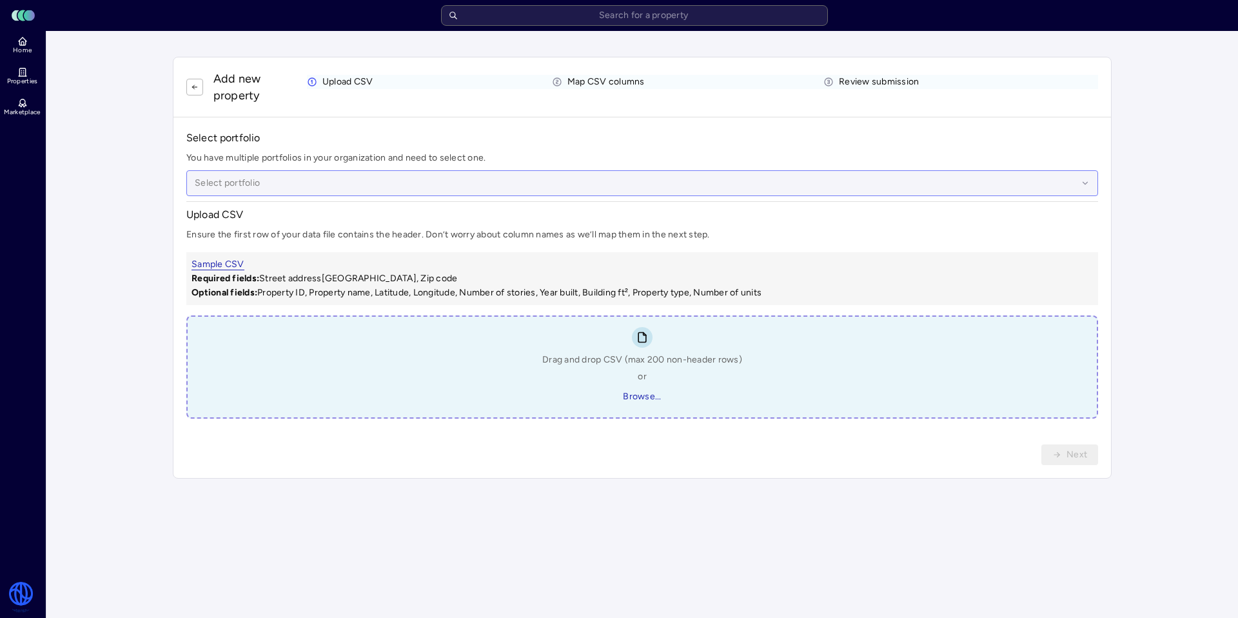
click at [397, 180] on div at bounding box center [636, 183] width 882 height 14
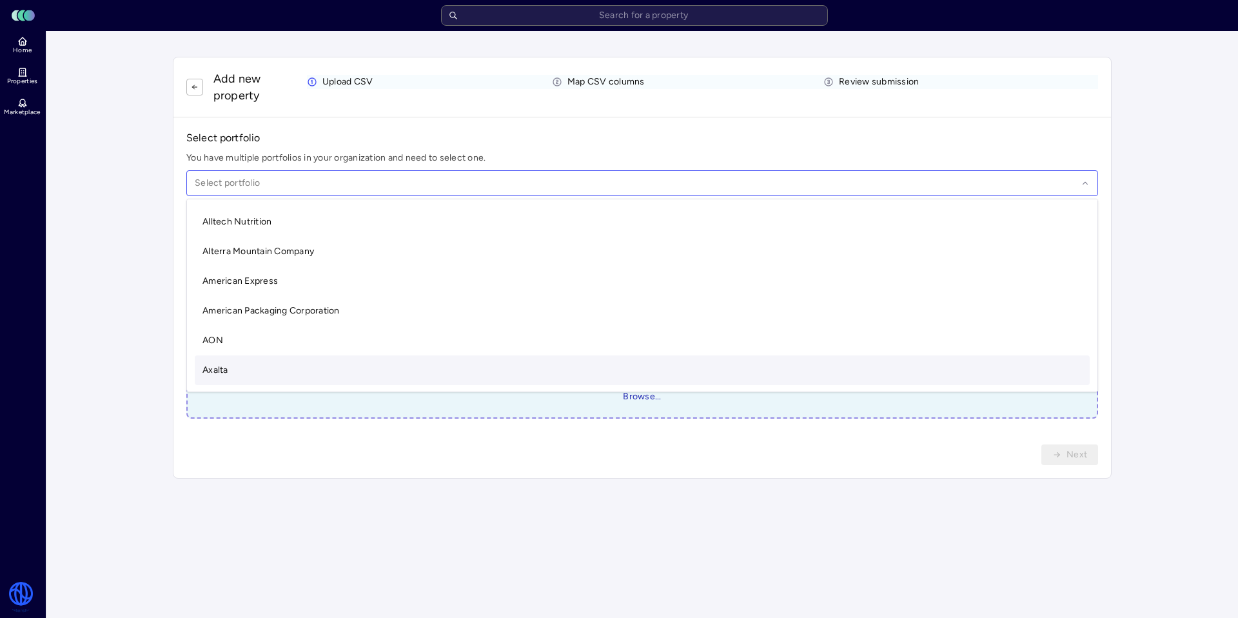
scroll to position [63, 0]
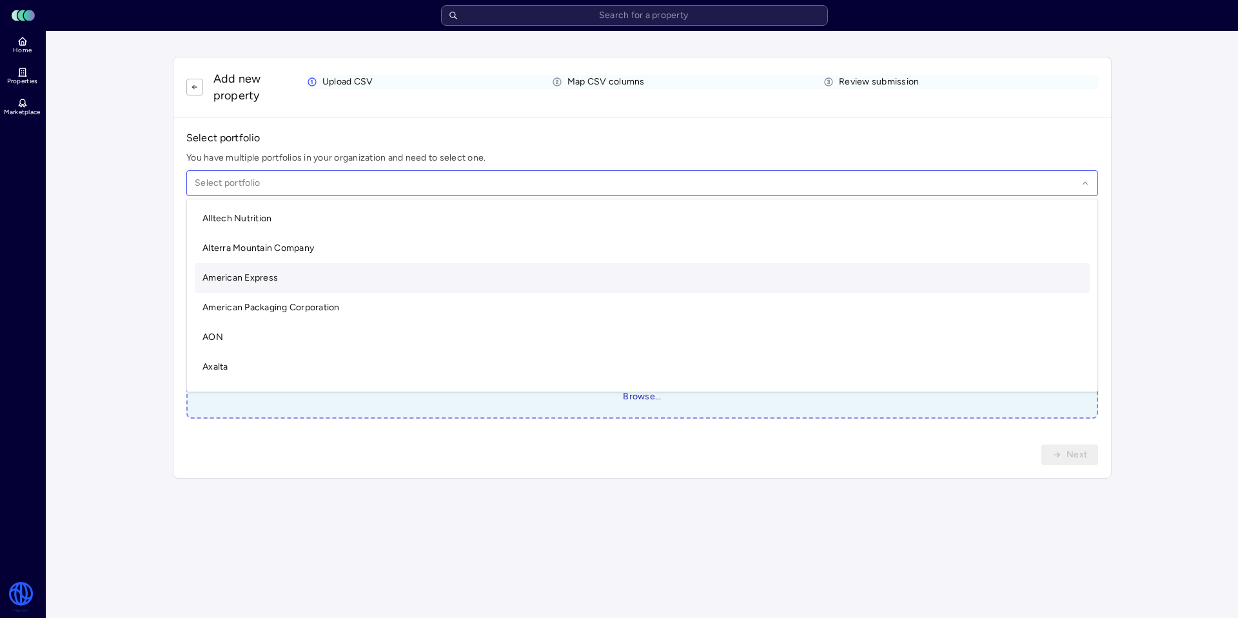
click at [266, 286] on div "American Express" at bounding box center [642, 278] width 895 height 30
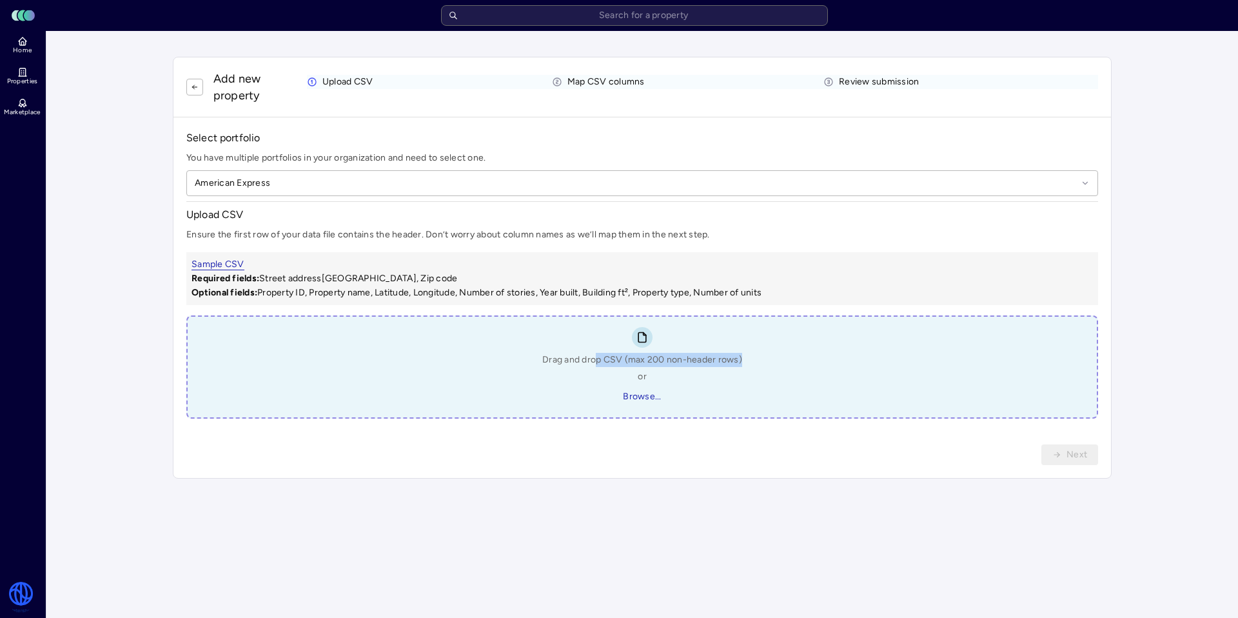
click at [594, 365] on div "Drag and drop CSV (max 200 non-header rows) or Browse..." at bounding box center [642, 380] width 200 height 54
click at [615, 394] on button "Browse..." at bounding box center [642, 396] width 60 height 21
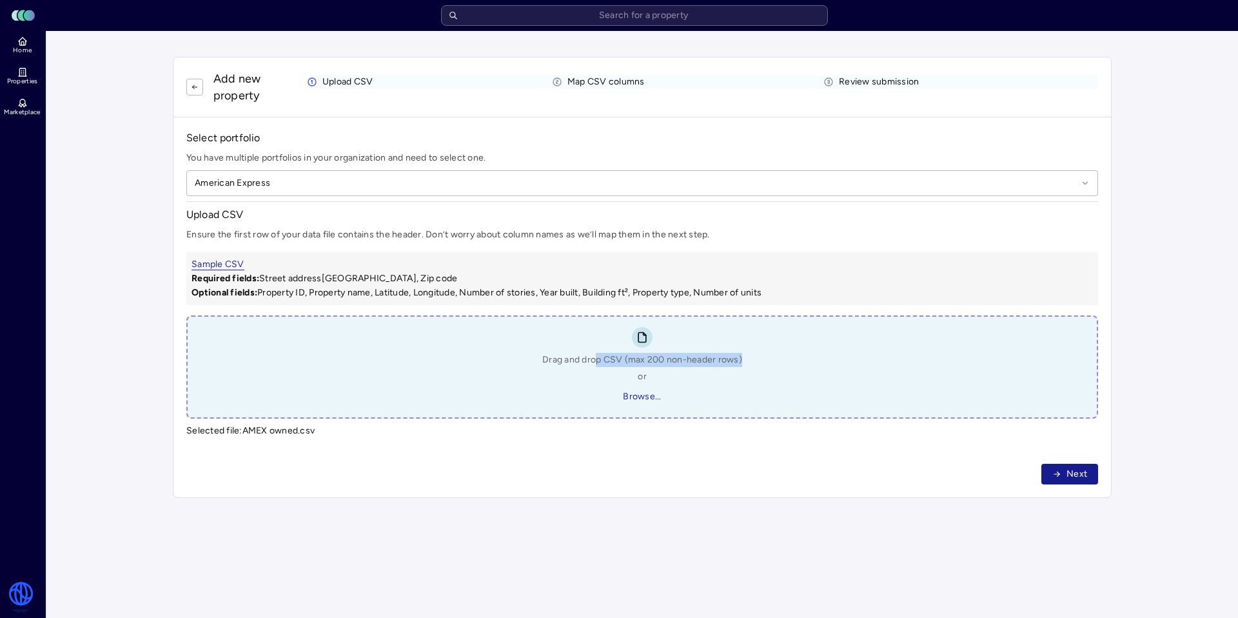
click at [1085, 467] on span "Next" at bounding box center [1076, 474] width 21 height 14
